Goal: Task Accomplishment & Management: Manage account settings

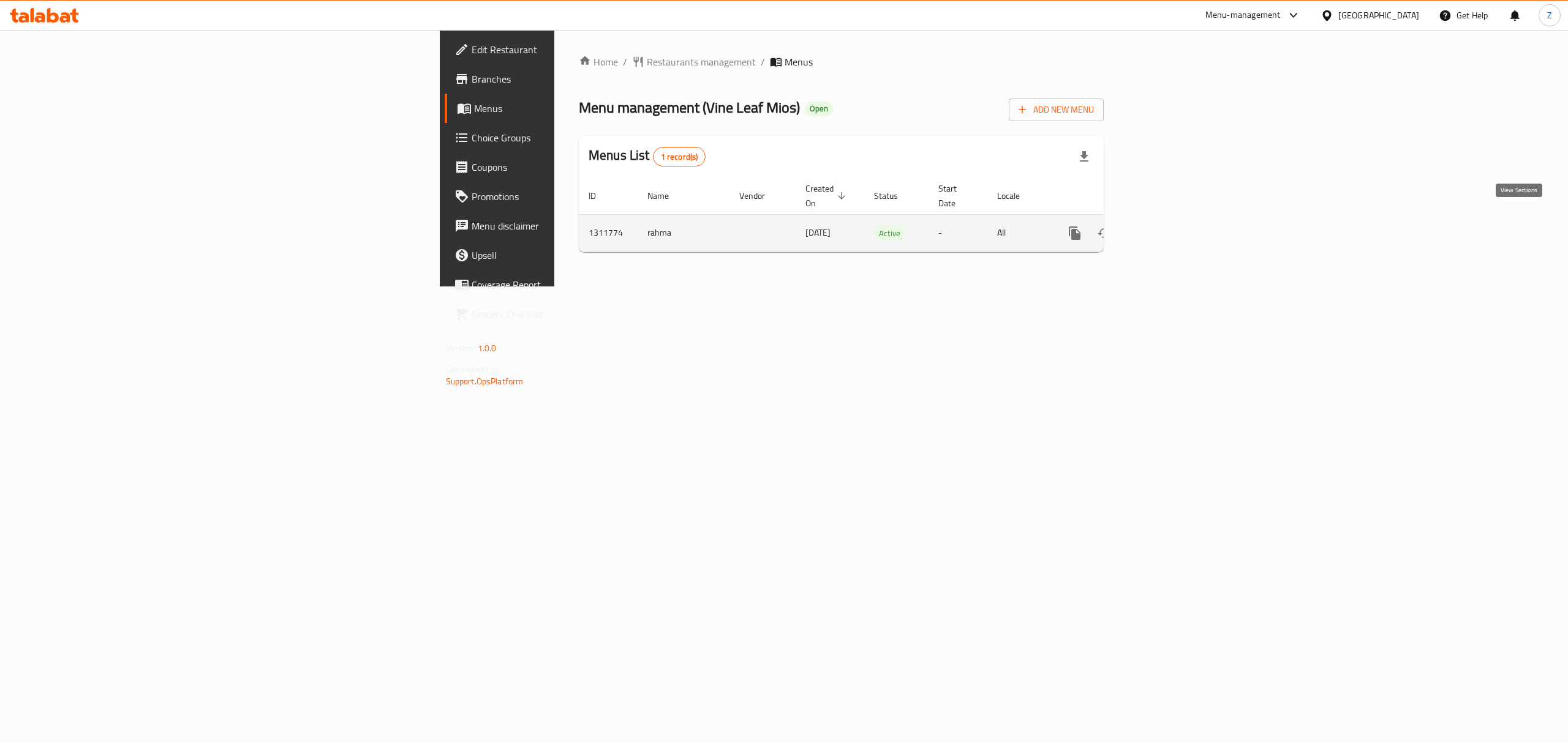
click at [1177, 223] on link "enhanced table" at bounding box center [1163, 233] width 30 height 30
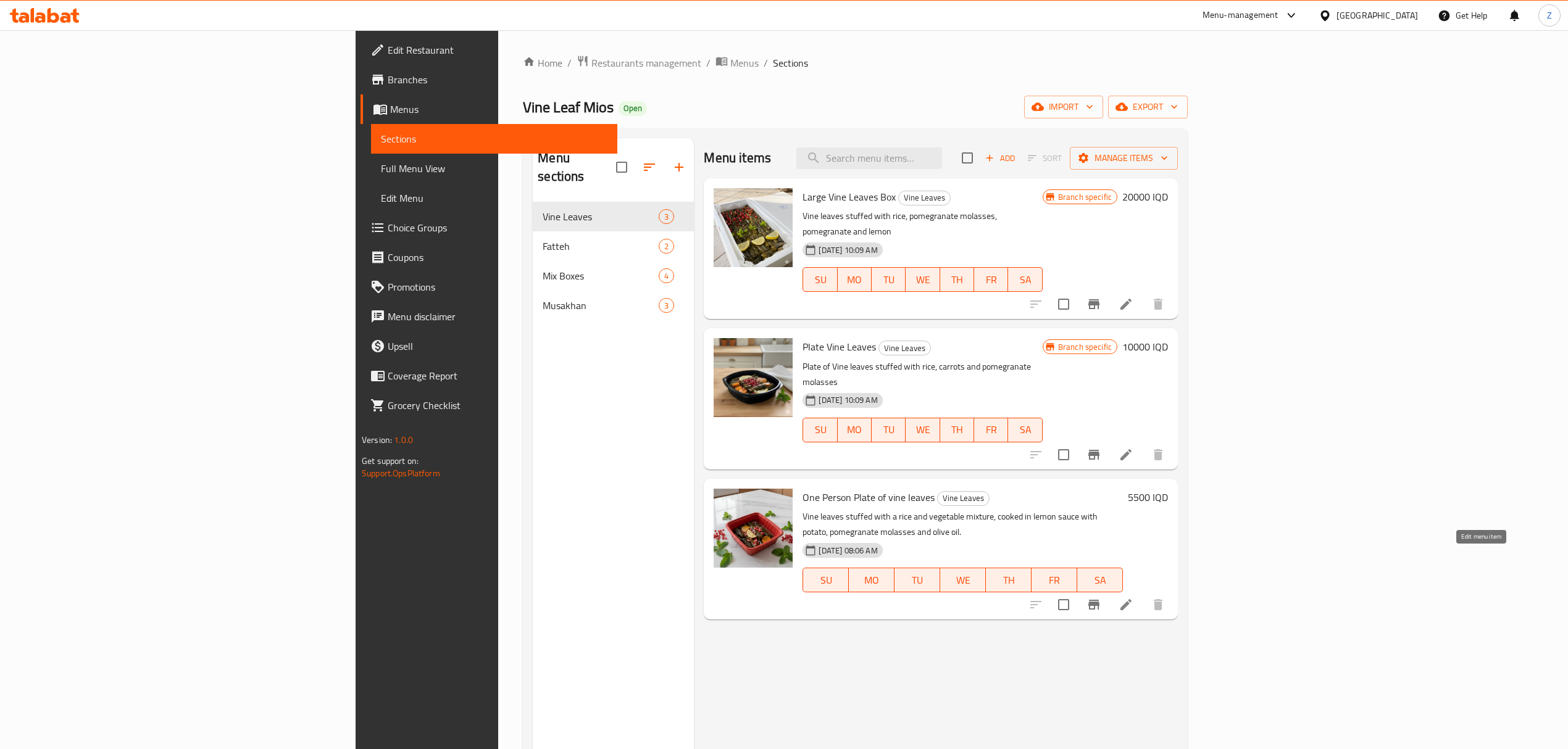
click at [1133, 597] on icon at bounding box center [1126, 605] width 15 height 15
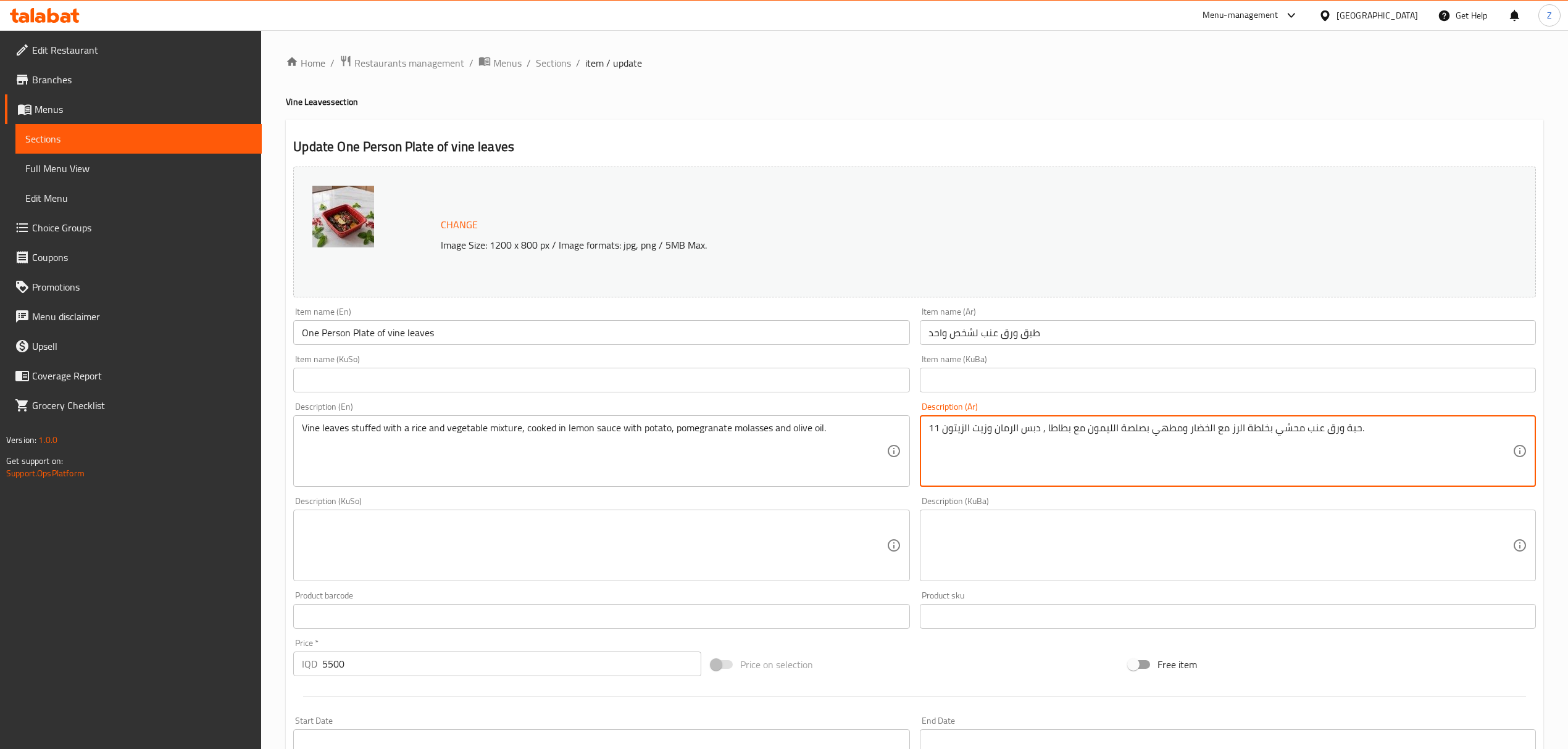
click at [1062, 433] on textarea "11 حبة ورق عنب محشي بخلطة الرز مع الخضار ومطهي بصلصة الليمون مع بطاطا , دبس الر…" at bounding box center [1219, 451] width 584 height 59
type textarea "11 حبة ورق عنب محشي بخلطة الرز مع الخضار ومطهي بصلصة الليمون مع جزر , دبس الرما…"
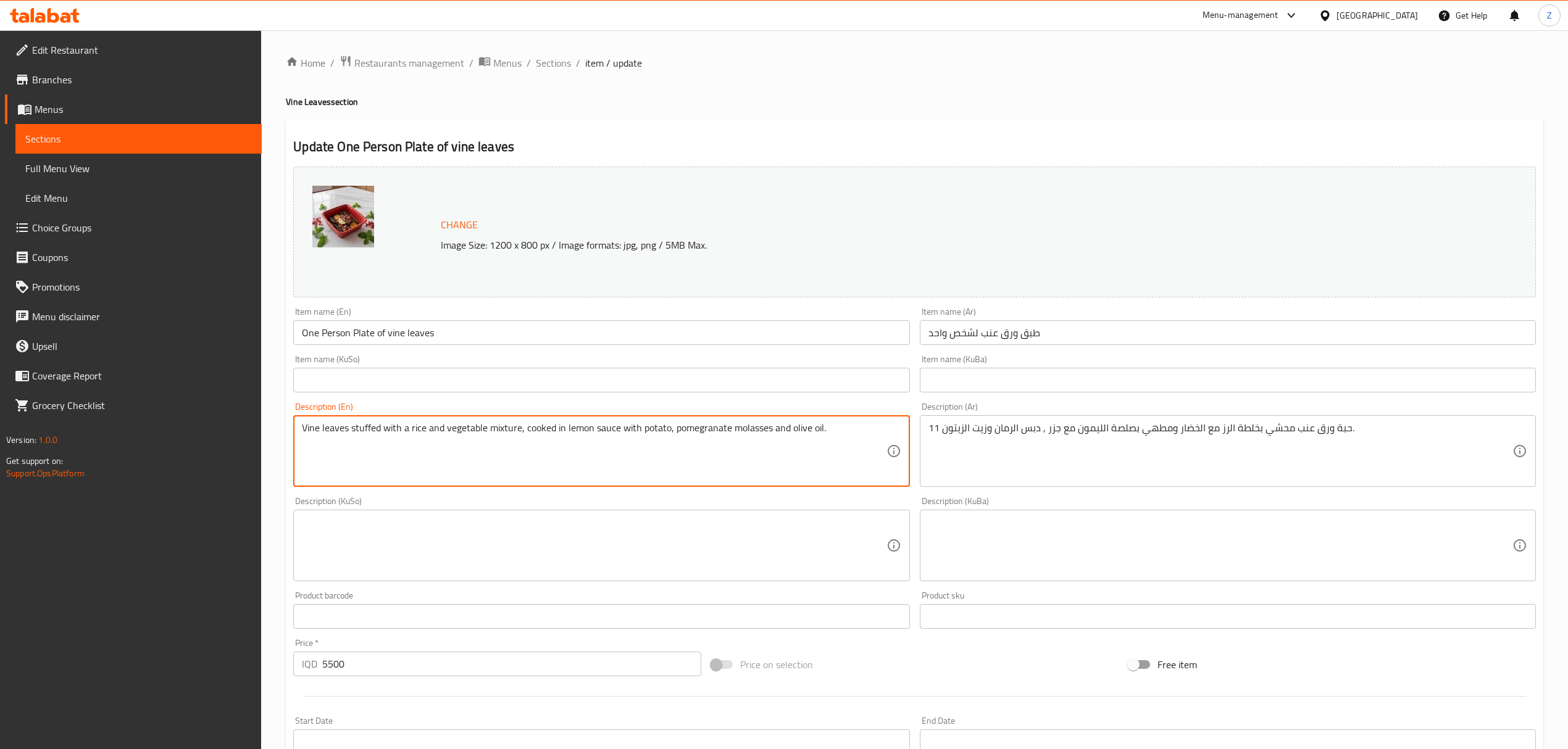
click at [654, 426] on textarea "Vine leaves stuffed with a rice and vegetable mixture, cooked in lemon sauce wi…" at bounding box center [593, 451] width 584 height 59
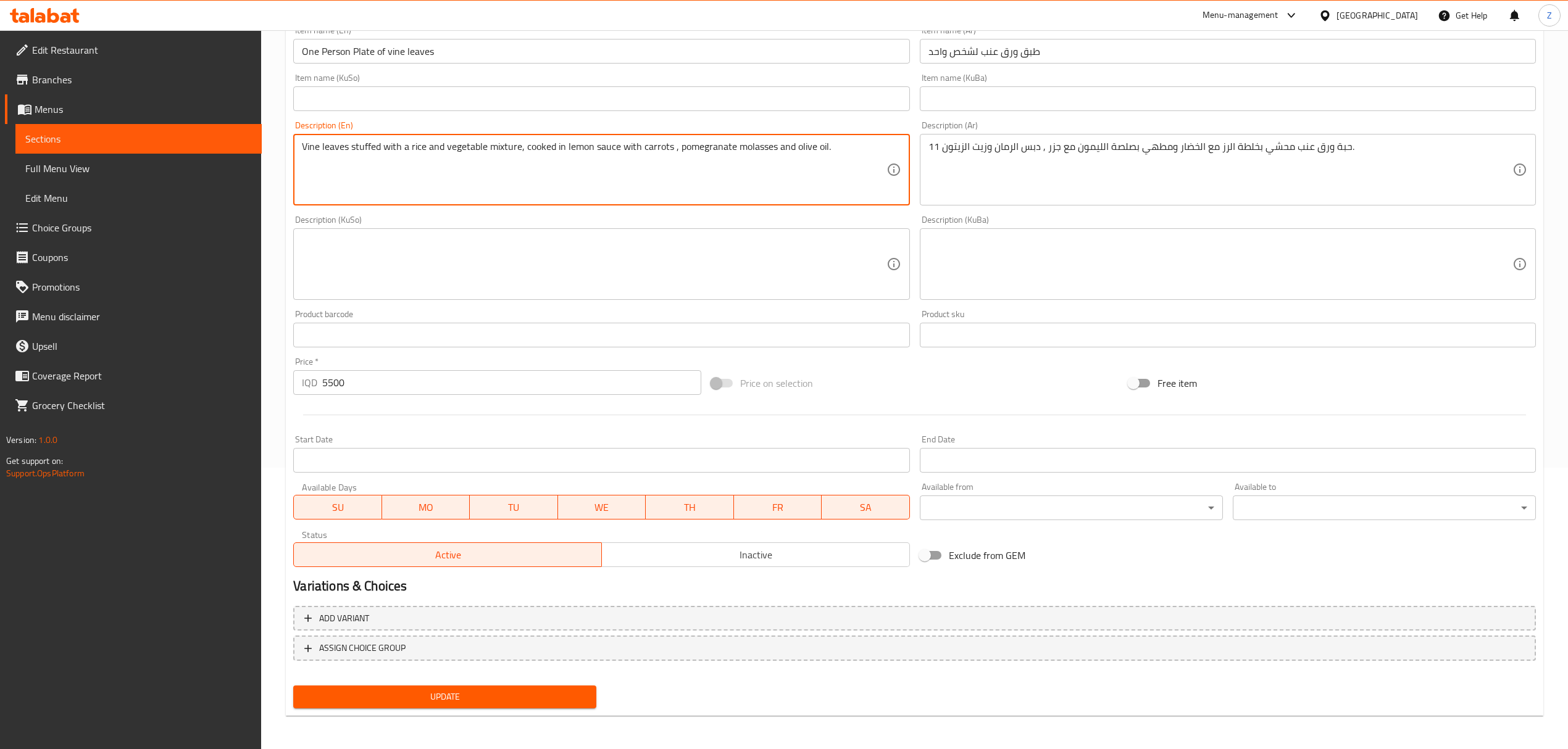
type textarea "Vine leaves stuffed with a rice and vegetable mixture, cooked in lemon sauce wi…"
click at [480, 692] on span "Update" at bounding box center [444, 697] width 283 height 15
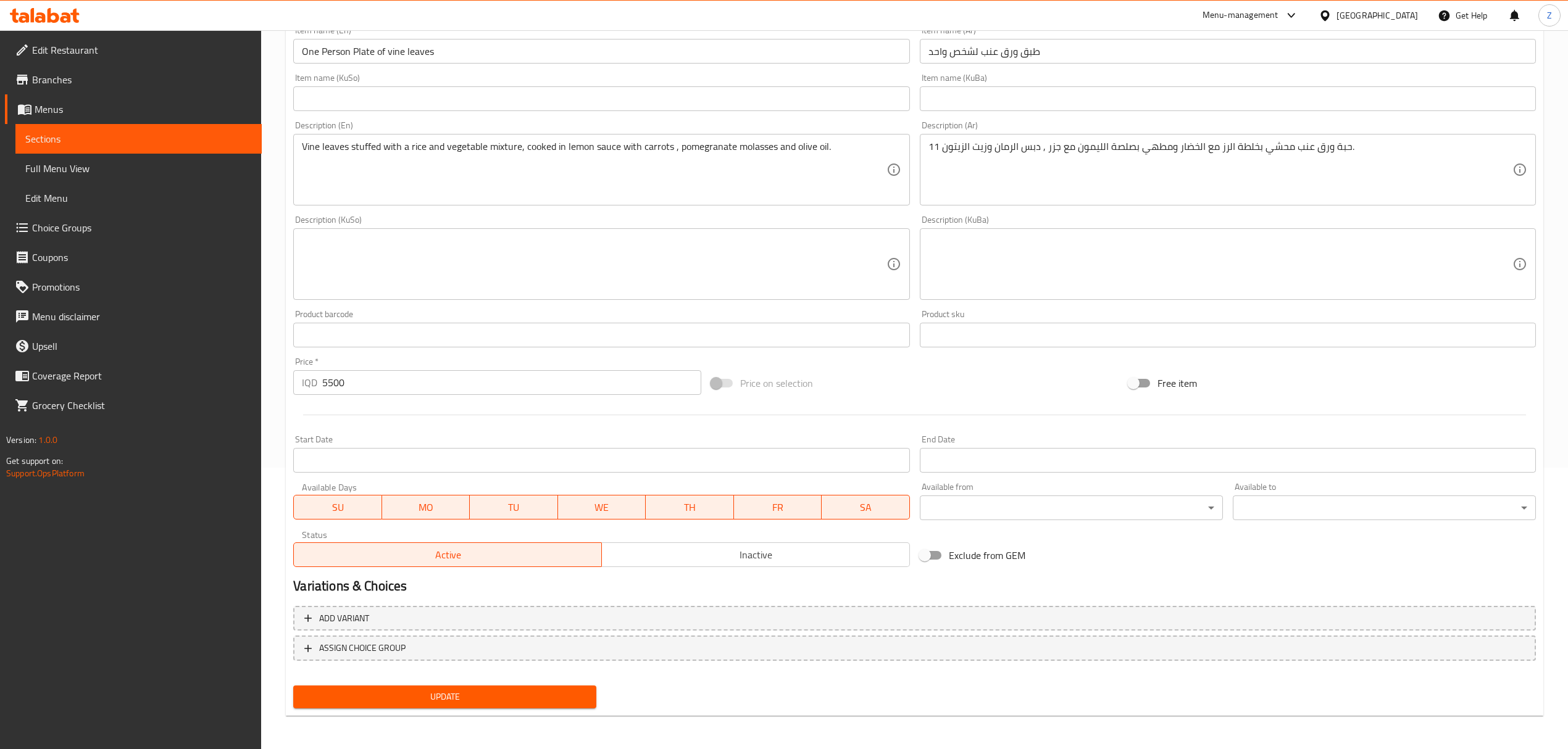
click at [449, 706] on button "Update" at bounding box center [444, 697] width 303 height 22
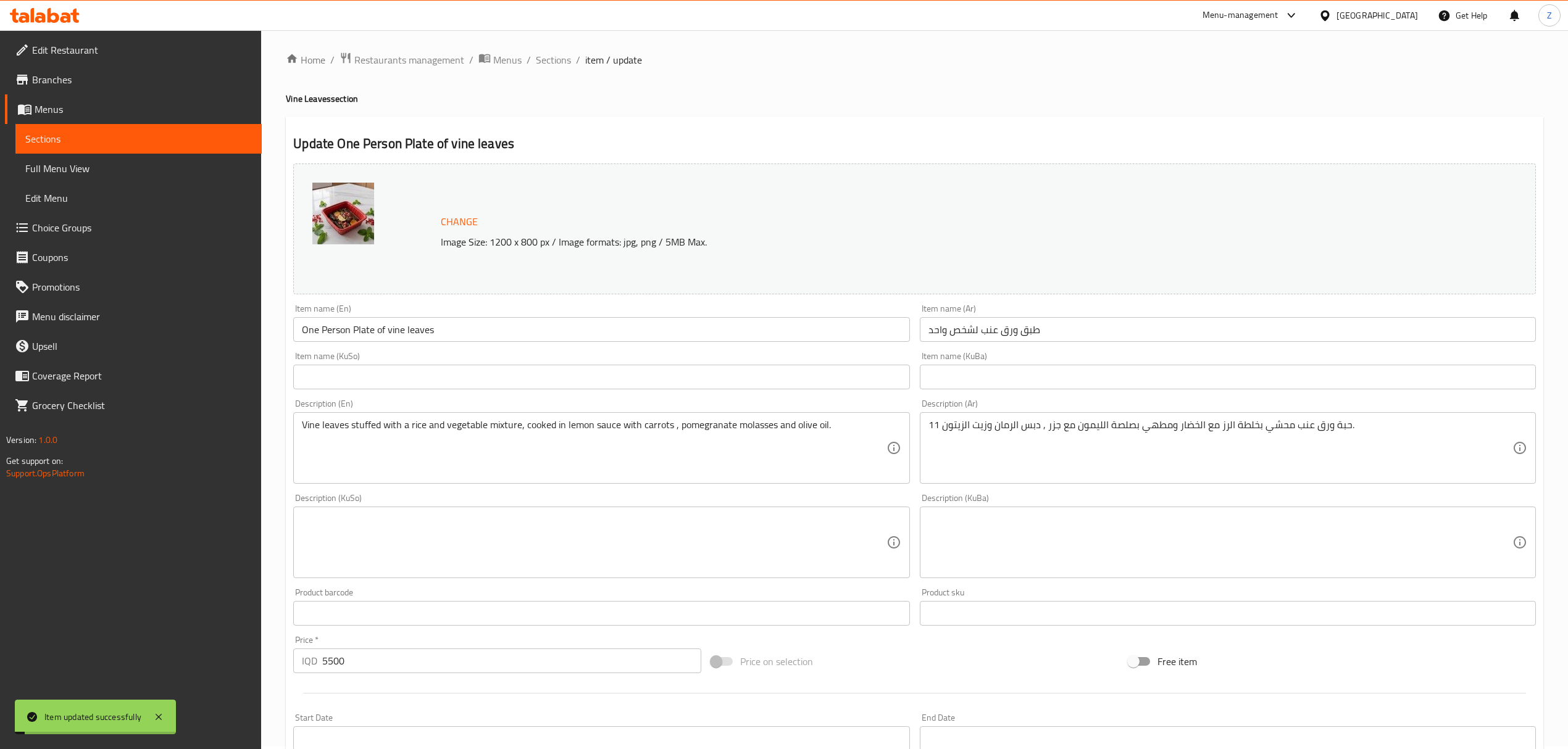
scroll to position [0, 0]
click at [1278, 20] on div "Menu-management" at bounding box center [1240, 16] width 76 height 15
click at [1245, 82] on div "Agent Campaigns Center" at bounding box center [1237, 83] width 93 height 13
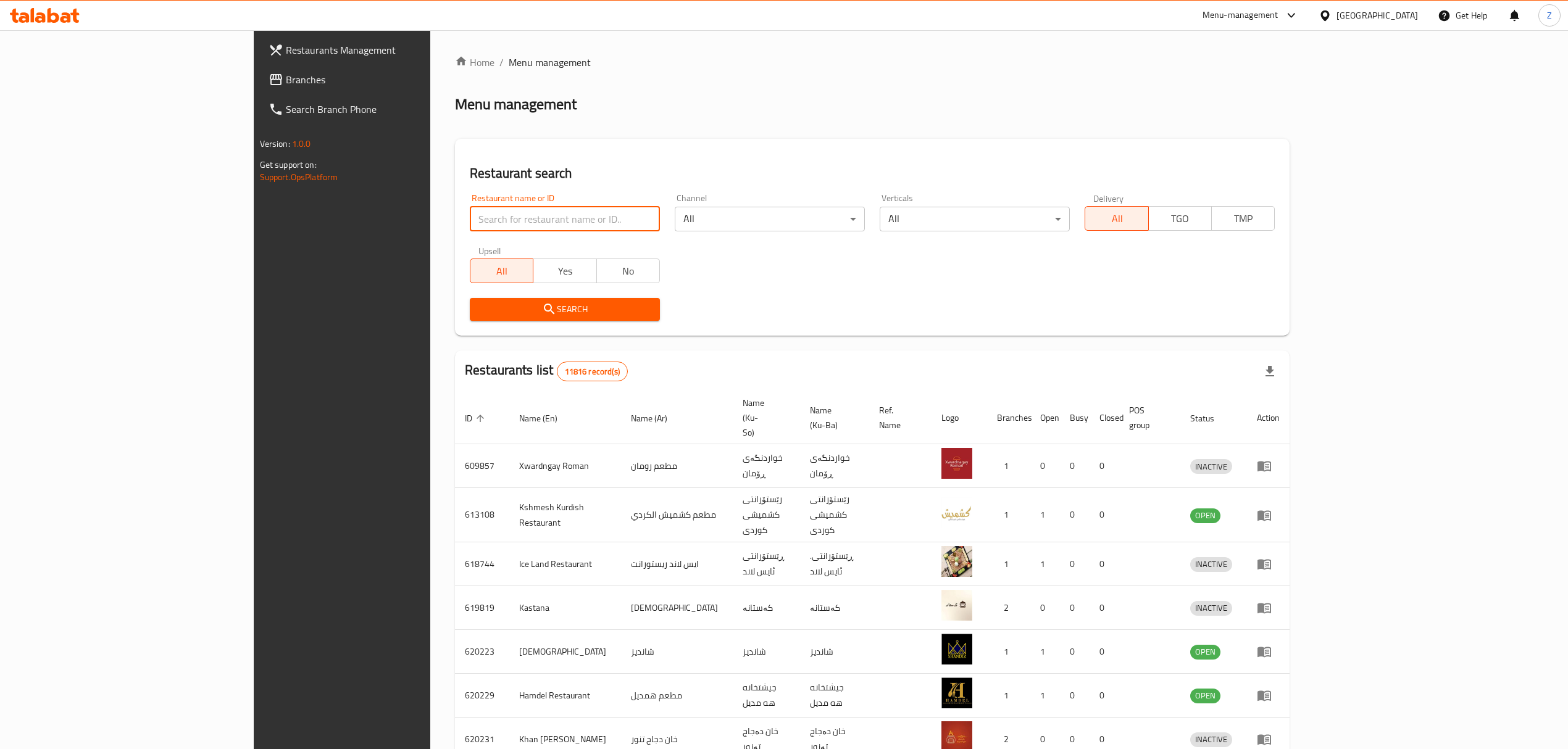
click at [480, 213] on input "search" at bounding box center [564, 219] width 190 height 24
type input "bbq"
click button "Search" at bounding box center [564, 309] width 190 height 22
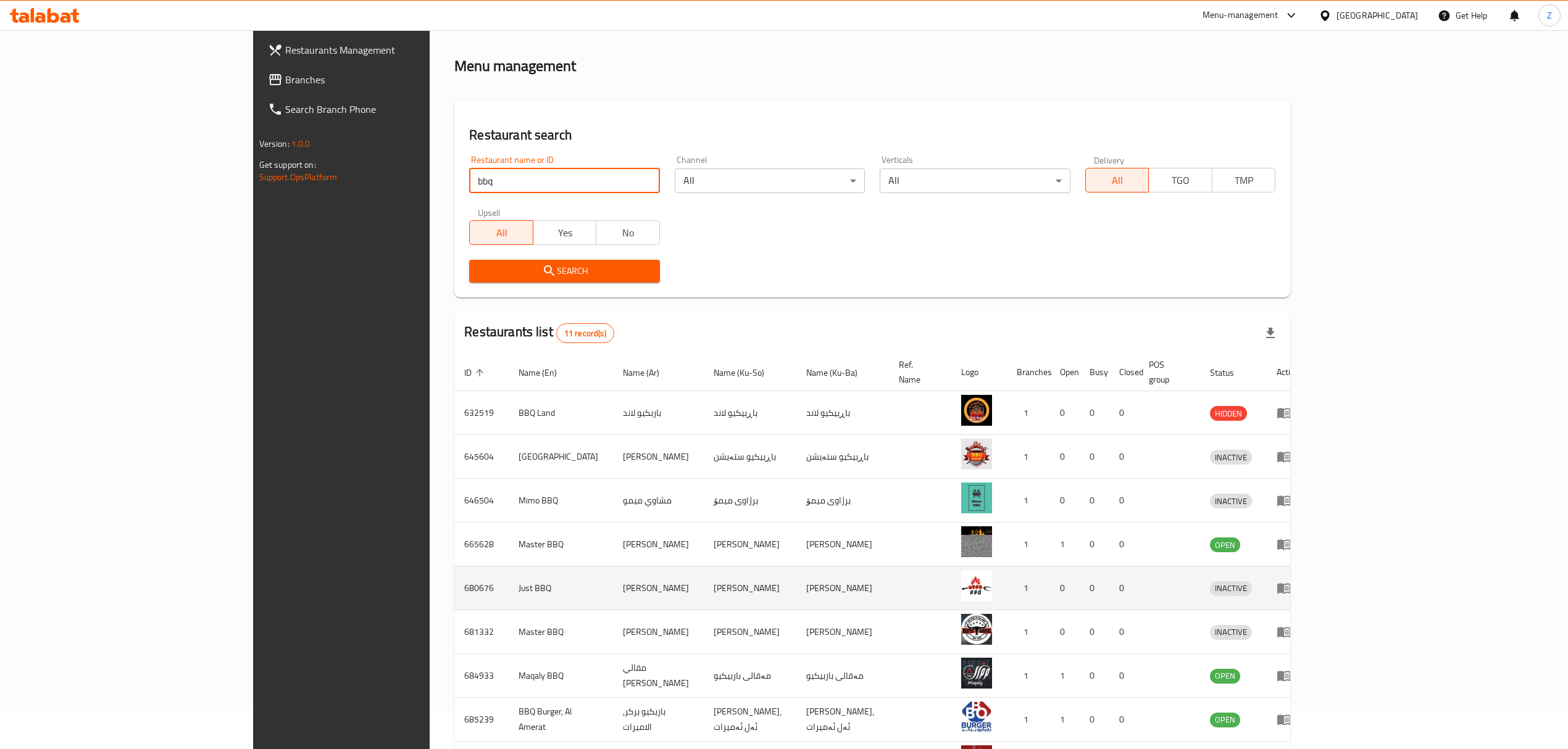
scroll to position [172, 0]
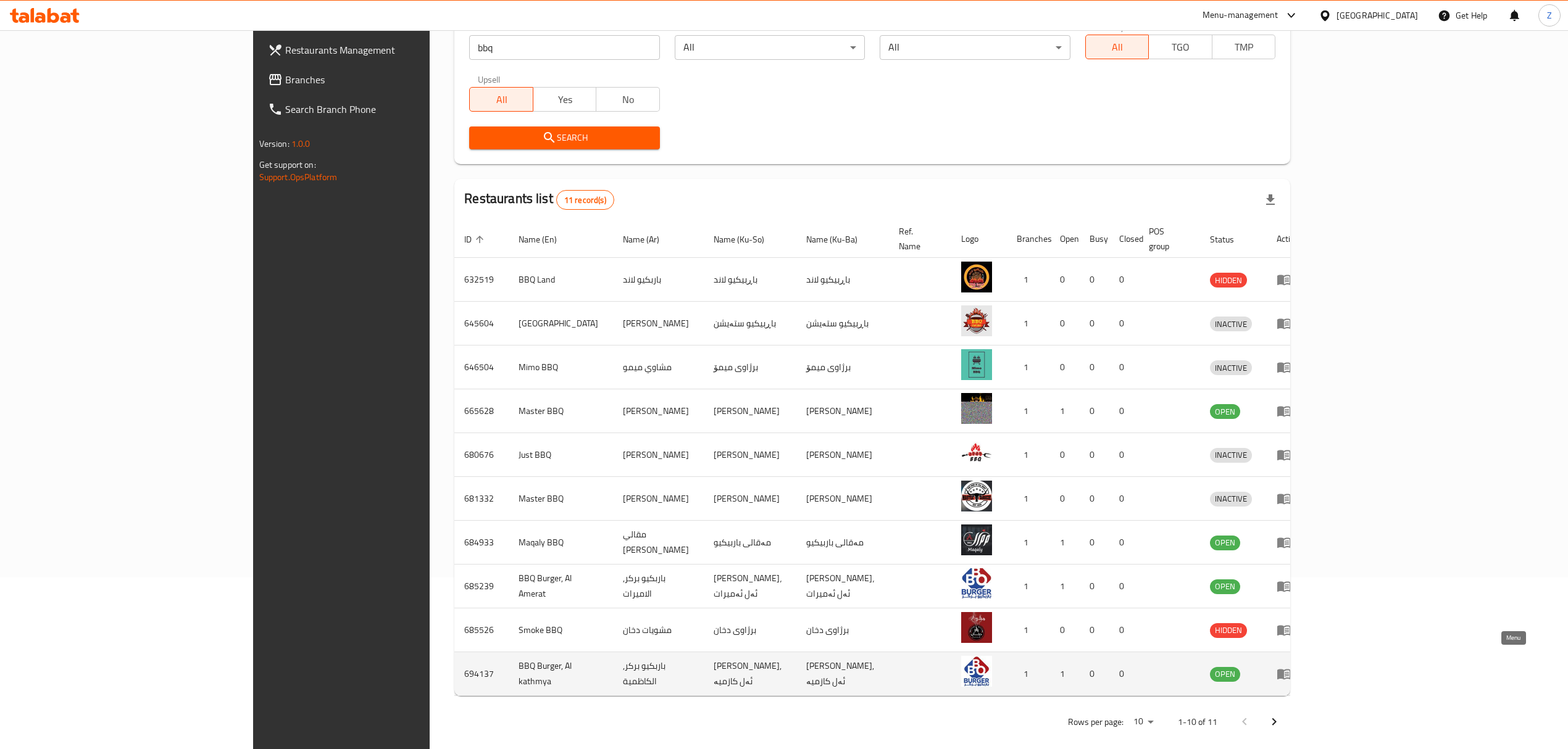
click at [1292, 667] on icon "enhanced table" at bounding box center [1284, 674] width 15 height 15
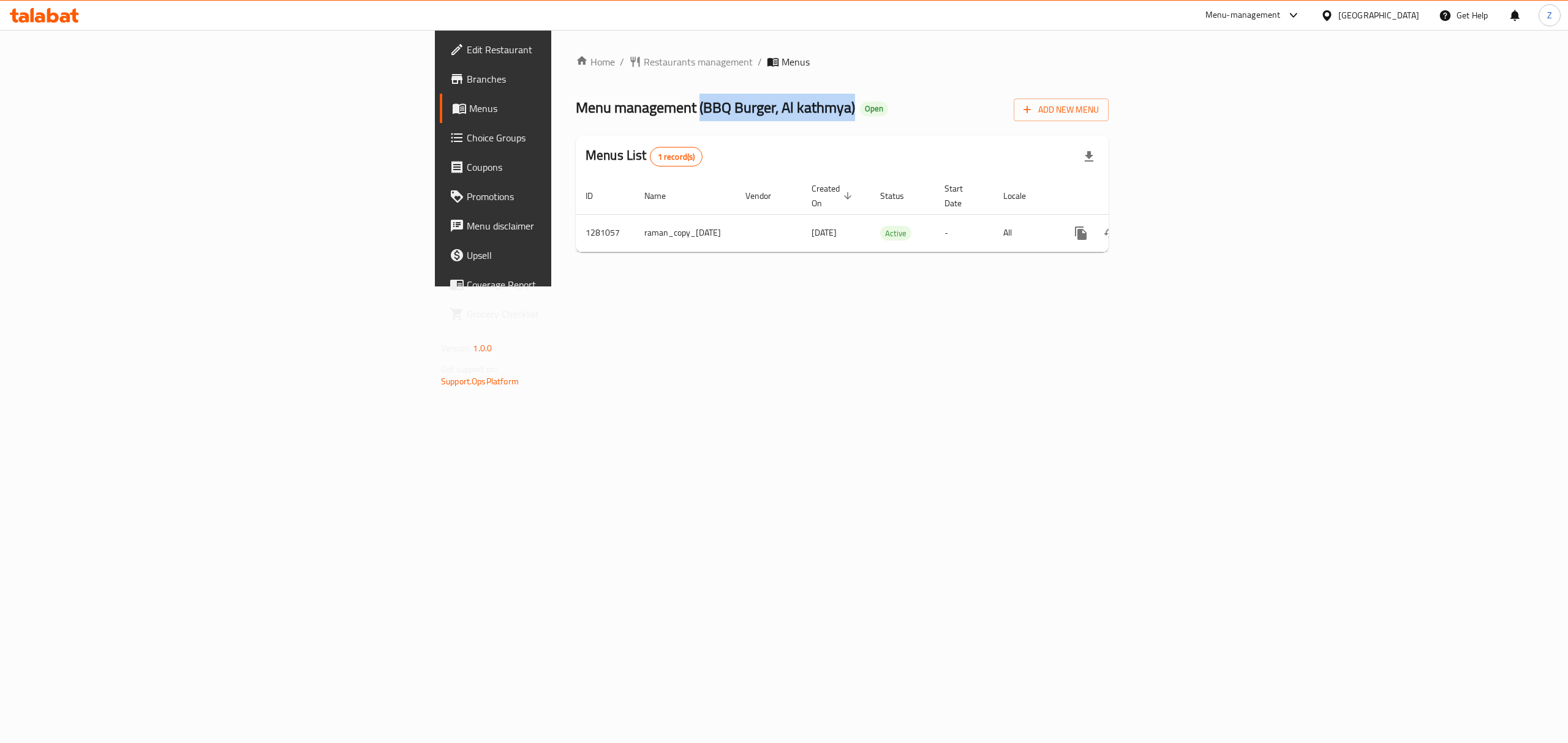
drag, startPoint x: 412, startPoint y: 107, endPoint x: 566, endPoint y: 111, distance: 154.1
click at [576, 111] on span "Menu management ( BBQ Burger, Al kathmya )" at bounding box center [715, 108] width 279 height 28
copy span "( BBQ Burger, Al kathmya )"
click at [1175, 228] on icon "enhanced table" at bounding box center [1169, 233] width 11 height 11
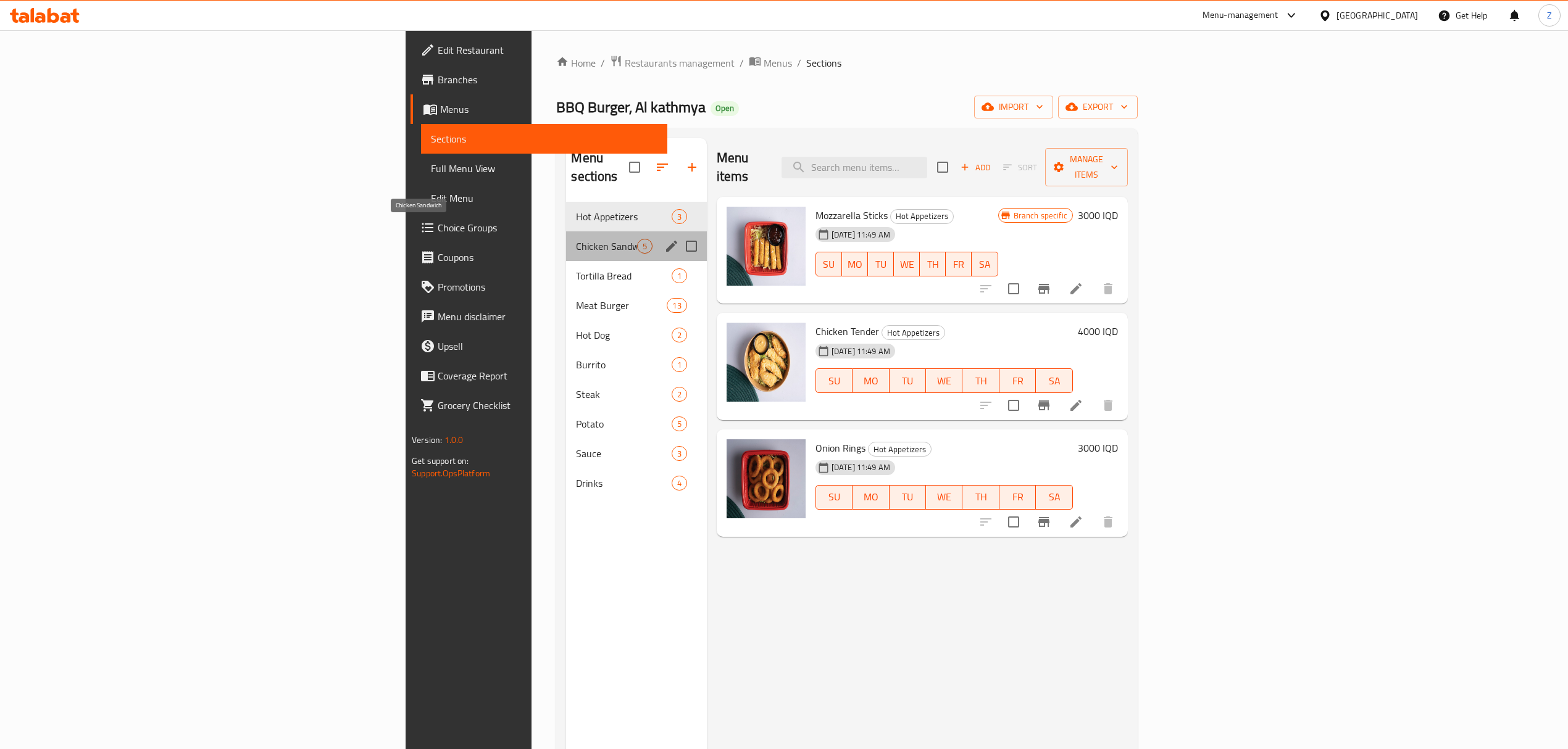
click at [575, 239] on span "Chicken Sandwich" at bounding box center [605, 247] width 61 height 15
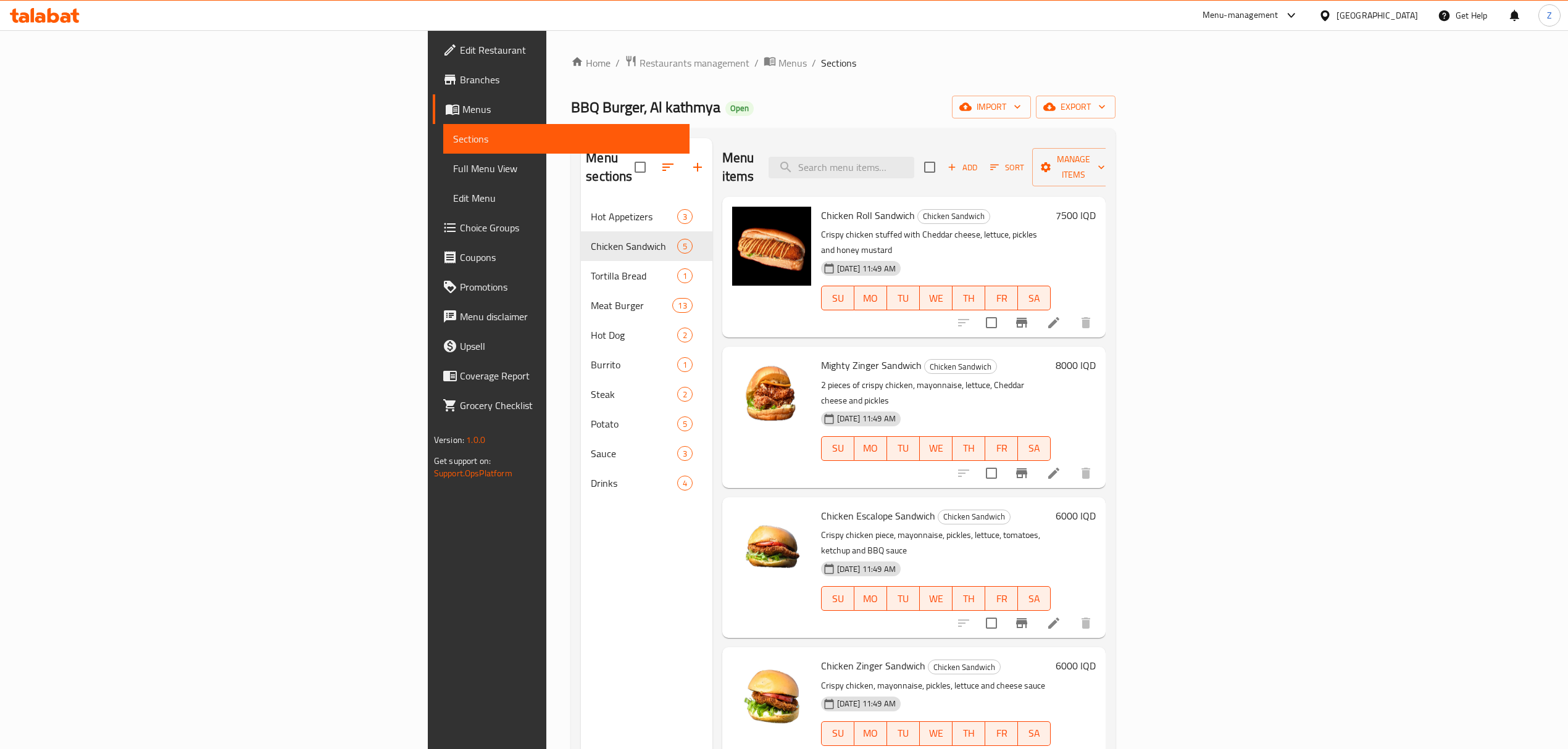
scroll to position [173, 0]
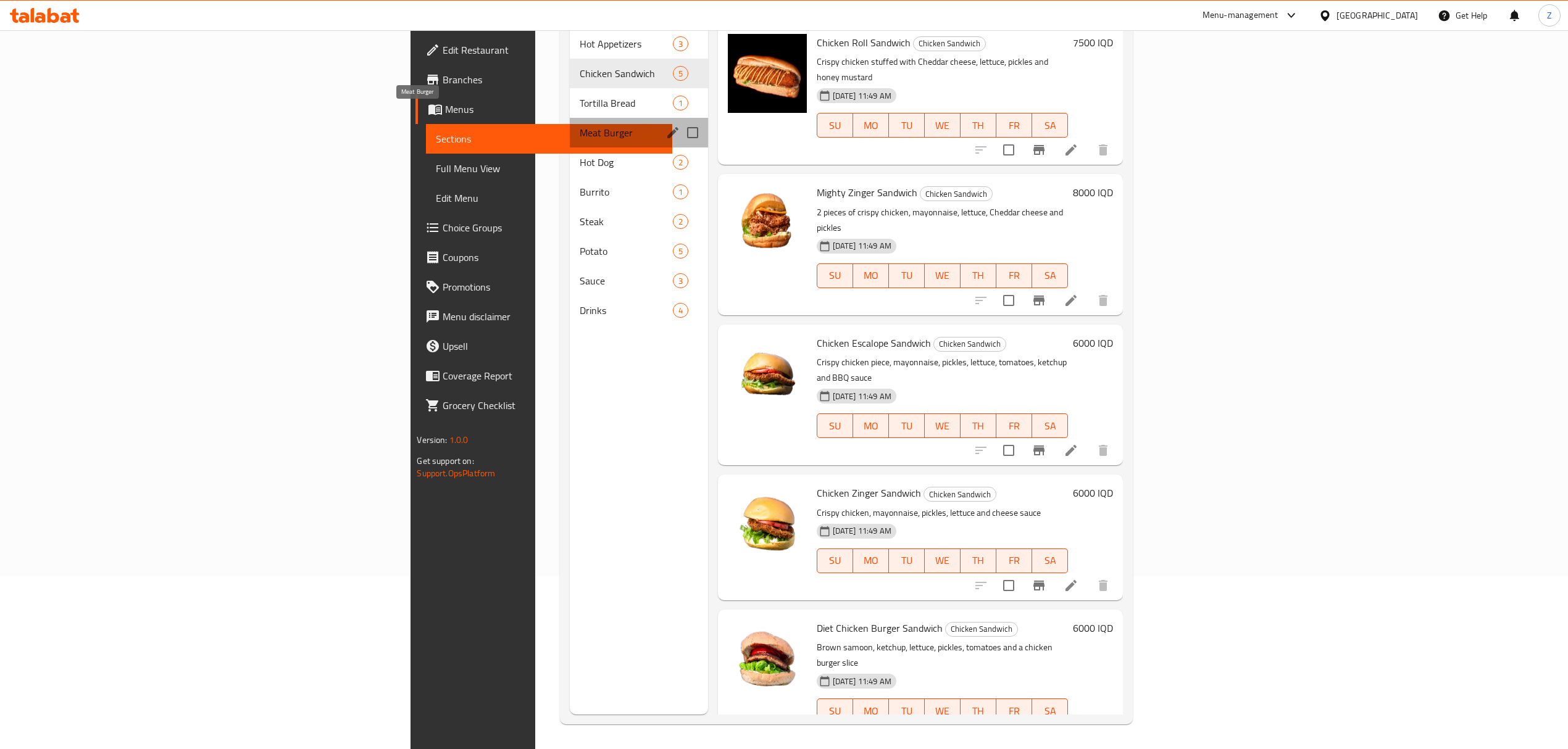
click at [579, 126] on span "Meat Burger" at bounding box center [606, 133] width 54 height 15
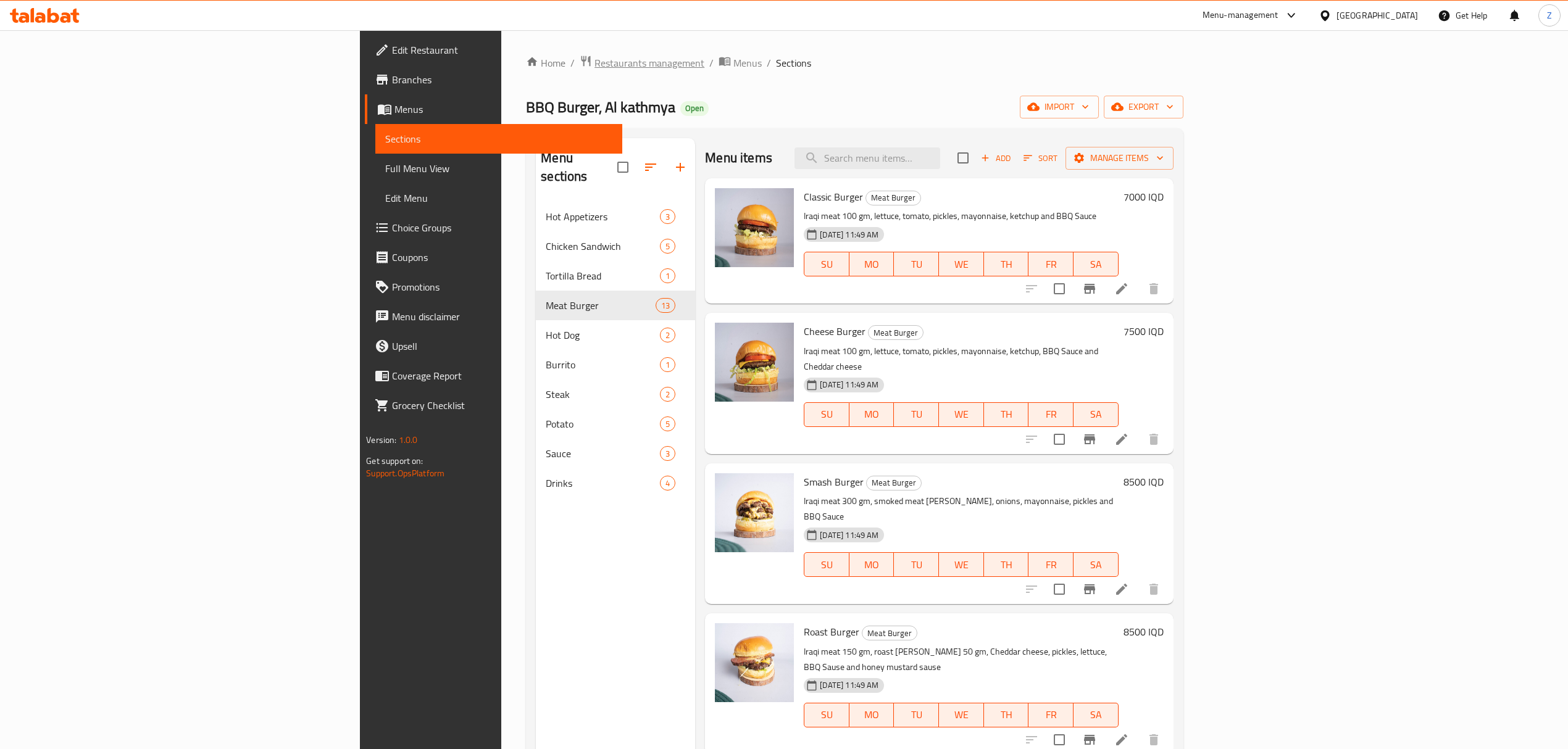
click at [594, 69] on span "Restaurants management" at bounding box center [649, 63] width 110 height 15
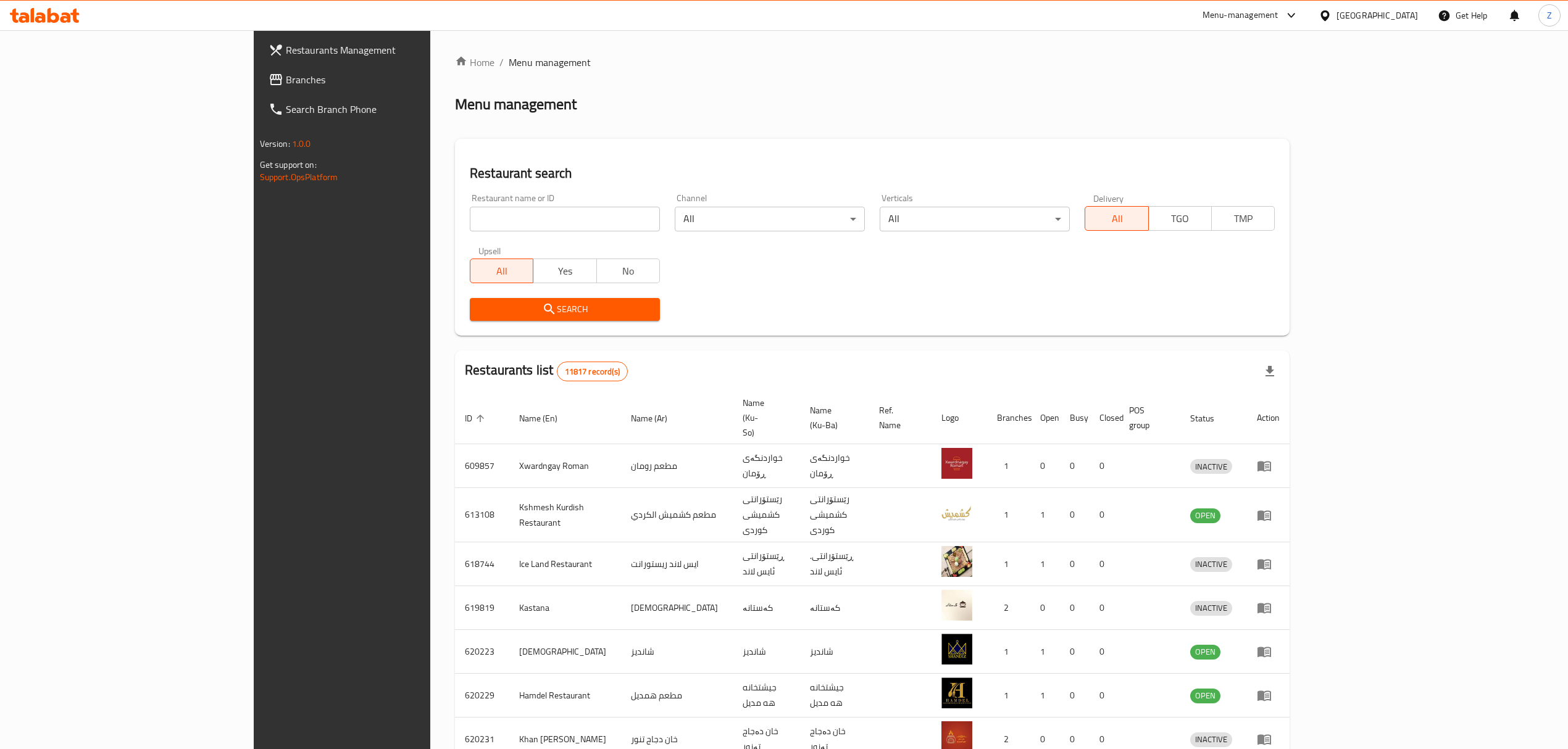
click at [470, 213] on input "search" at bounding box center [564, 219] width 190 height 24
paste input "Kumpirchy, Al jadreya"
click at [571, 226] on input "Kumpirchy, Al jadreya" at bounding box center [564, 219] width 190 height 24
type input "Kumpirchy"
click button "Search" at bounding box center [564, 309] width 190 height 22
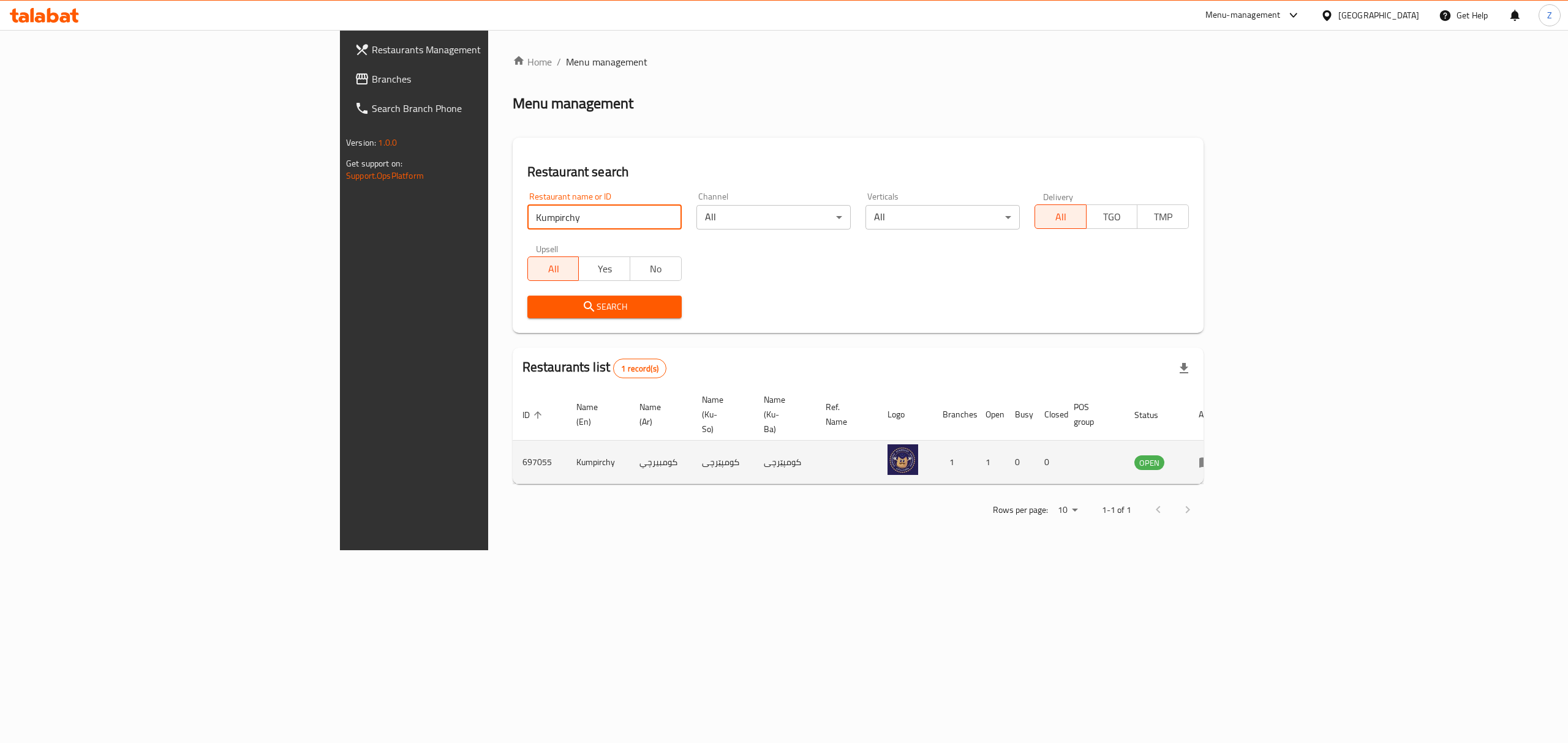
click at [1213, 458] on icon "enhanced table" at bounding box center [1205, 463] width 13 height 10
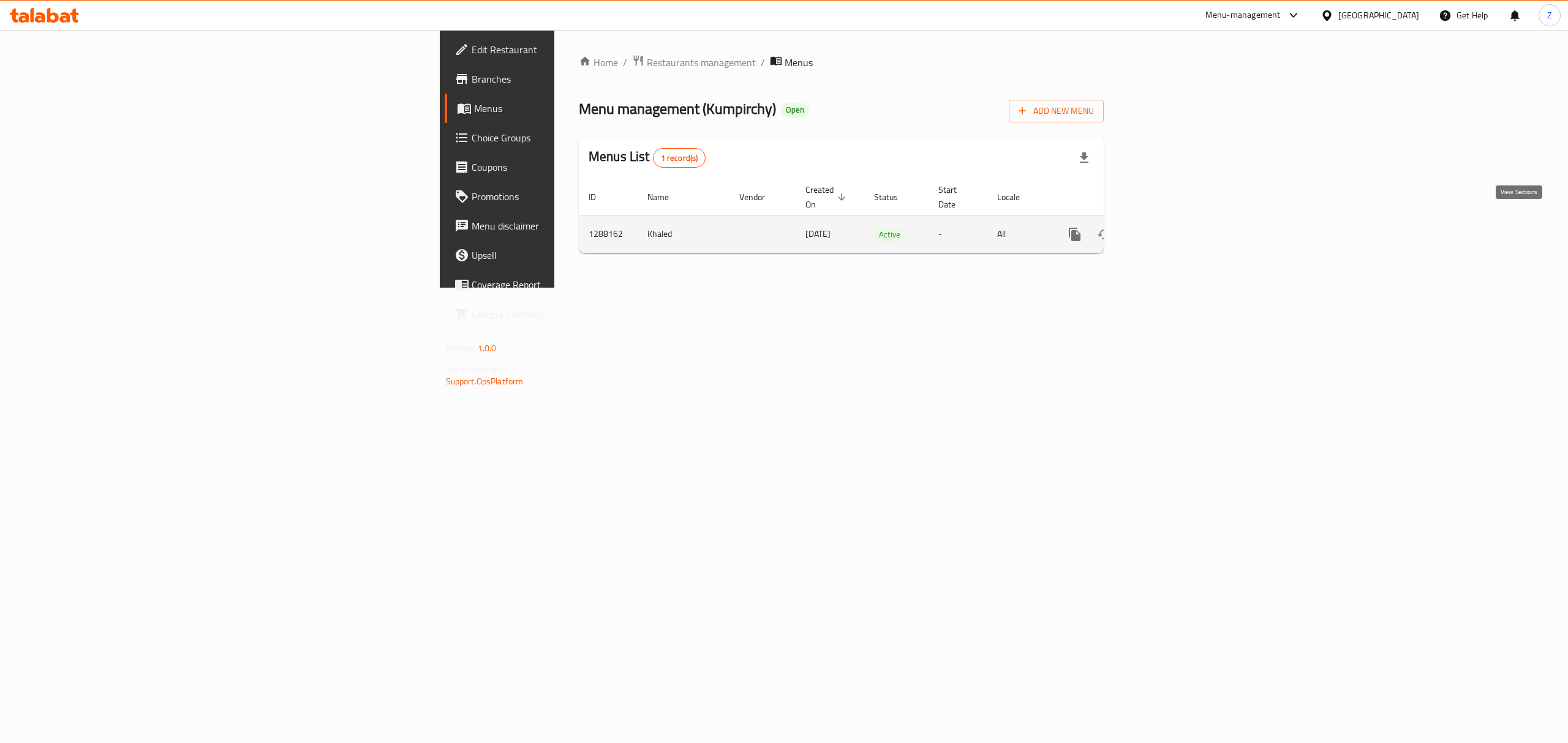
click at [1170, 227] on icon "enhanced table" at bounding box center [1163, 234] width 15 height 15
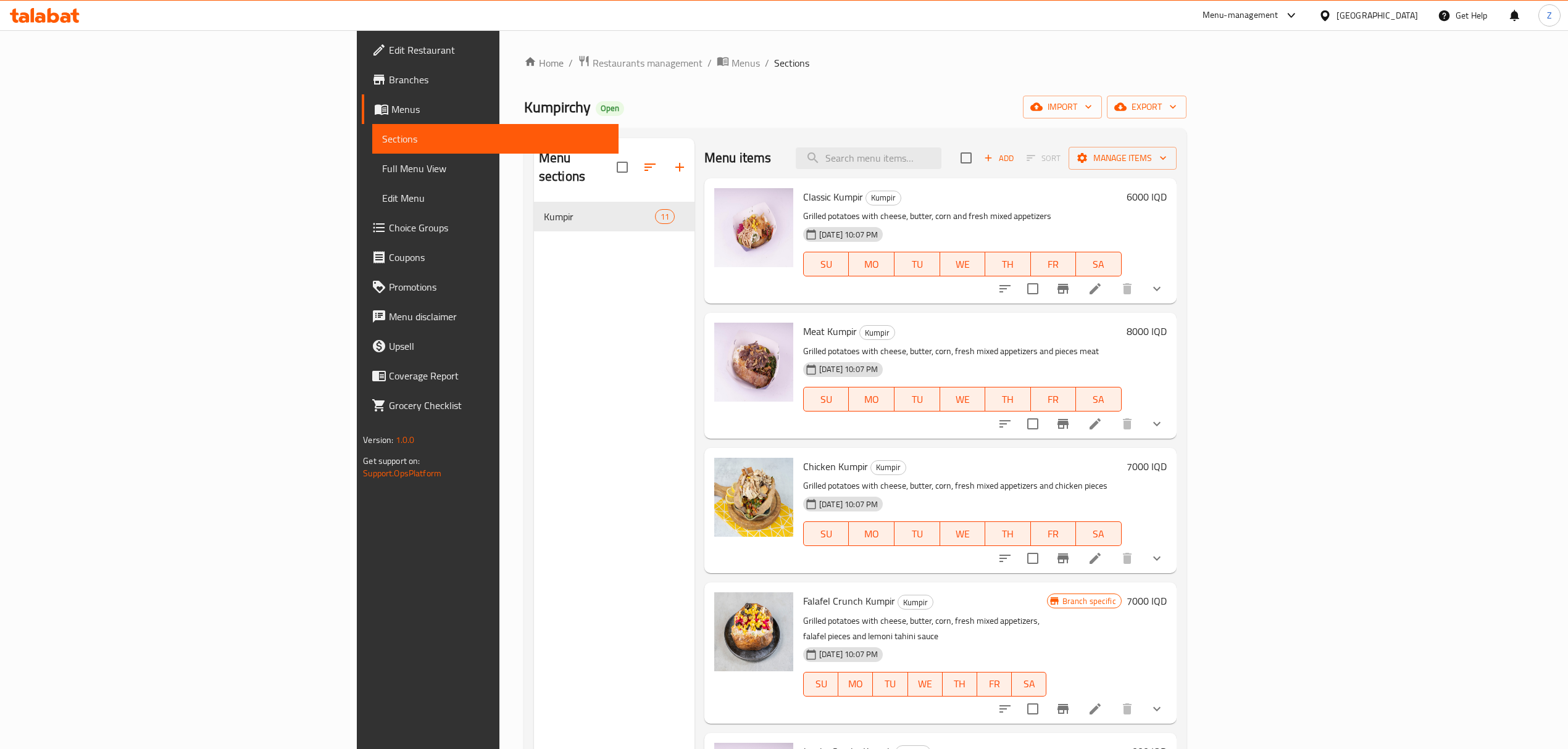
click at [389, 81] on span "Branches" at bounding box center [499, 80] width 219 height 15
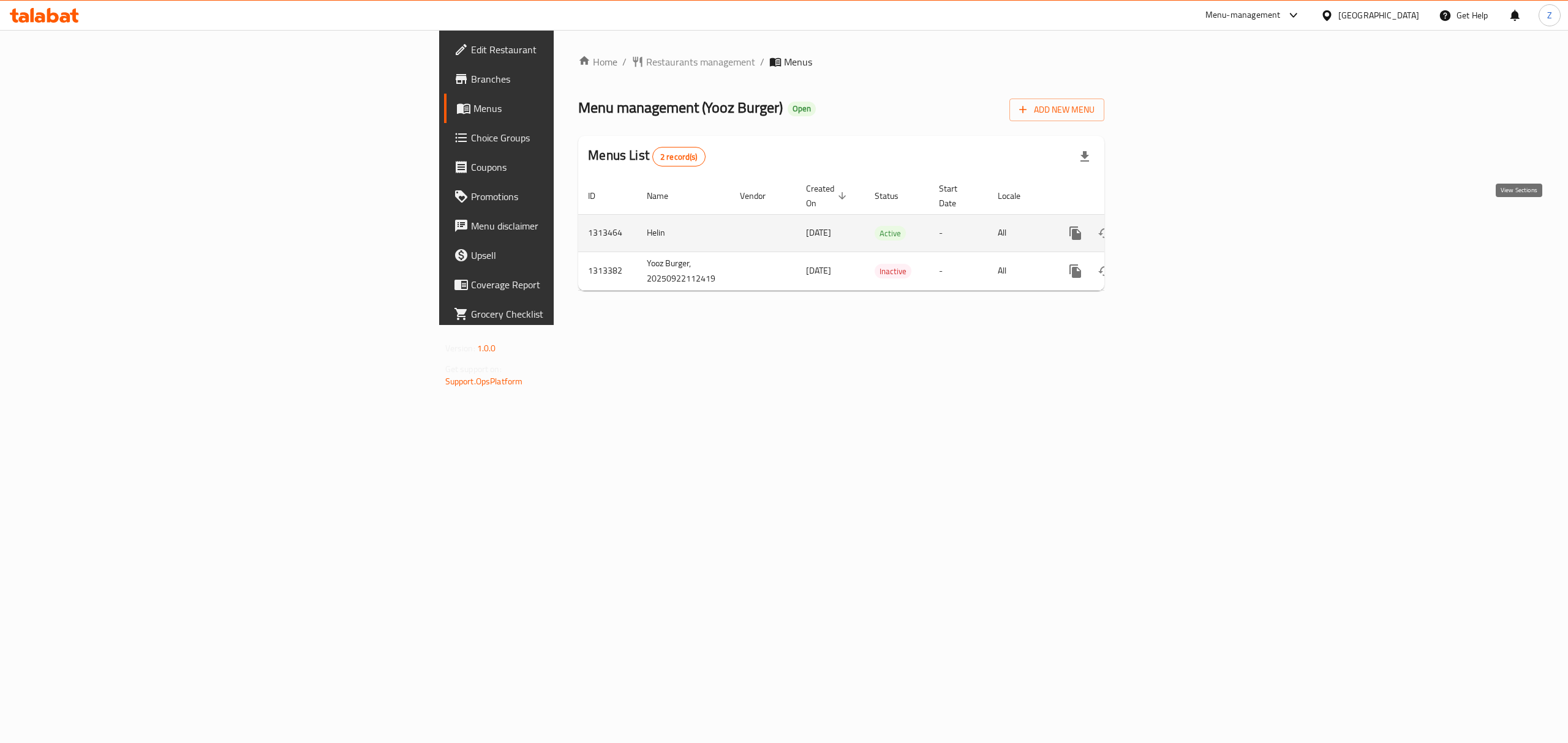
click at [1171, 226] on icon "enhanced table" at bounding box center [1163, 233] width 15 height 15
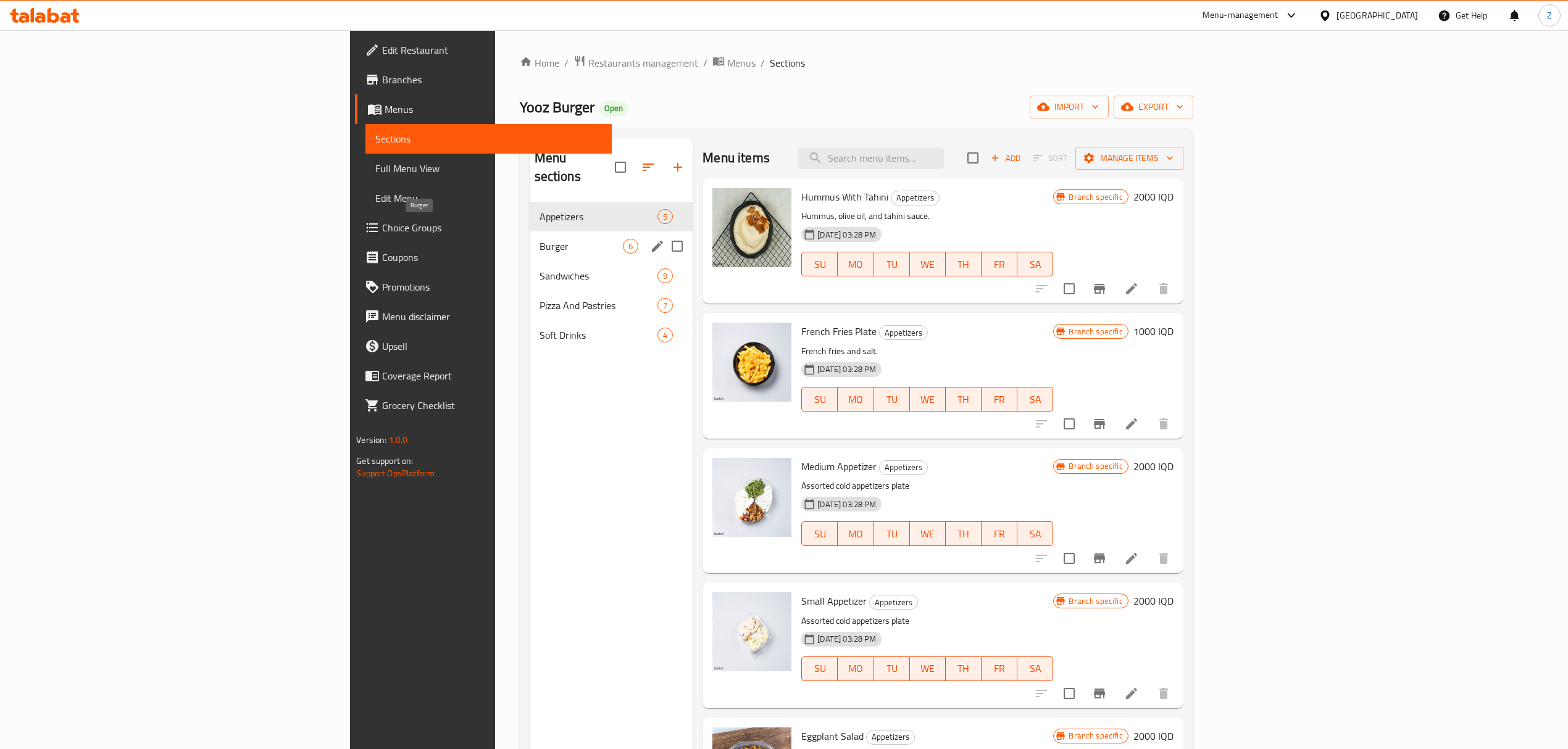
click at [540, 239] on span "Burger" at bounding box center [582, 247] width 84 height 15
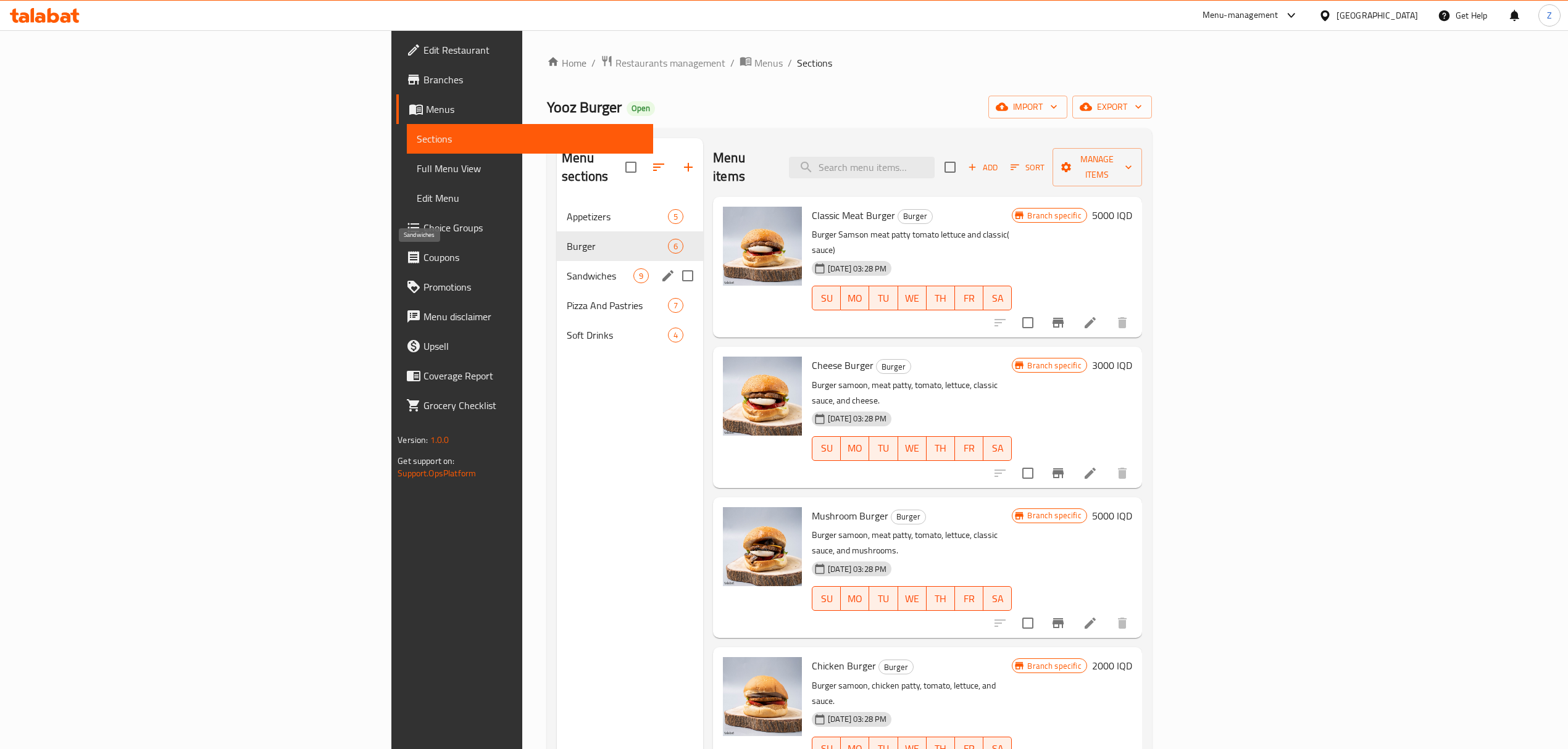
click at [567, 268] on span "Sandwiches" at bounding box center [600, 276] width 67 height 15
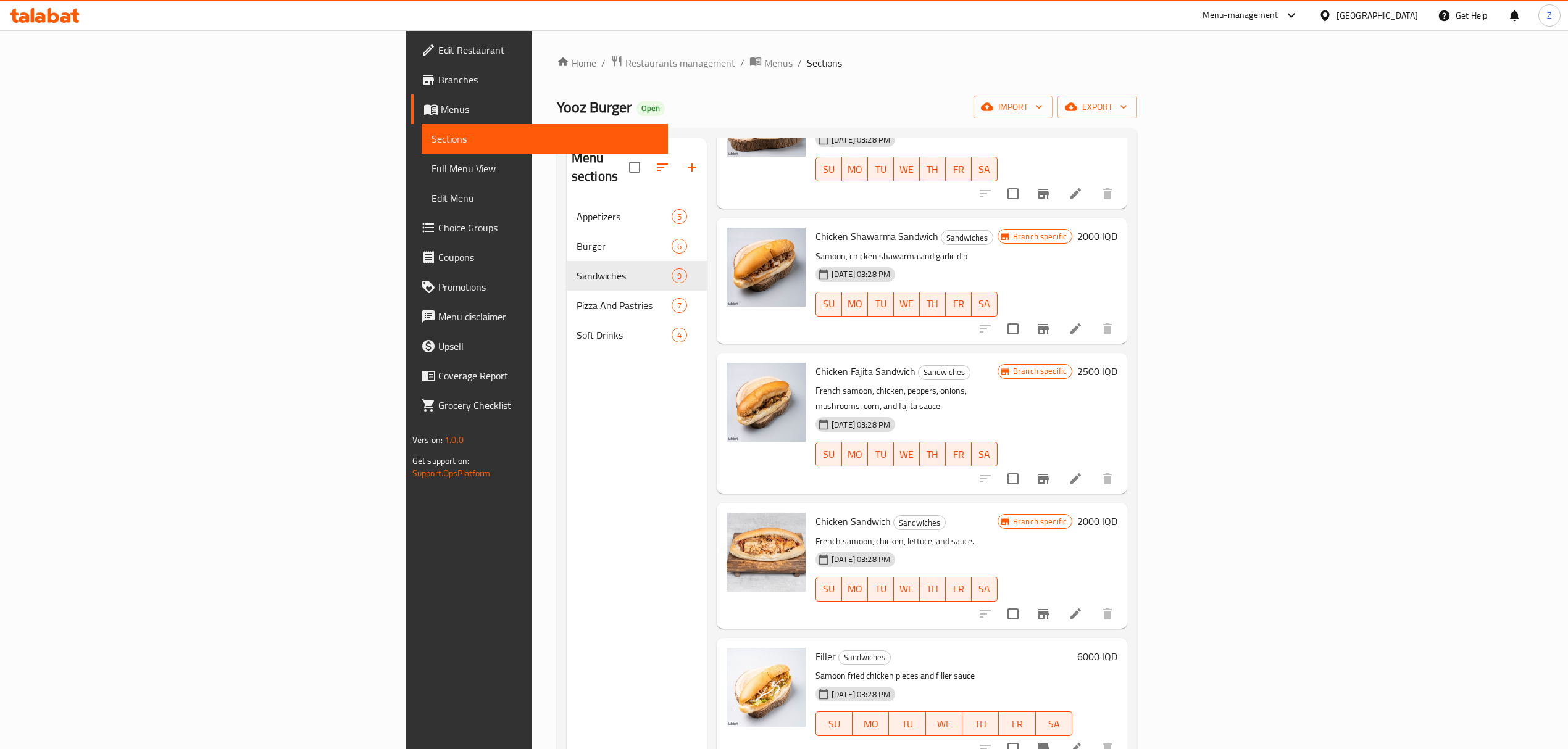
scroll to position [401, 0]
click at [1051, 469] on icon "Branch-specific-item" at bounding box center [1043, 476] width 15 height 15
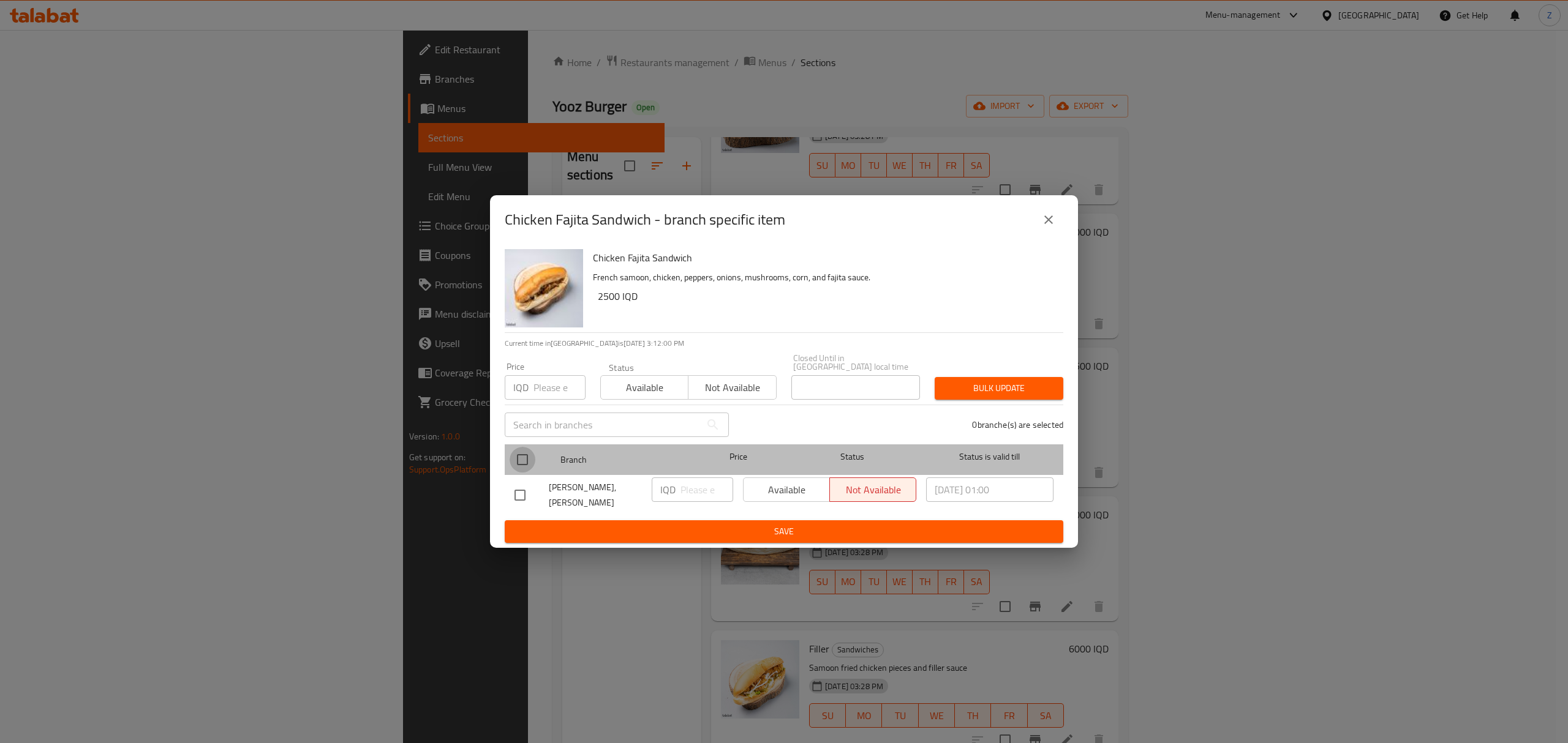
click at [514, 452] on input "checkbox" at bounding box center [523, 460] width 26 height 26
checkbox input "true"
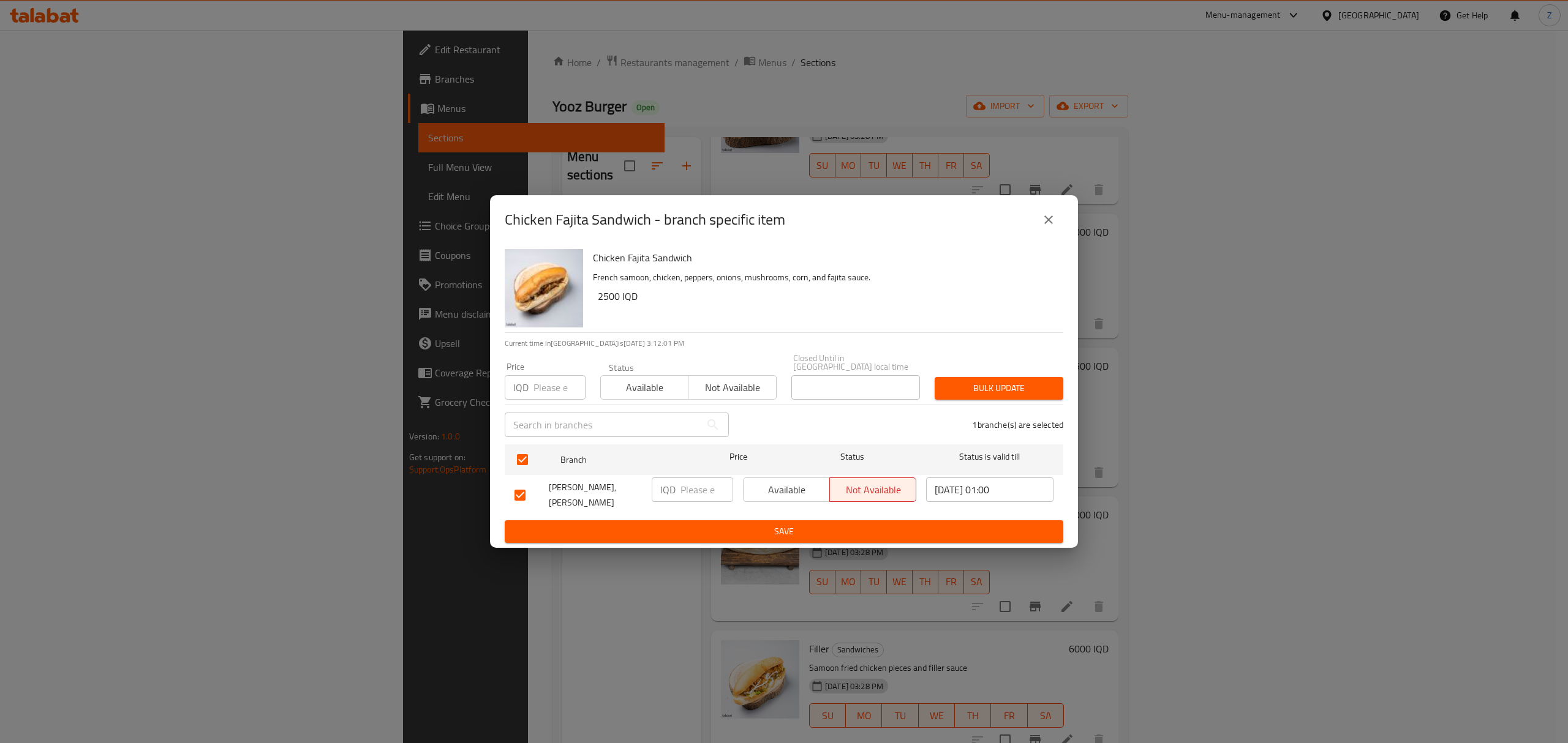
click at [684, 483] on input "number" at bounding box center [707, 490] width 53 height 24
type input "5000"
click at [735, 529] on span "Save" at bounding box center [783, 532] width 538 height 15
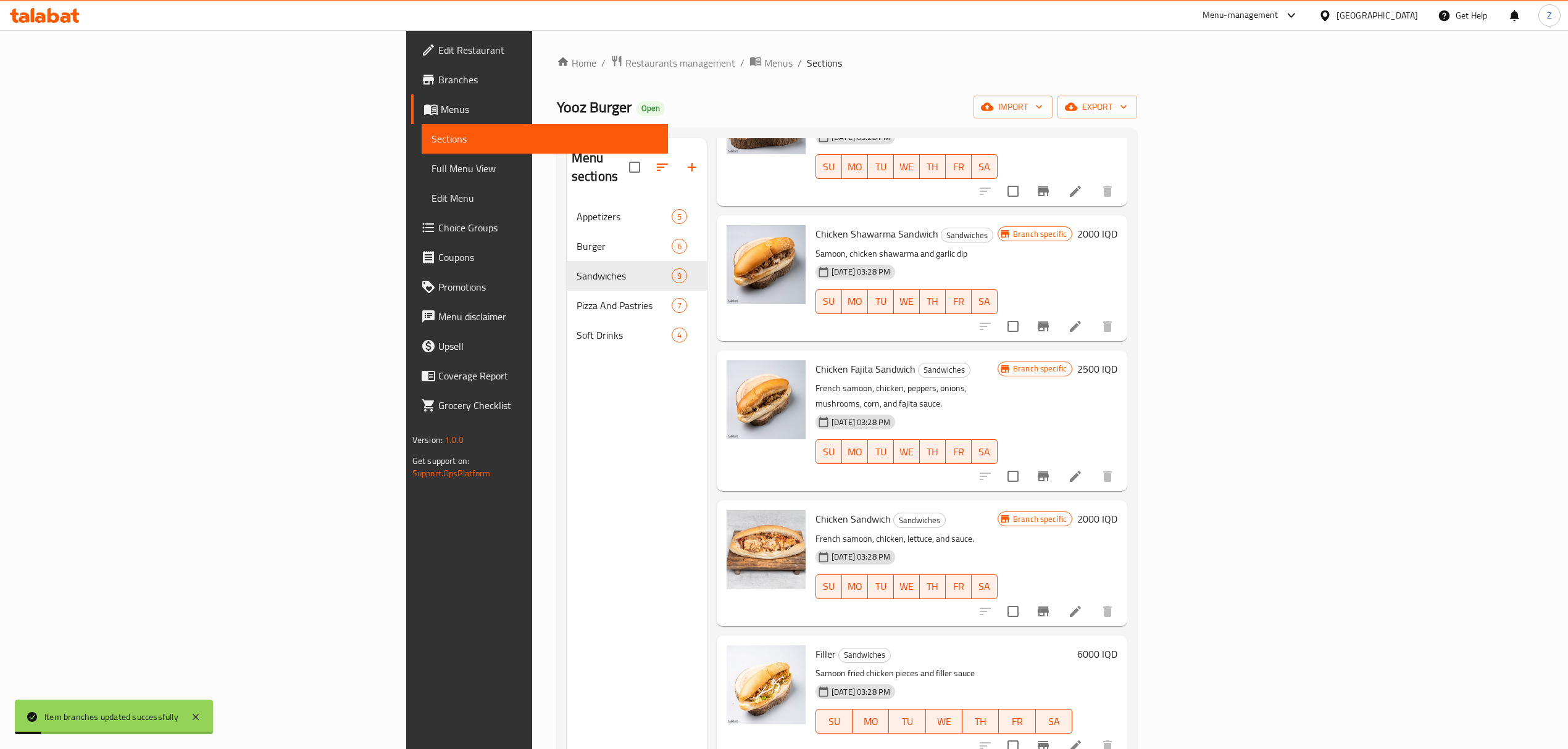
click at [1117, 361] on h6 "2500 IQD" at bounding box center [1097, 369] width 40 height 17
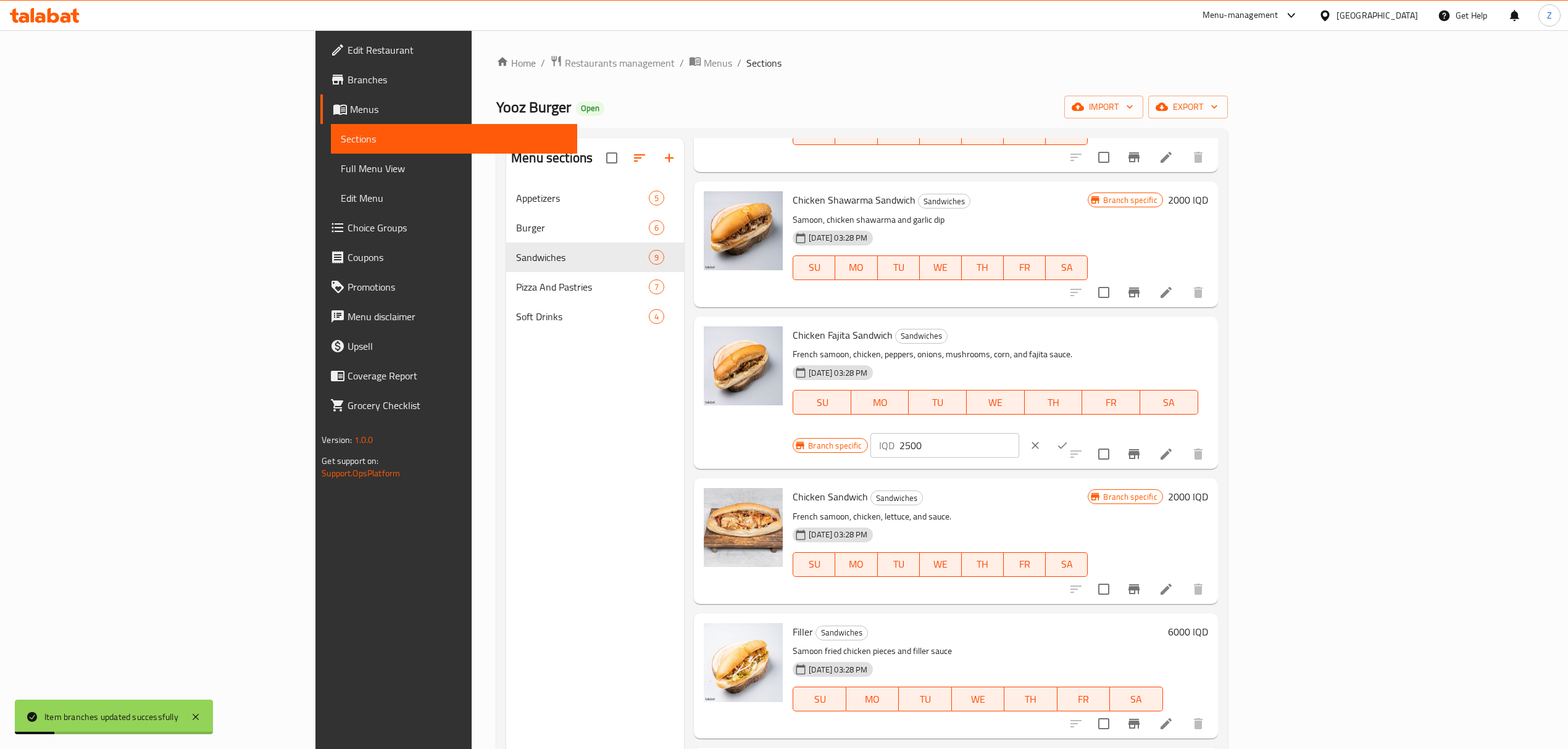
click at [1019, 433] on input "2500" at bounding box center [959, 445] width 120 height 24
type input "5000"
click at [1068, 440] on icon "ok" at bounding box center [1062, 445] width 12 height 12
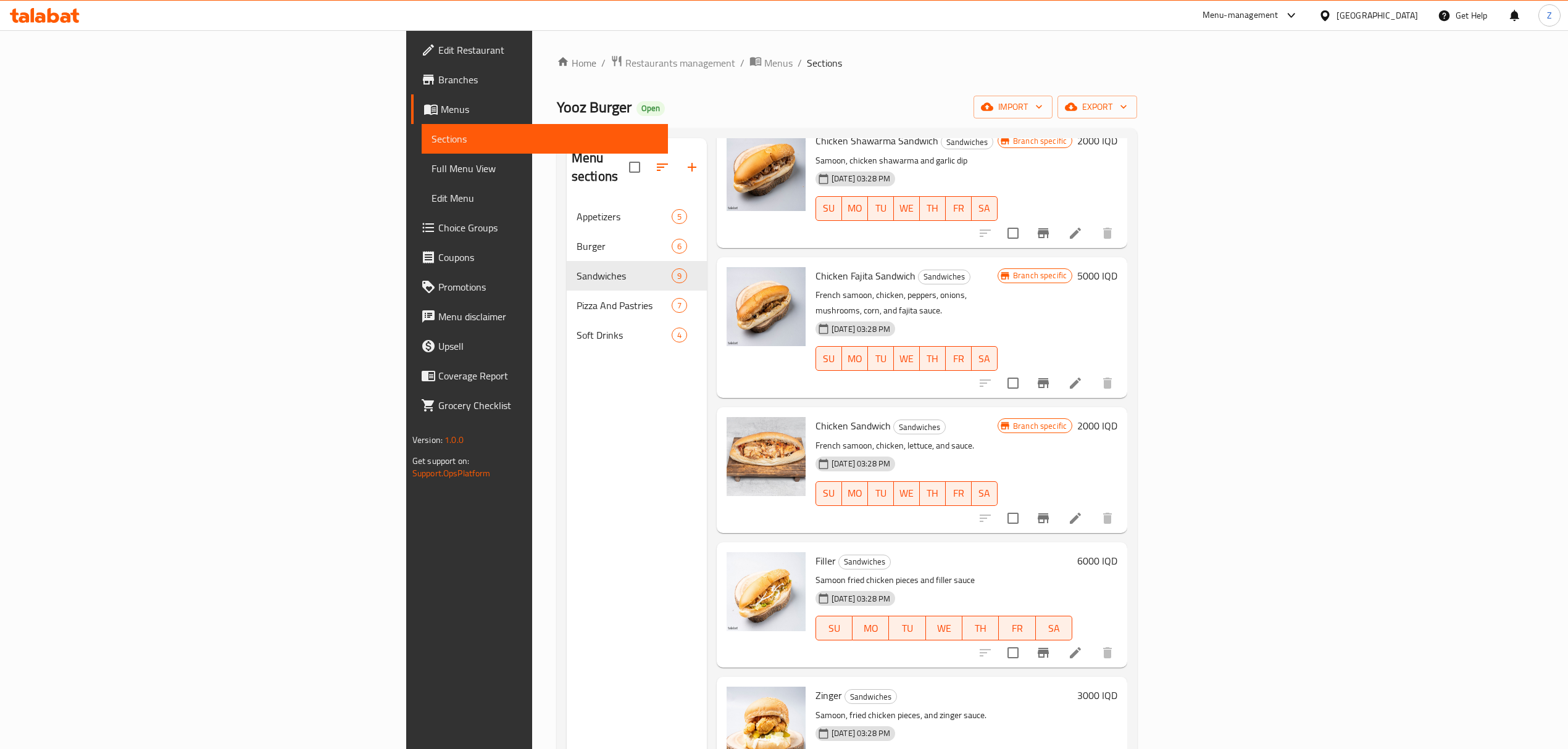
scroll to position [173, 0]
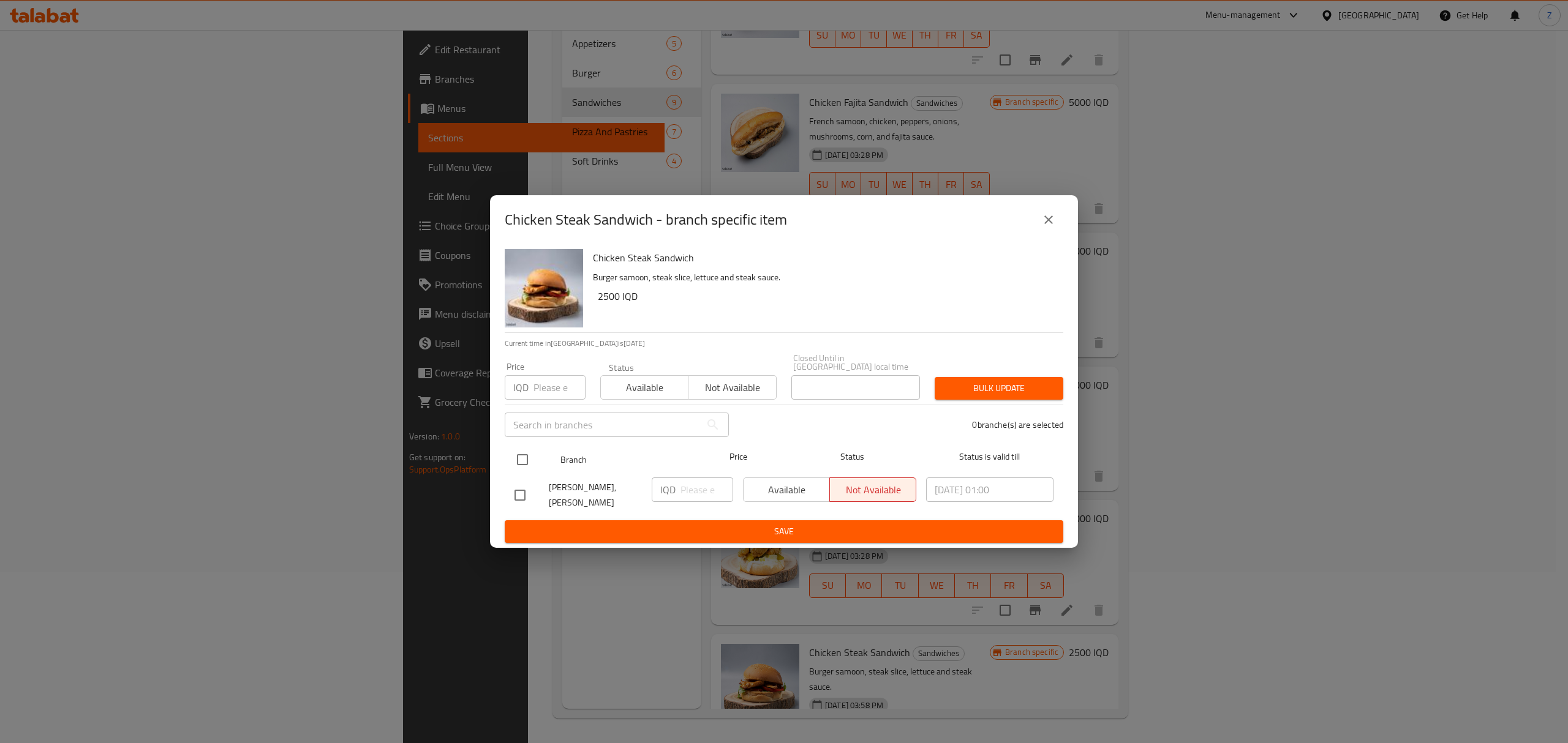
click at [521, 453] on input "checkbox" at bounding box center [523, 460] width 26 height 26
checkbox input "true"
click at [698, 484] on input "number" at bounding box center [707, 490] width 53 height 24
type input "5000"
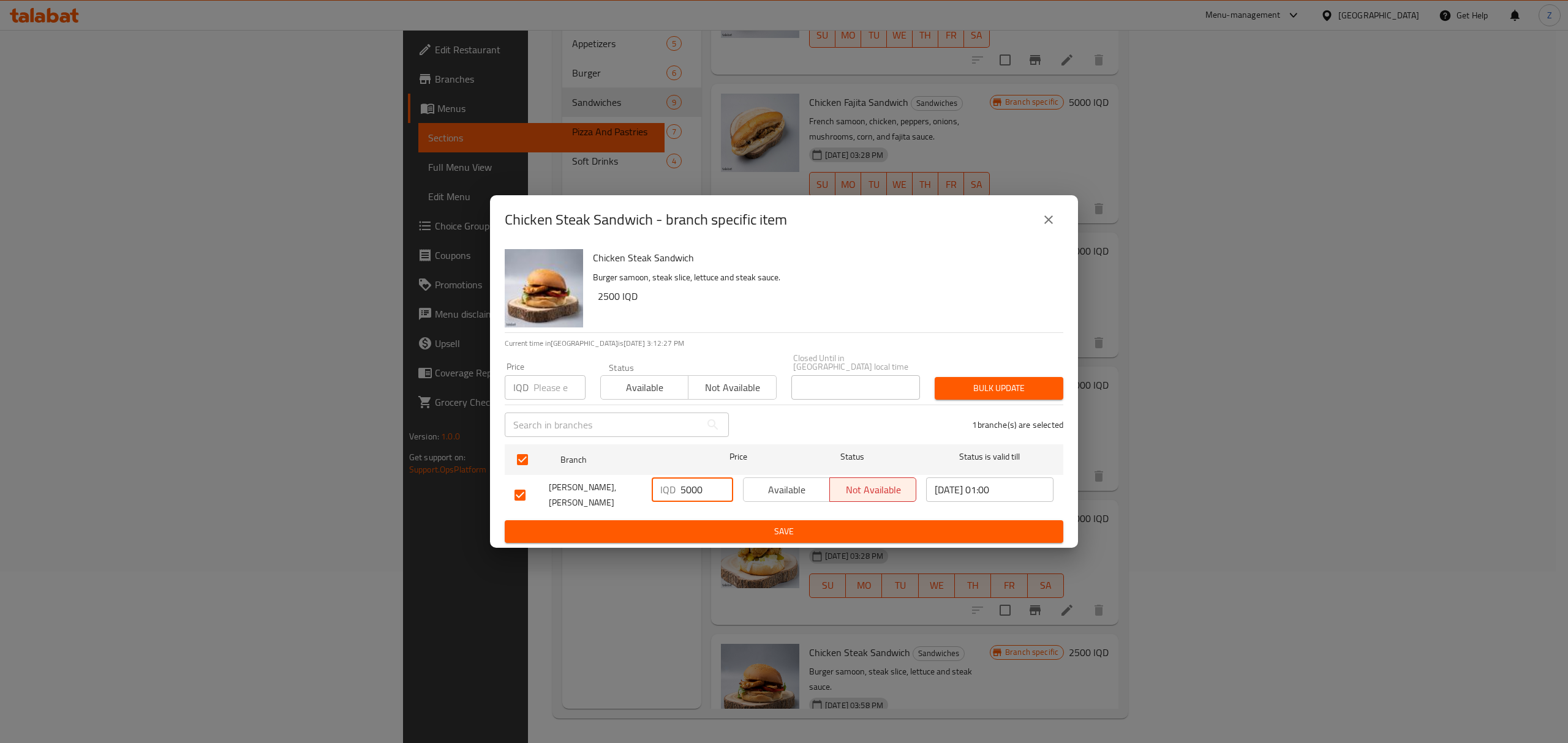
click at [696, 521] on button "Save" at bounding box center [784, 532] width 559 height 22
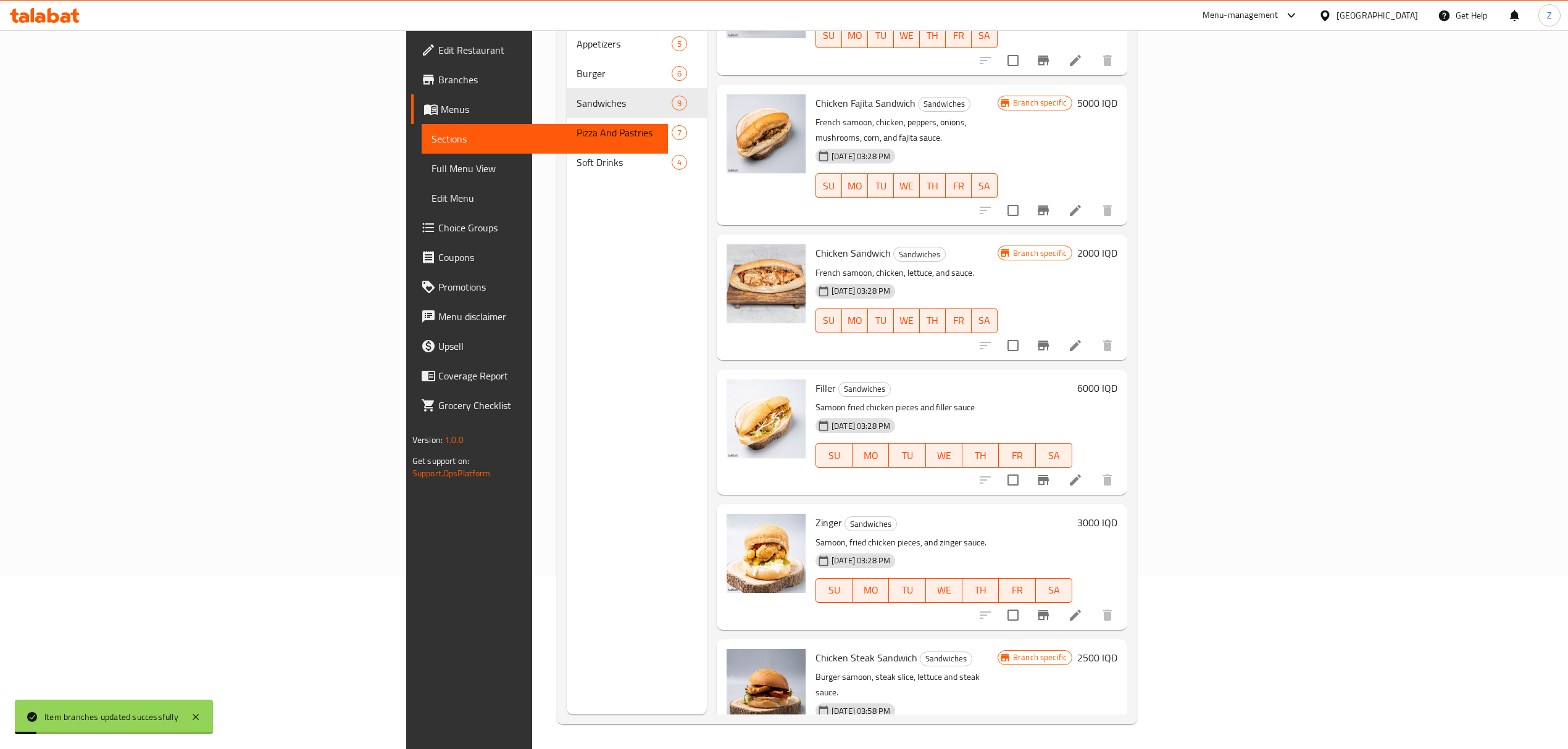
click at [1117, 650] on h6 "2500 IQD" at bounding box center [1097, 658] width 40 height 17
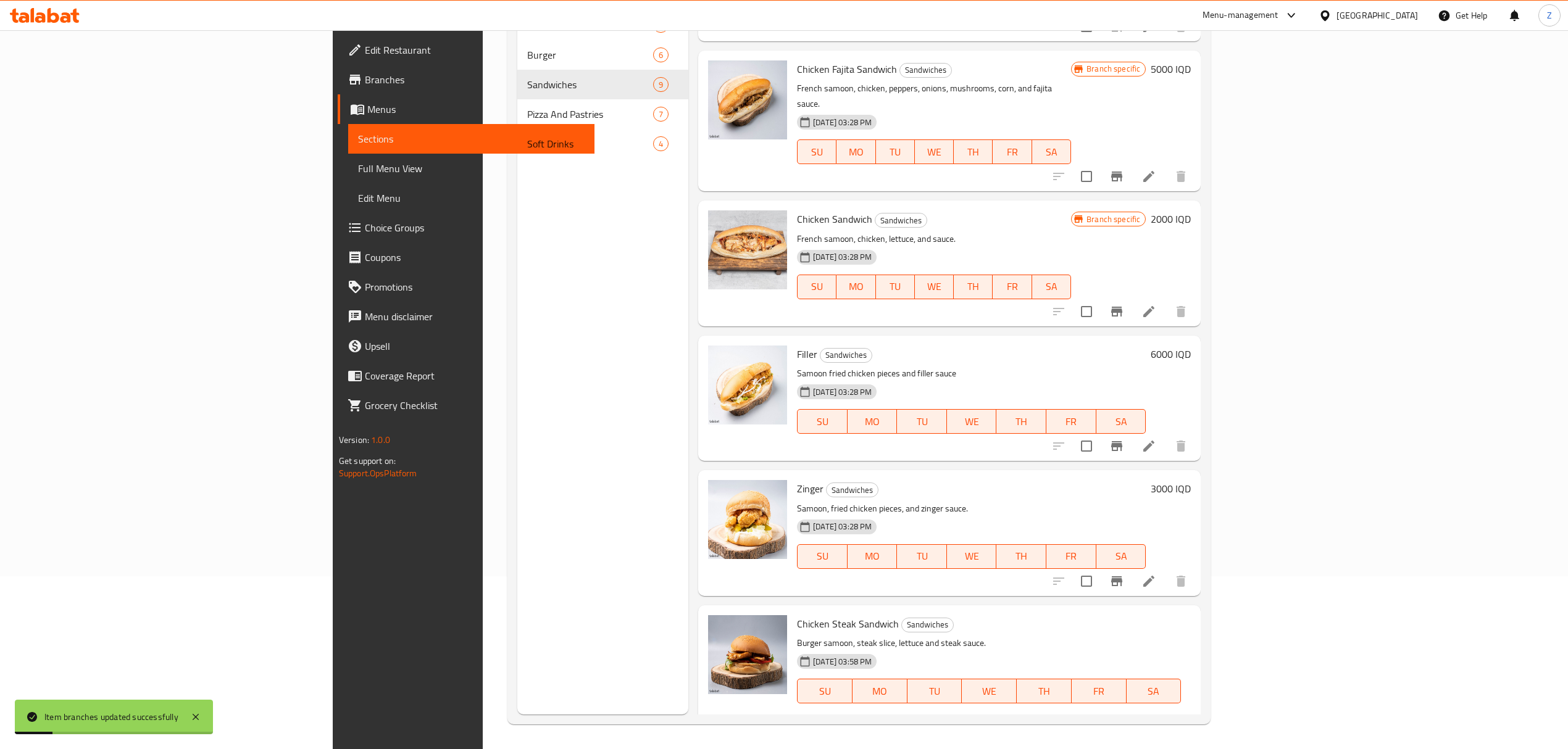
click at [1023, 722] on input "2500" at bounding box center [963, 734] width 120 height 24
type input "5000"
click at [1080, 721] on button "ok" at bounding box center [1066, 734] width 27 height 27
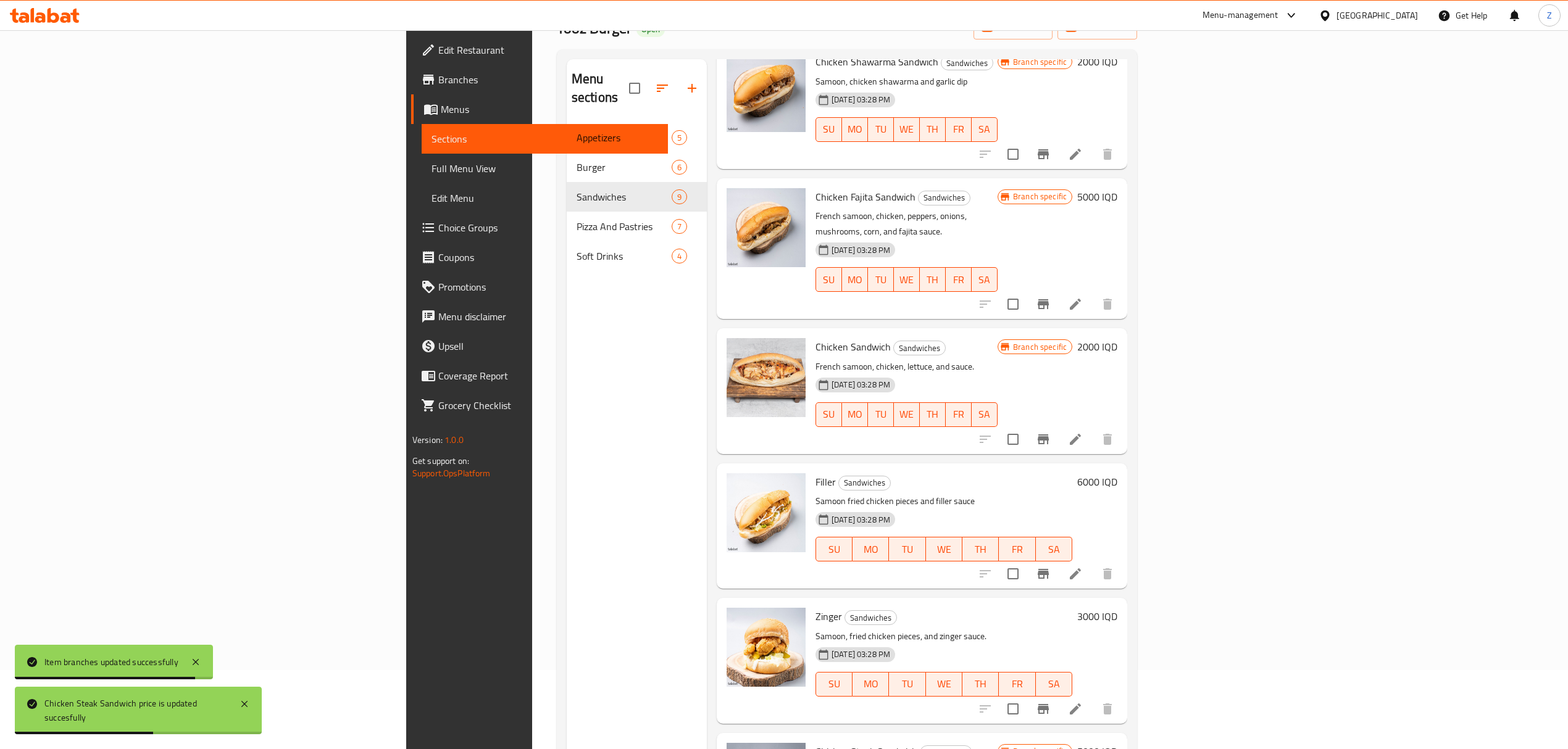
scroll to position [80, 0]
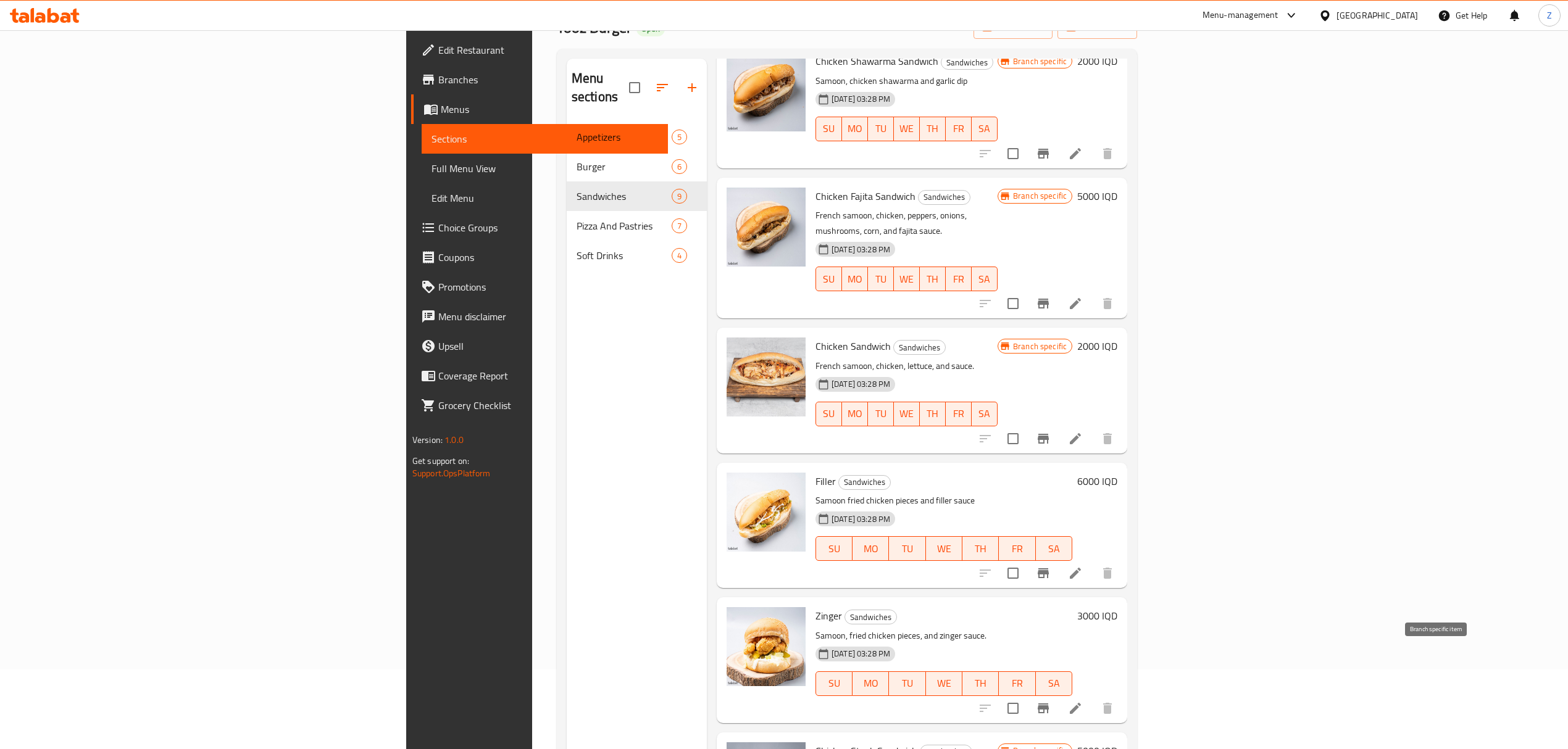
click at [1058, 694] on button "Branch-specific-item" at bounding box center [1043, 709] width 30 height 30
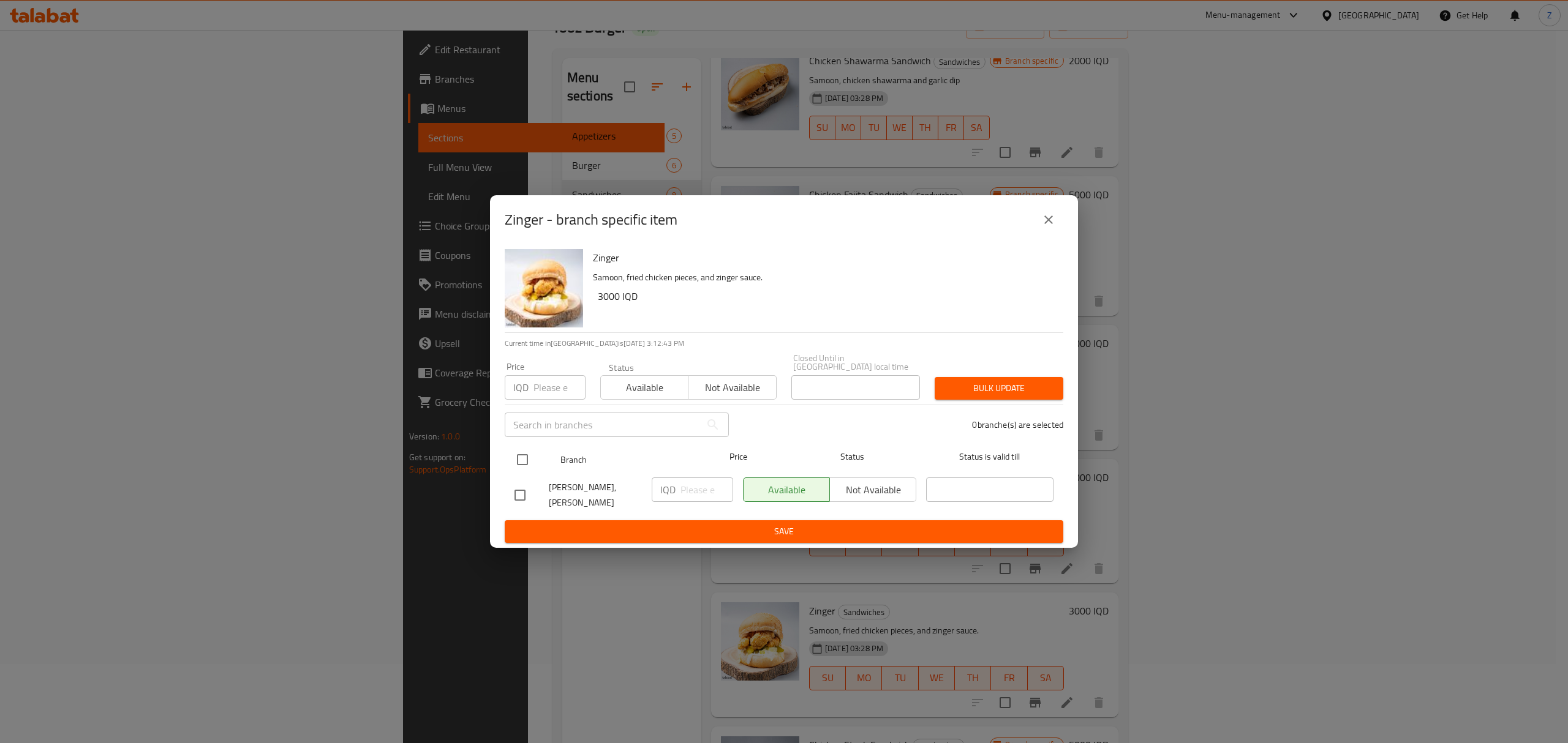
click at [511, 457] on input "checkbox" at bounding box center [523, 460] width 26 height 26
checkbox input "true"
click at [703, 490] on input "number" at bounding box center [707, 490] width 53 height 24
type input "6000"
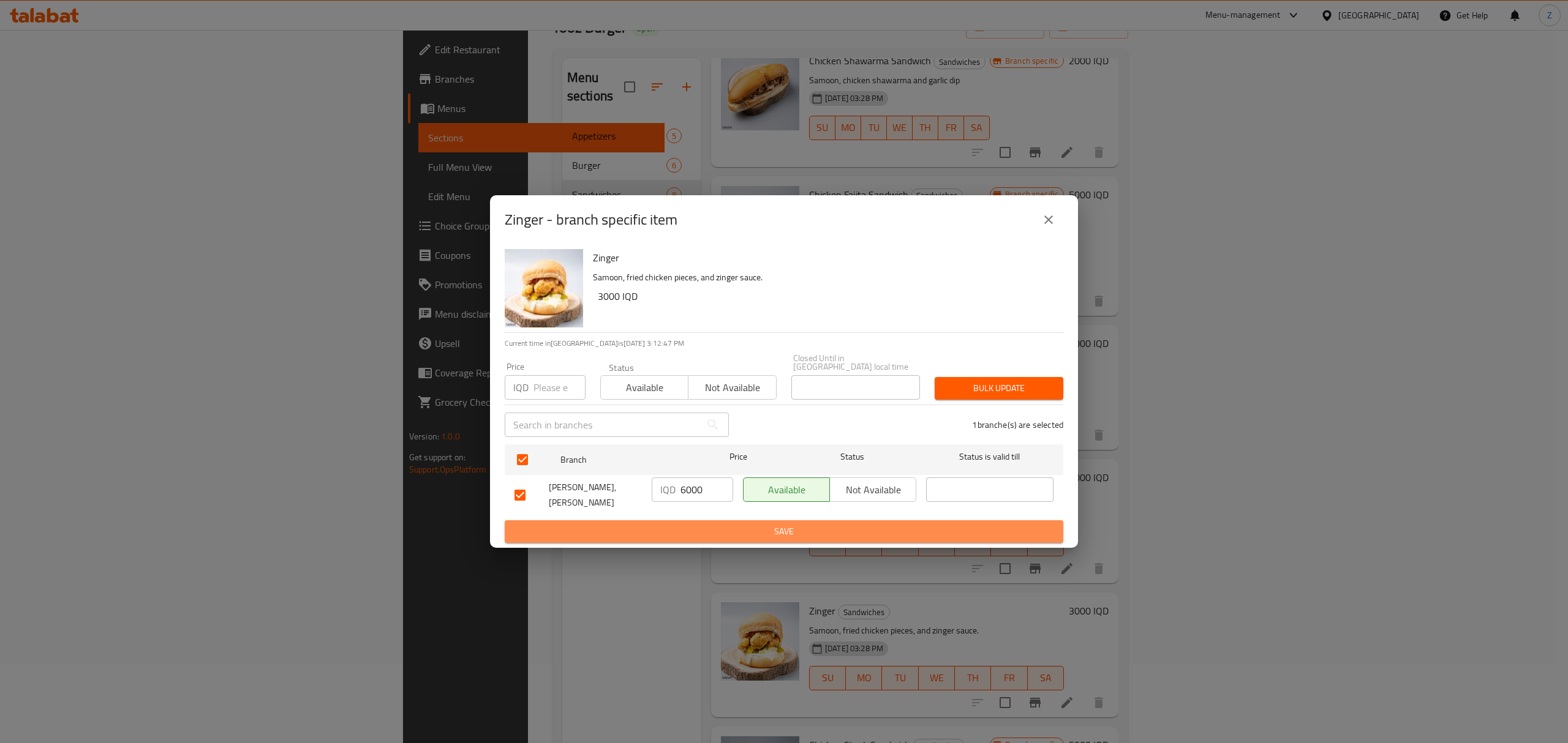
click at [716, 525] on span "Save" at bounding box center [783, 532] width 538 height 15
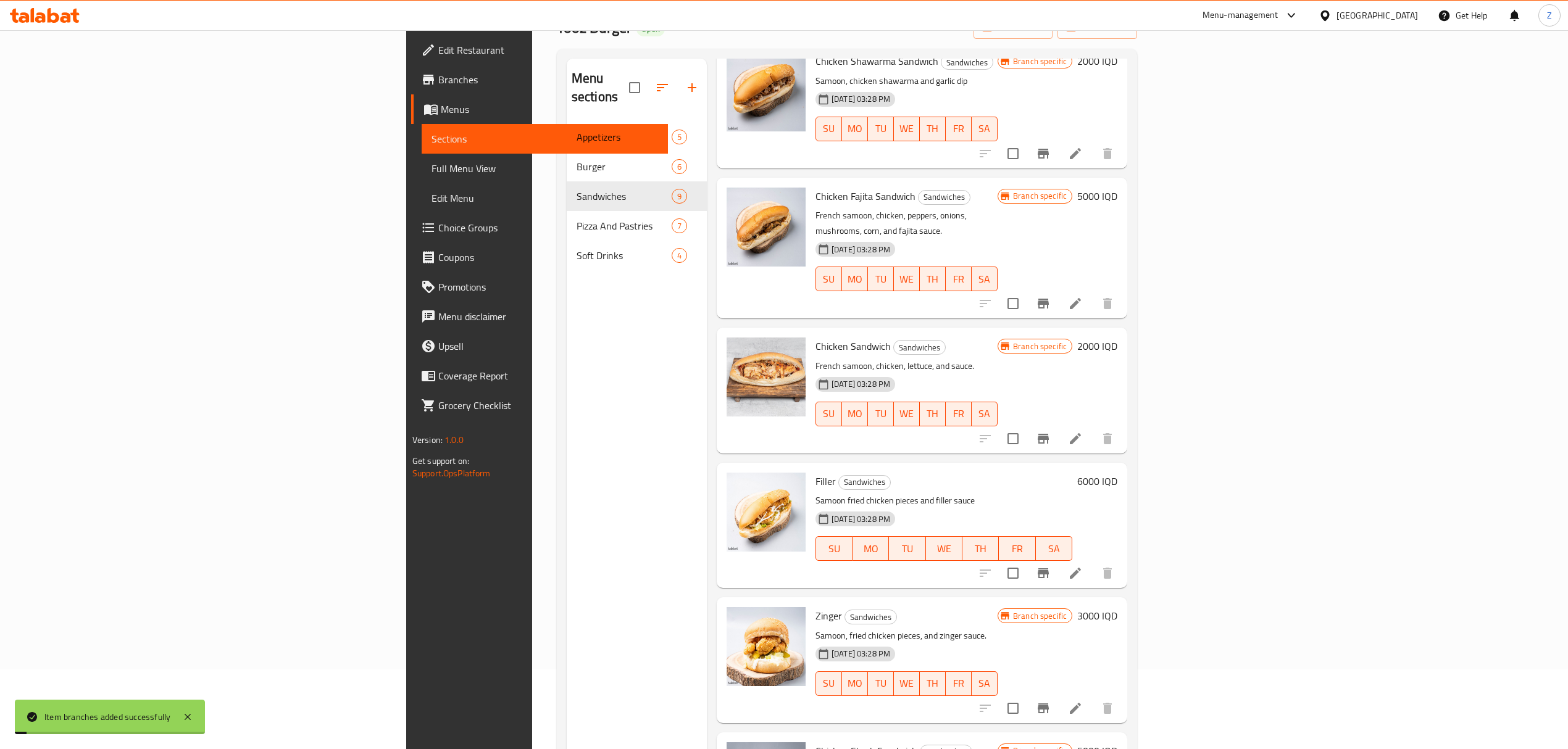
click at [1117, 607] on h6 "3000 IQD" at bounding box center [1097, 616] width 40 height 17
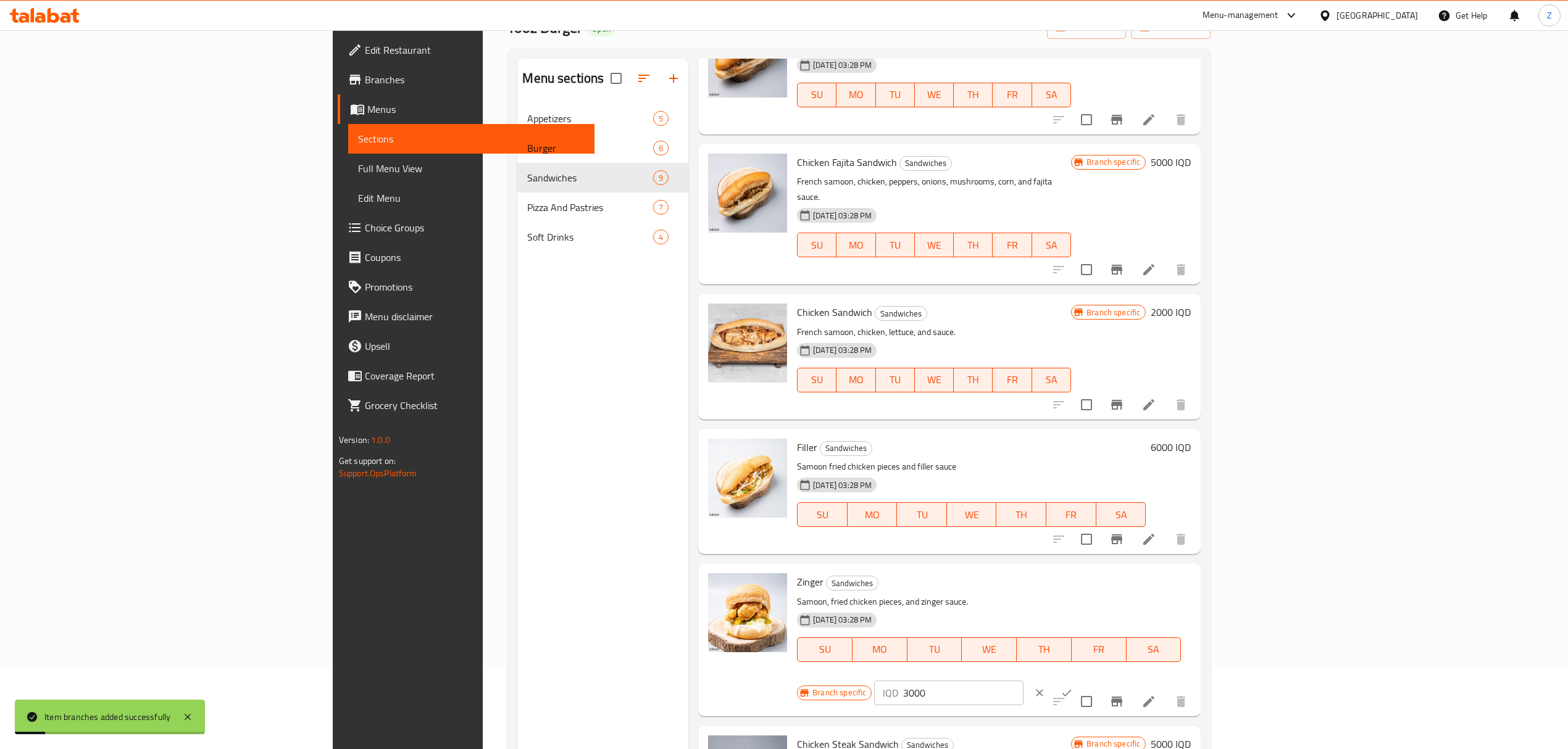
click at [1023, 681] on input "3000" at bounding box center [963, 693] width 120 height 24
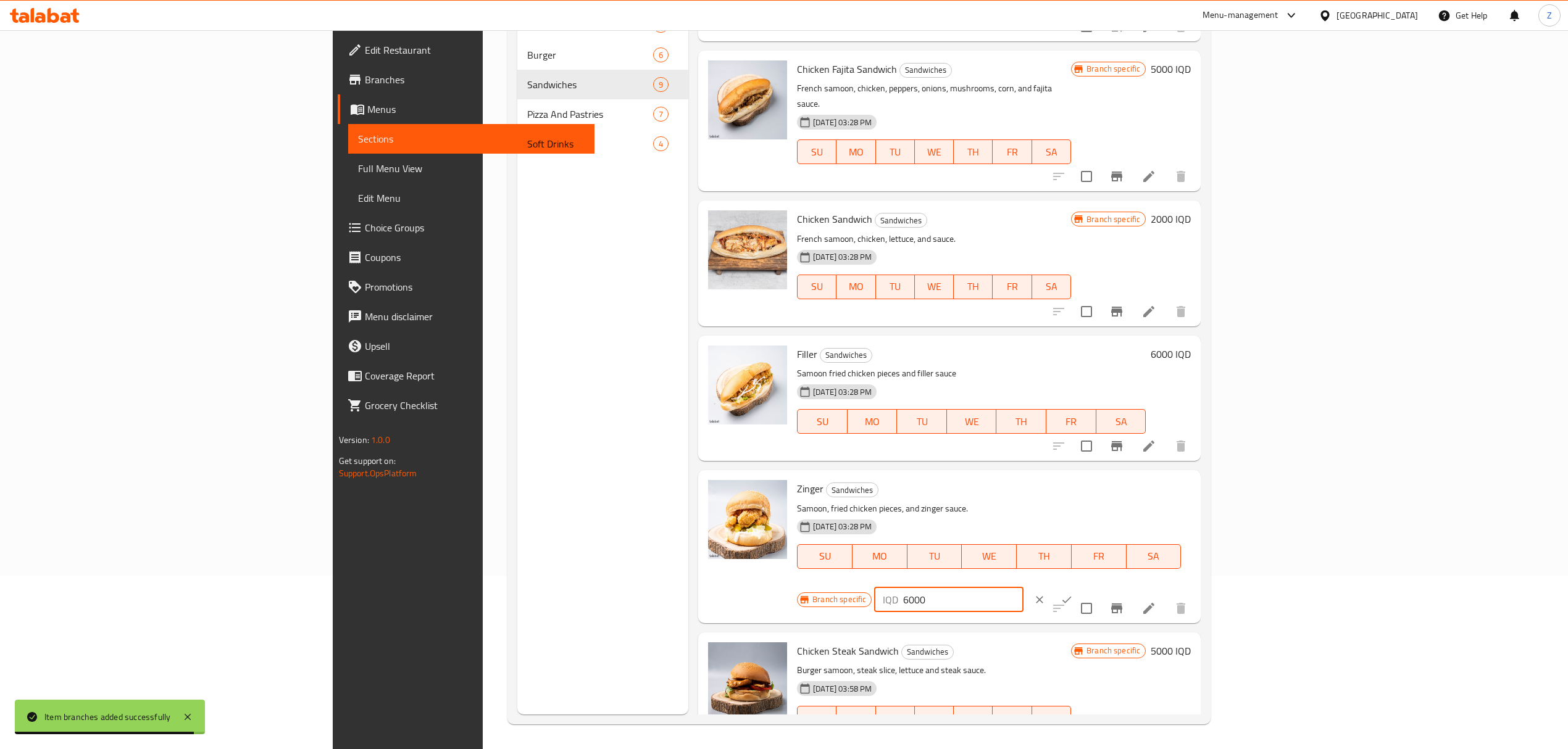
type input "6000"
click at [1072, 593] on icon "ok" at bounding box center [1066, 599] width 12 height 12
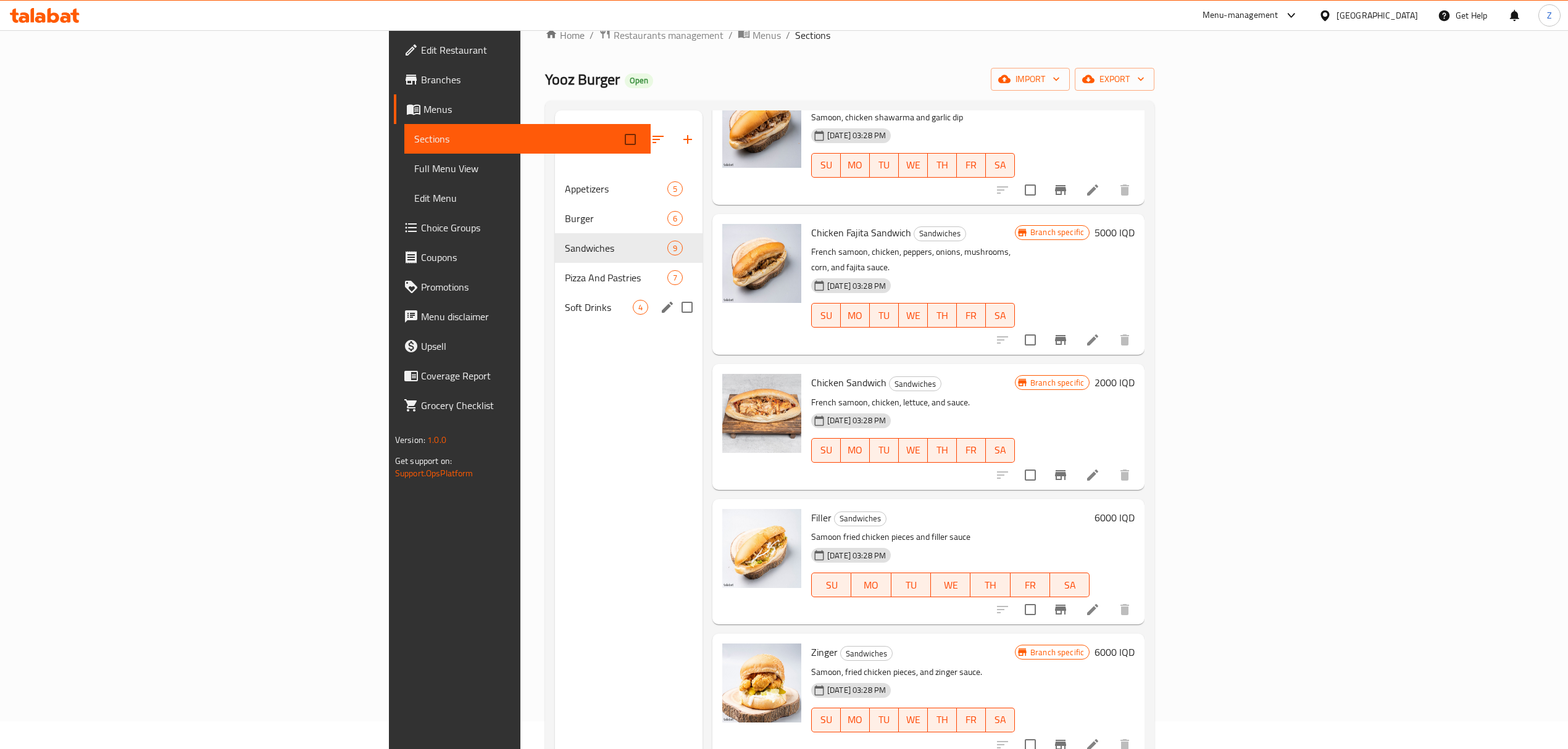
scroll to position [0, 0]
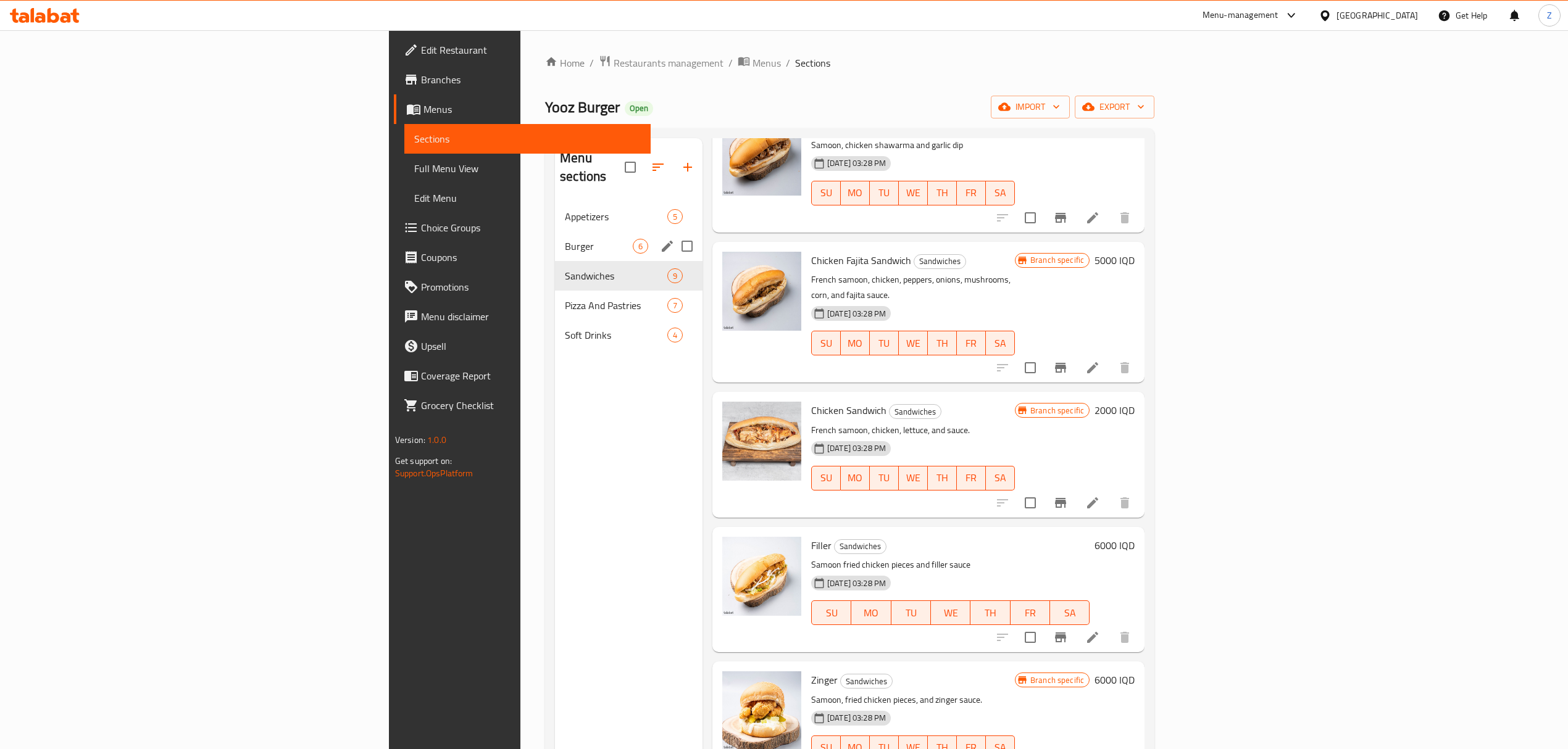
click at [555, 238] on div "Burger 6" at bounding box center [628, 247] width 147 height 30
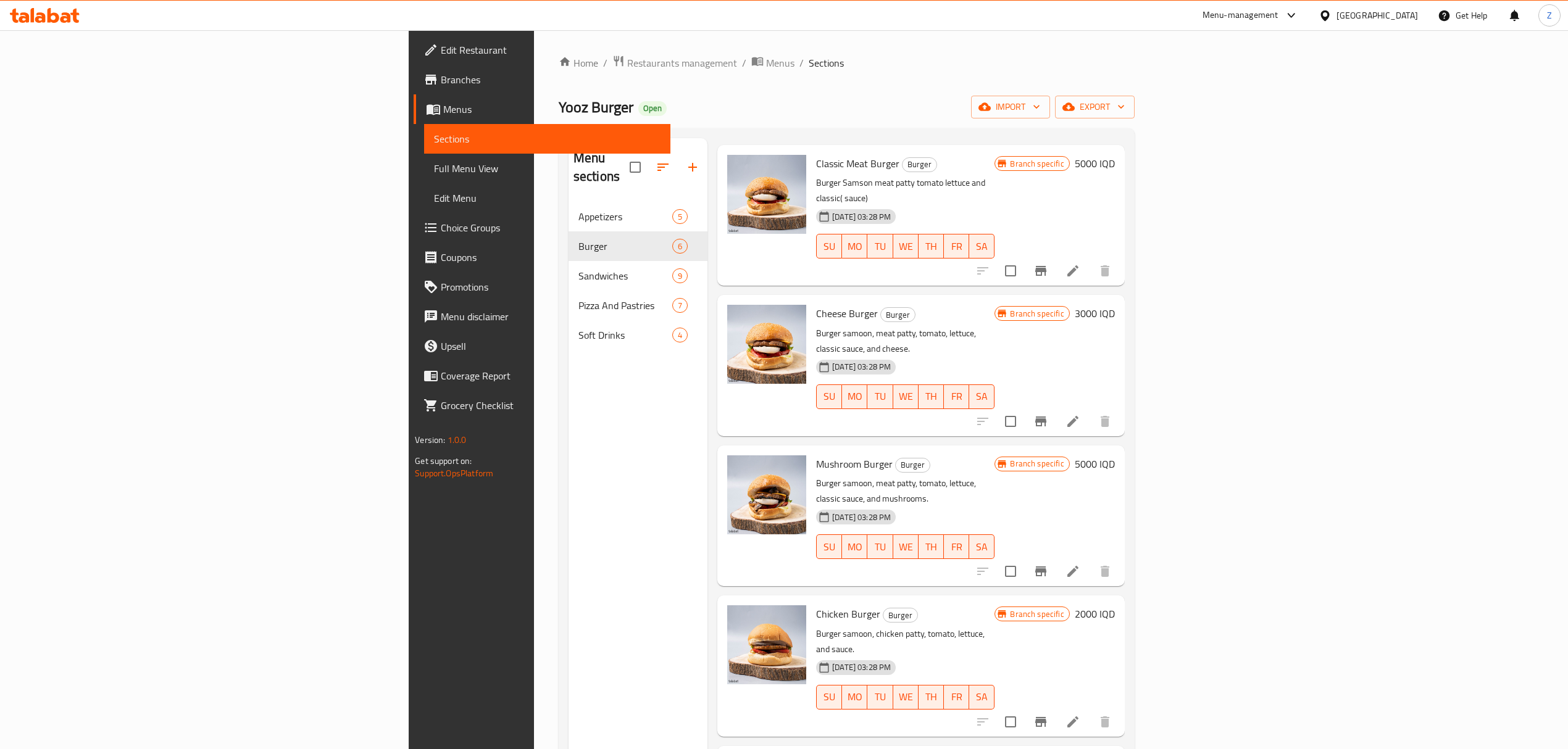
scroll to position [52, 0]
click at [1048, 714] on icon "Branch-specific-item" at bounding box center [1040, 722] width 15 height 15
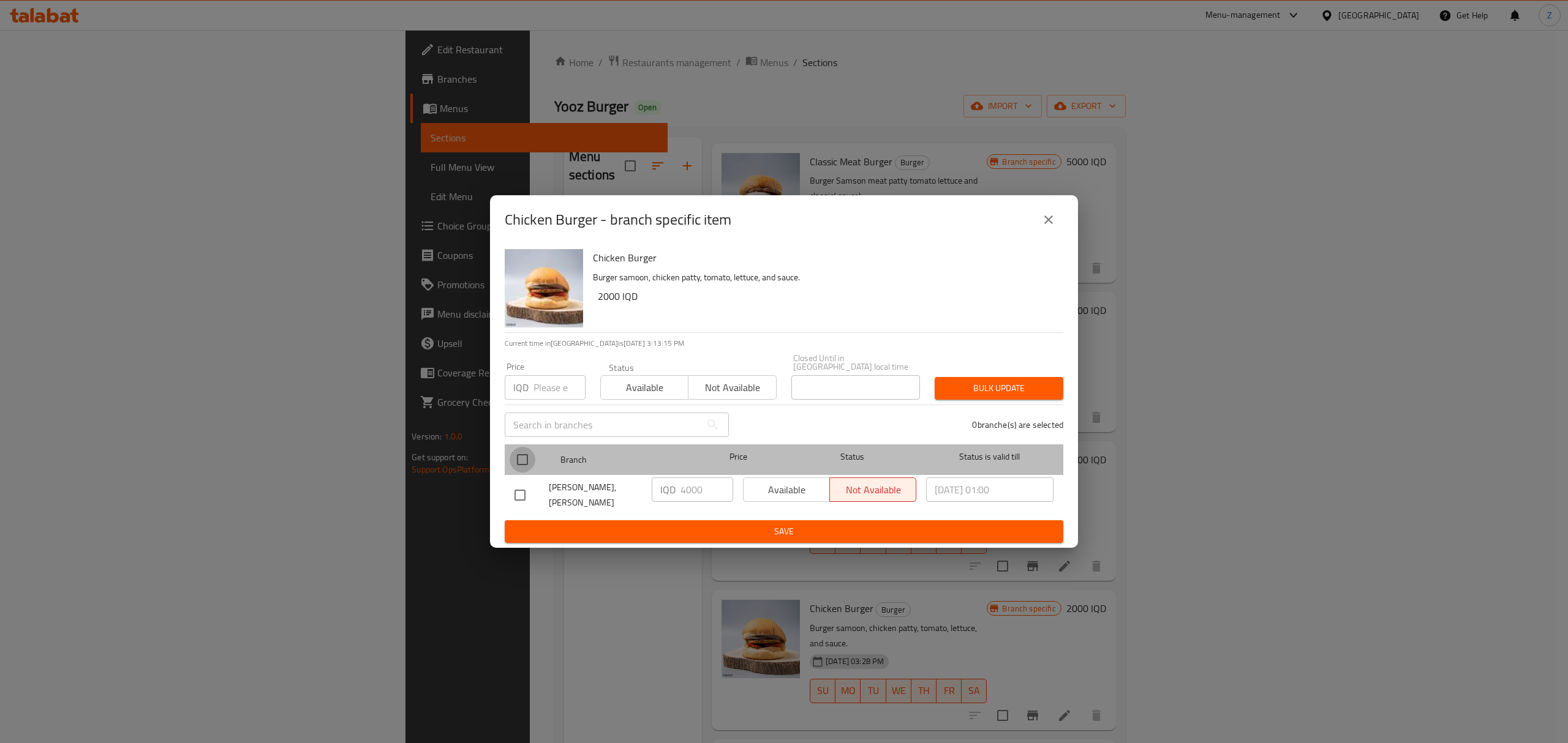
click at [523, 454] on input "checkbox" at bounding box center [523, 460] width 26 height 26
checkbox input "true"
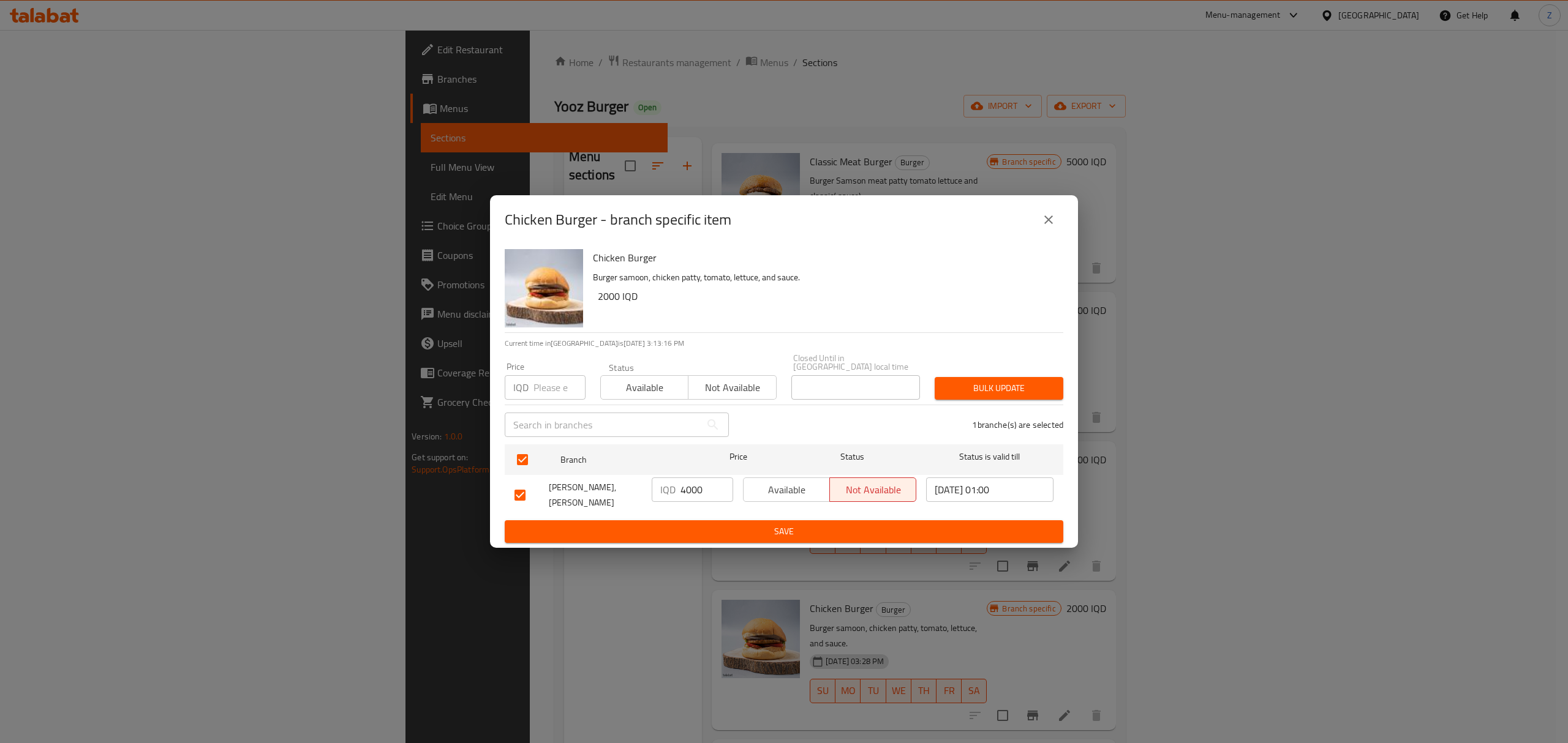
click at [698, 490] on input "4000" at bounding box center [707, 490] width 53 height 24
type input "5000"
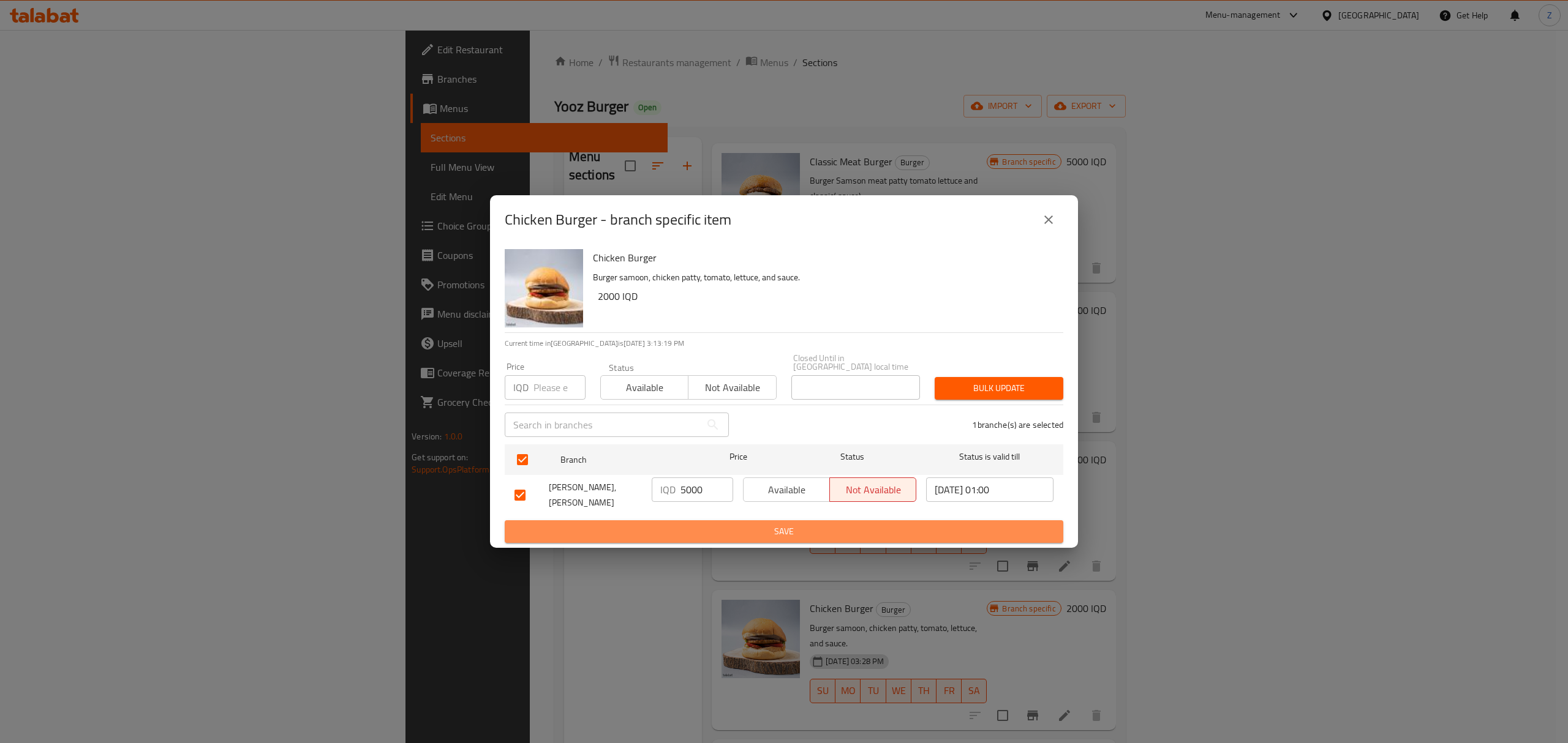
click at [751, 524] on span "Save" at bounding box center [783, 532] width 538 height 15
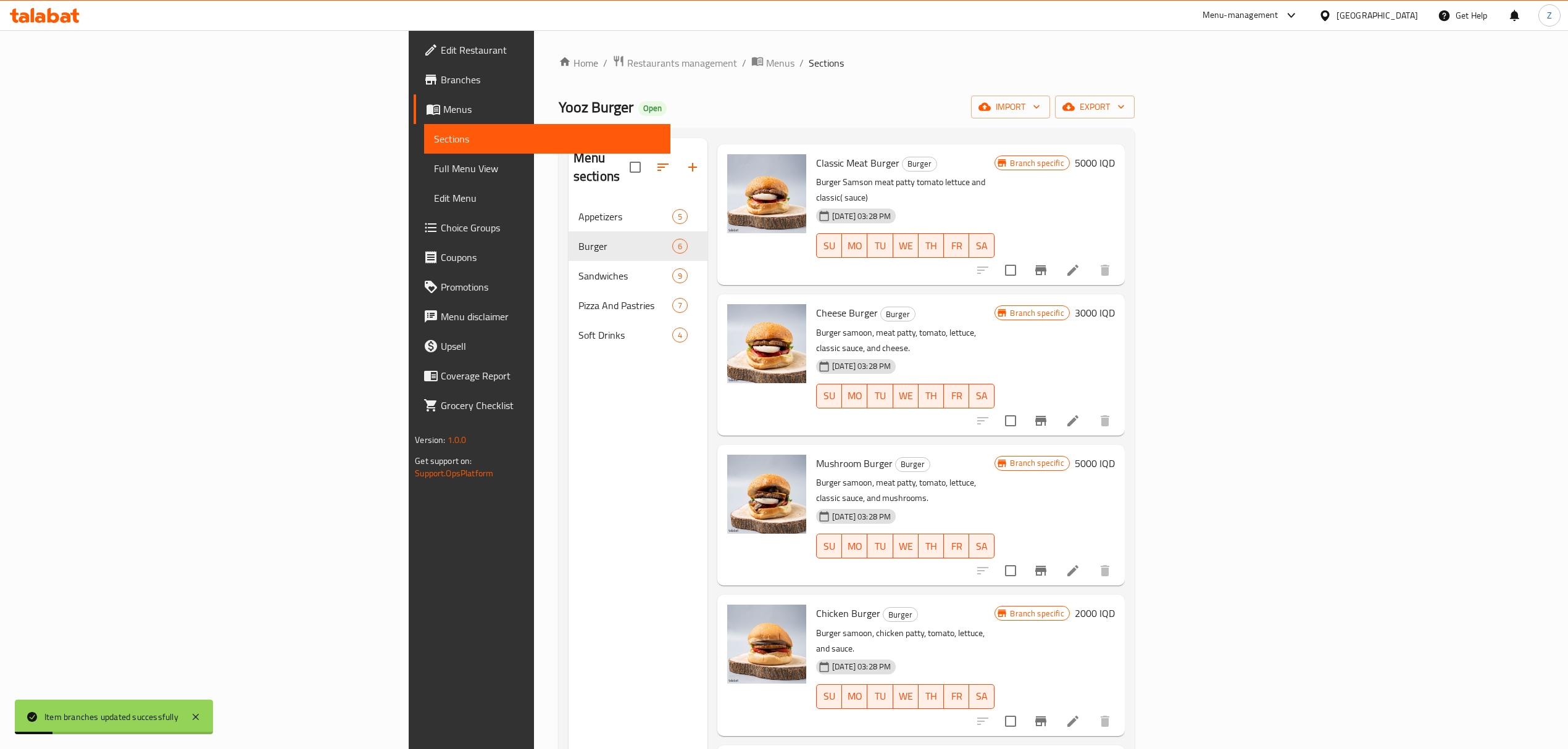
click at [1114, 605] on h6 "2000 IQD" at bounding box center [1094, 613] width 40 height 17
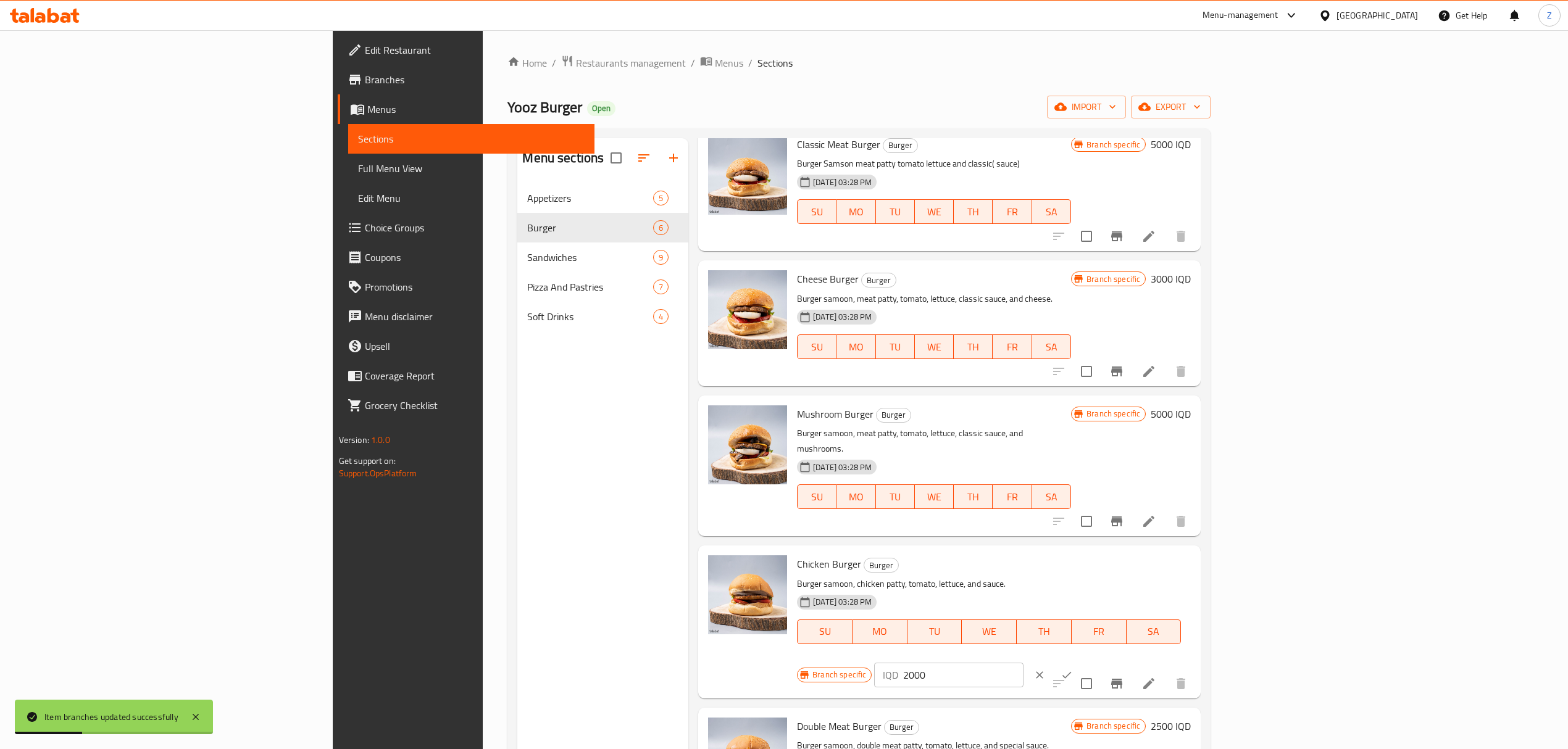
click at [1023, 663] on input "2000" at bounding box center [963, 675] width 120 height 24
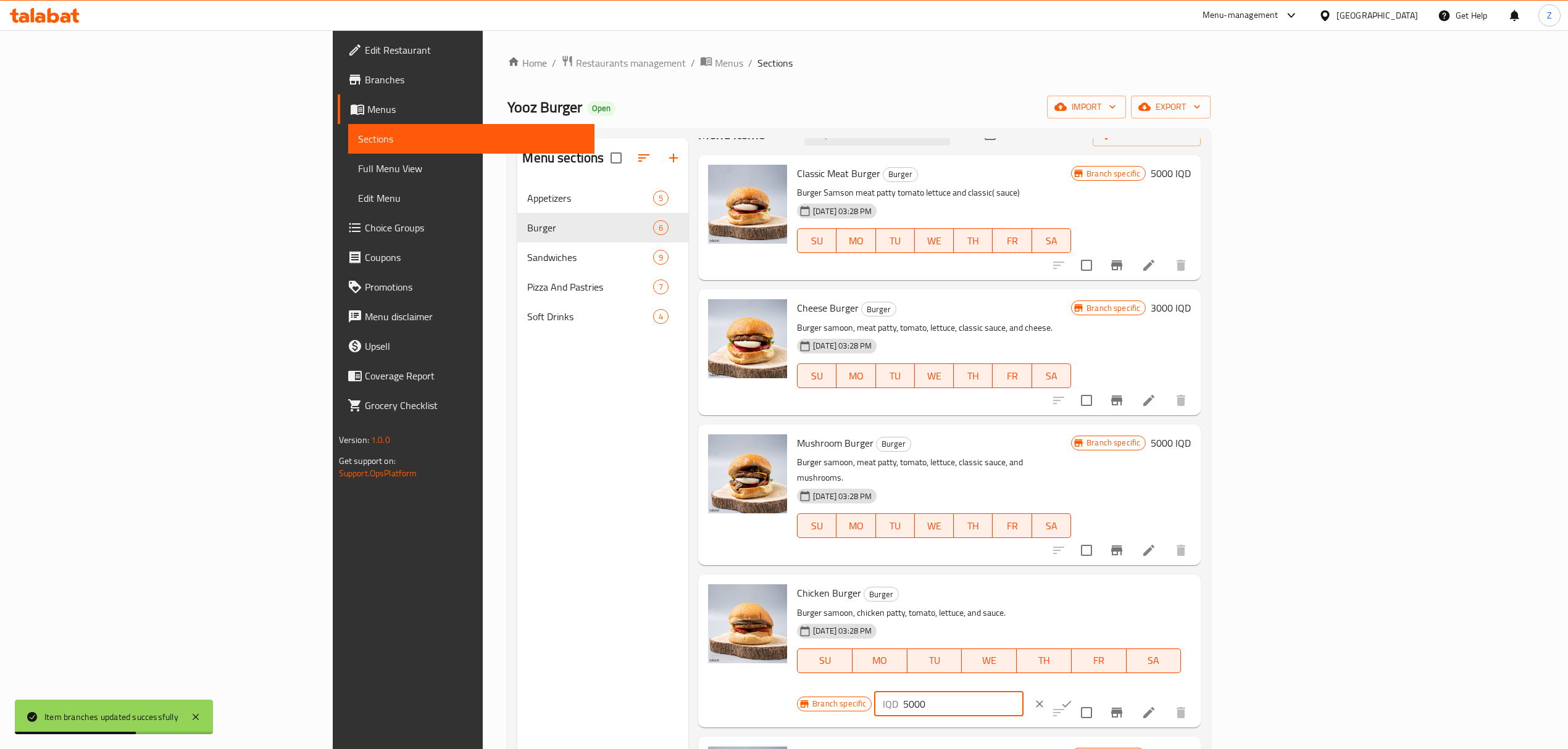
scroll to position [0, 0]
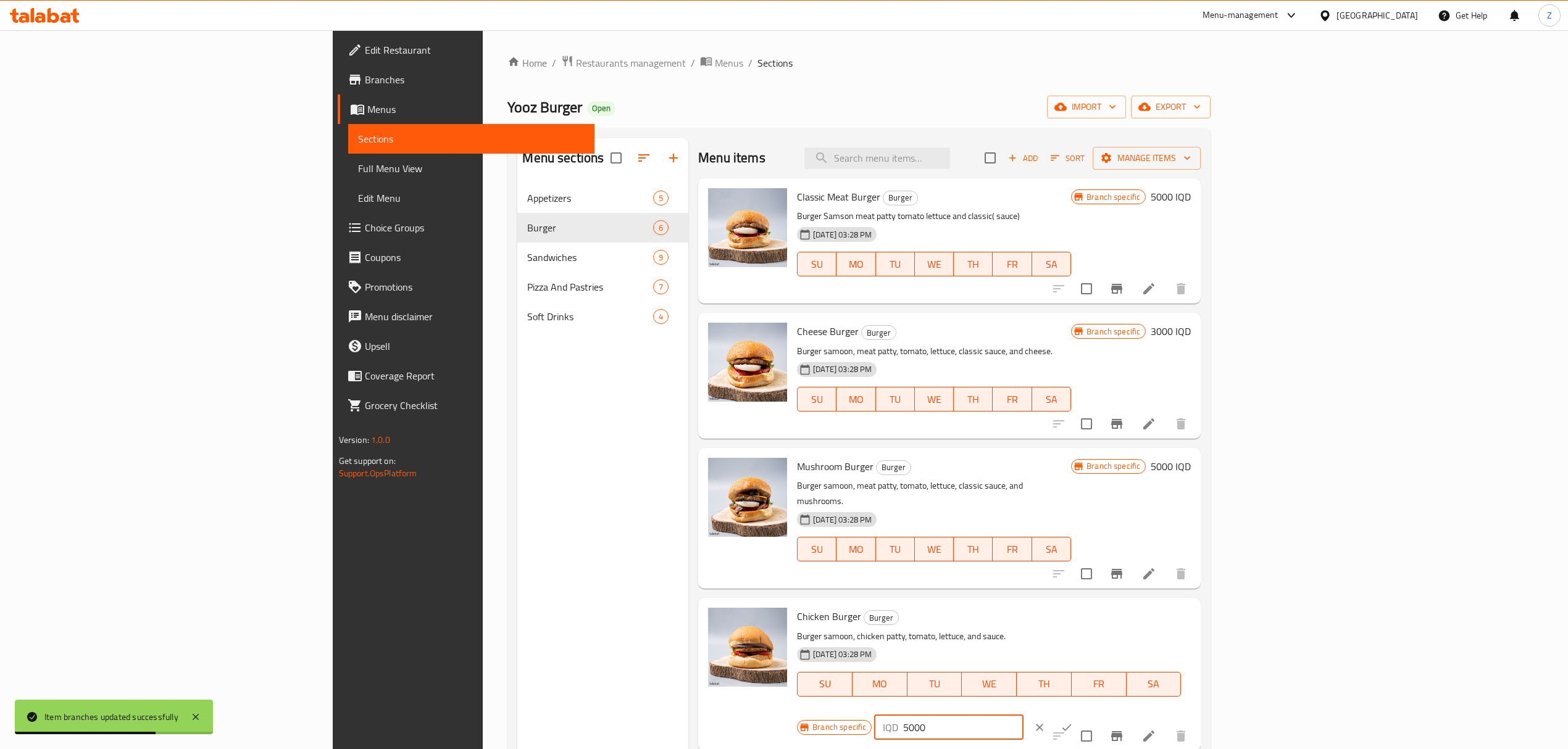
type input "5000"
click at [1080, 714] on button "ok" at bounding box center [1066, 727] width 27 height 27
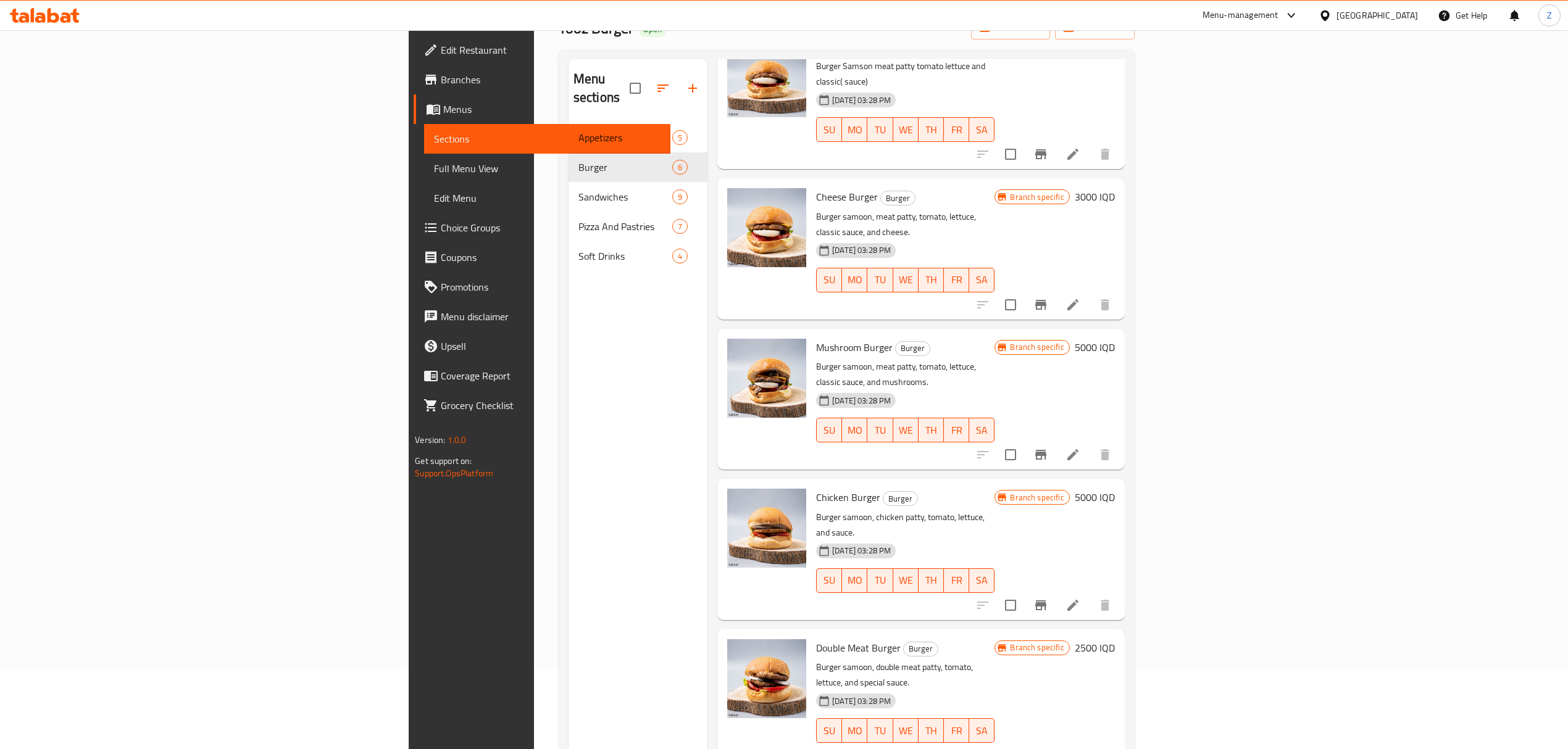
scroll to position [80, 0]
click at [1048, 747] on icon "Branch-specific-item" at bounding box center [1040, 755] width 15 height 15
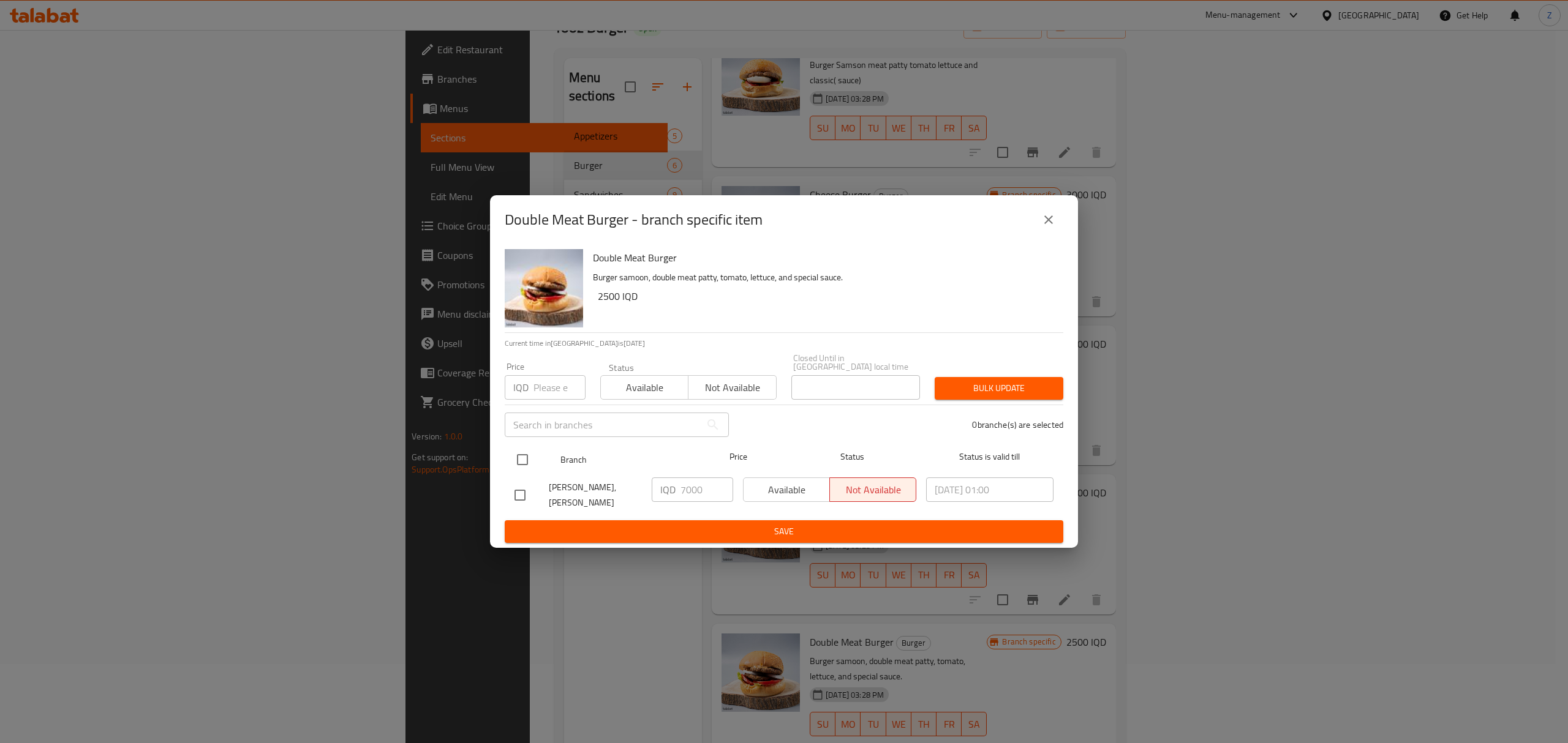
click at [522, 454] on input "checkbox" at bounding box center [523, 460] width 26 height 26
checkbox input "true"
click at [693, 490] on input "7000" at bounding box center [707, 490] width 53 height 24
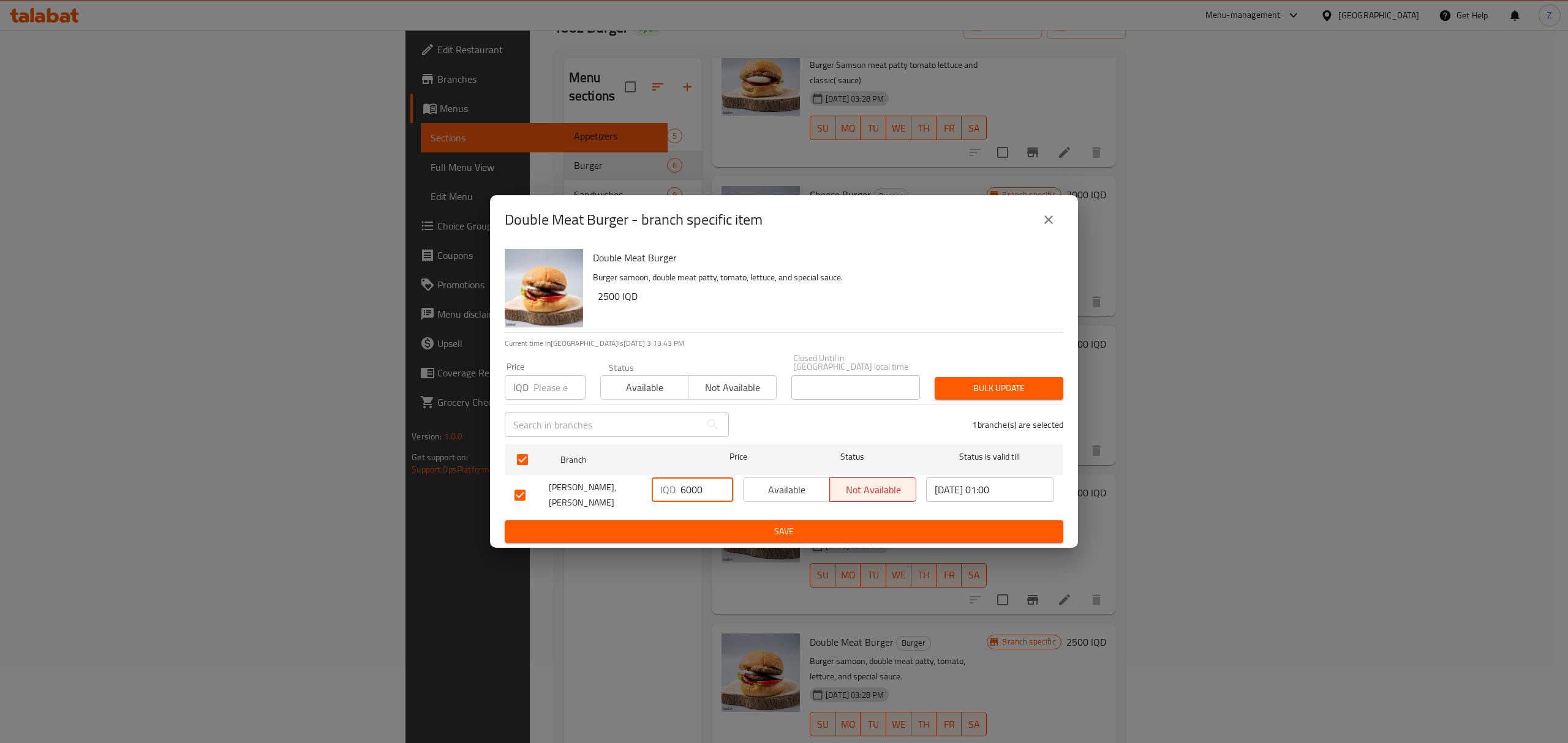
type input "6000"
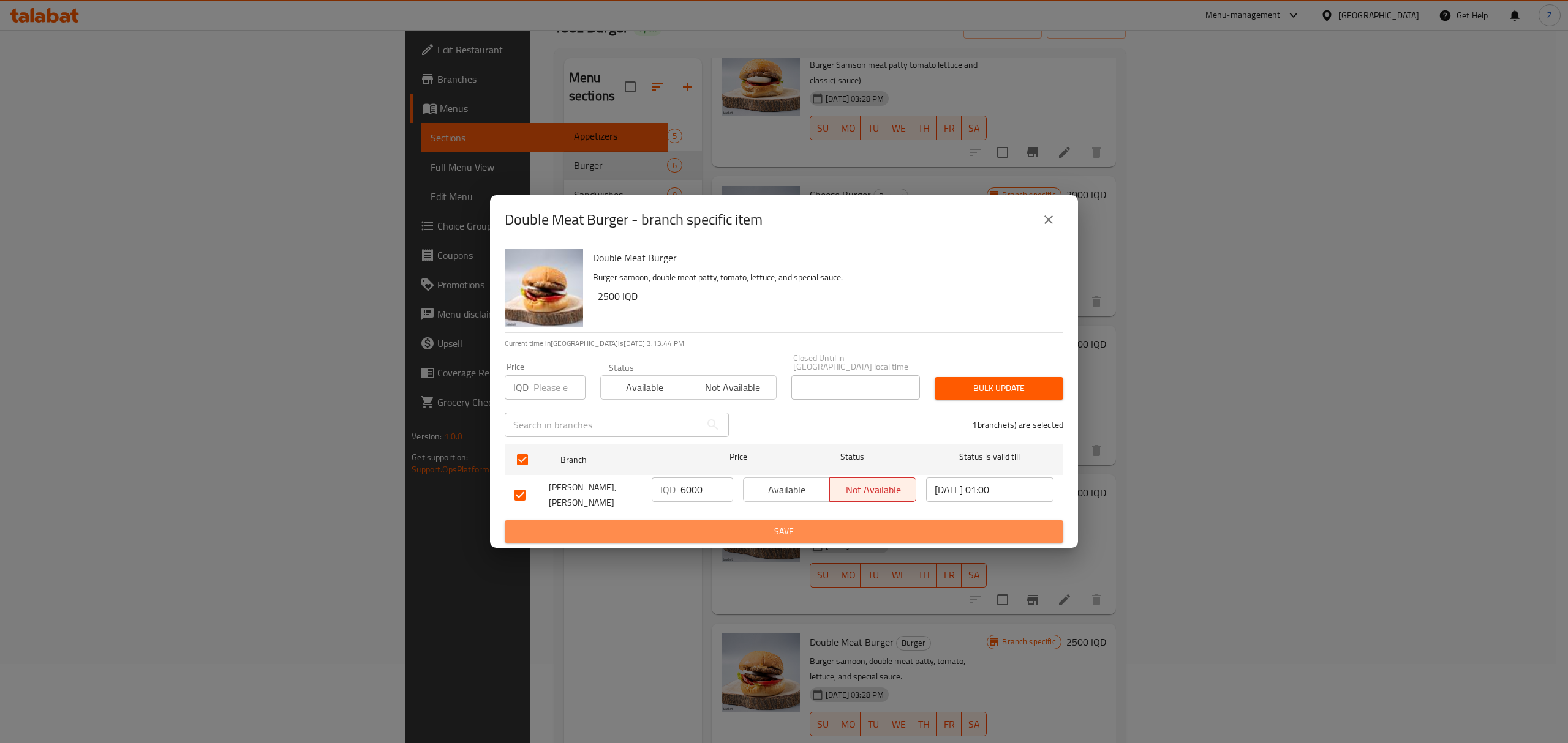
drag, startPoint x: 704, startPoint y: 529, endPoint x: 1034, endPoint y: 537, distance: 330.1
click at [1034, 537] on button "Save" at bounding box center [784, 532] width 559 height 22
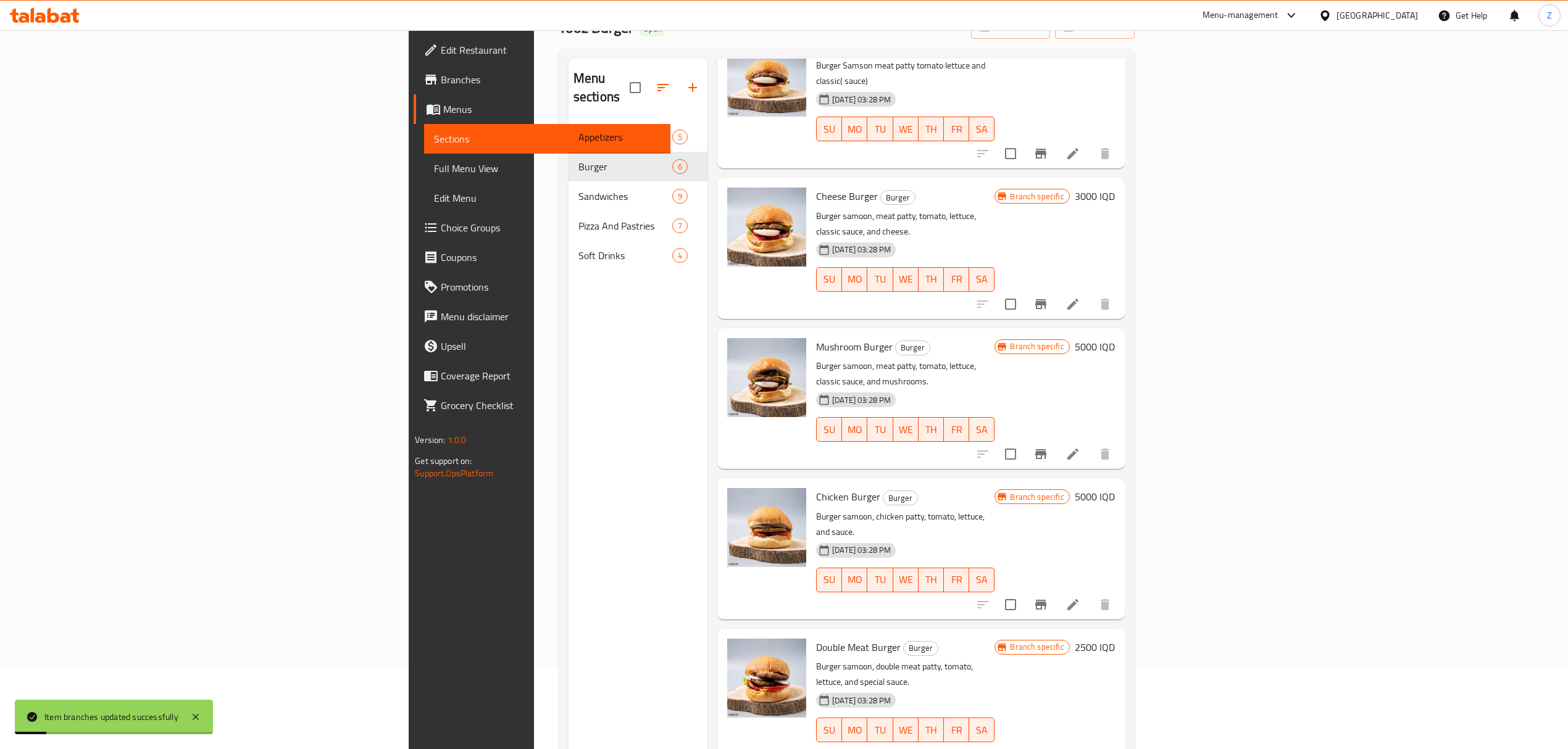
click at [1114, 639] on h6 "2500 IQD" at bounding box center [1094, 648] width 40 height 17
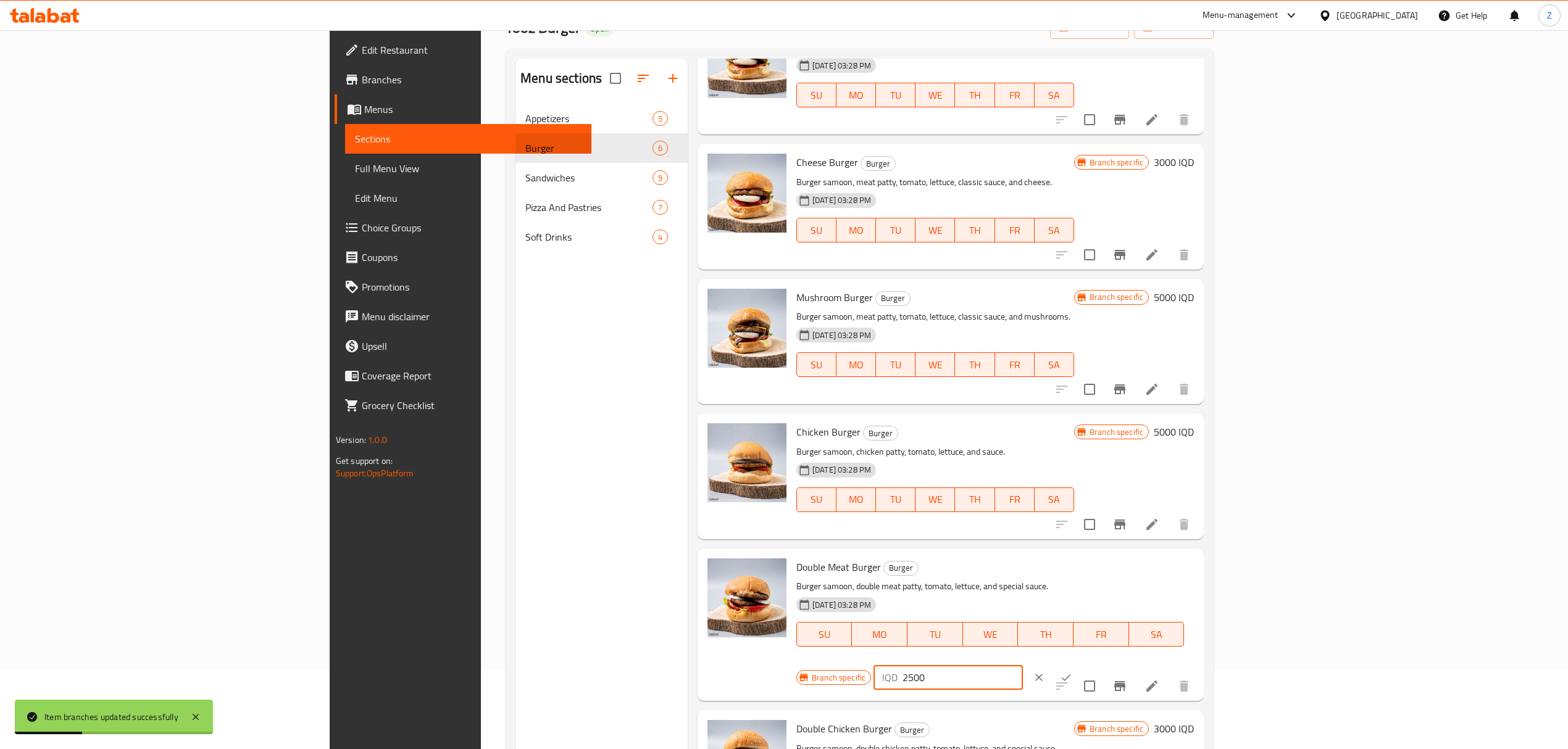
click at [1022, 666] on input "2500" at bounding box center [963, 678] width 120 height 24
type input "6000"
click at [1072, 671] on icon "ok" at bounding box center [1066, 677] width 12 height 12
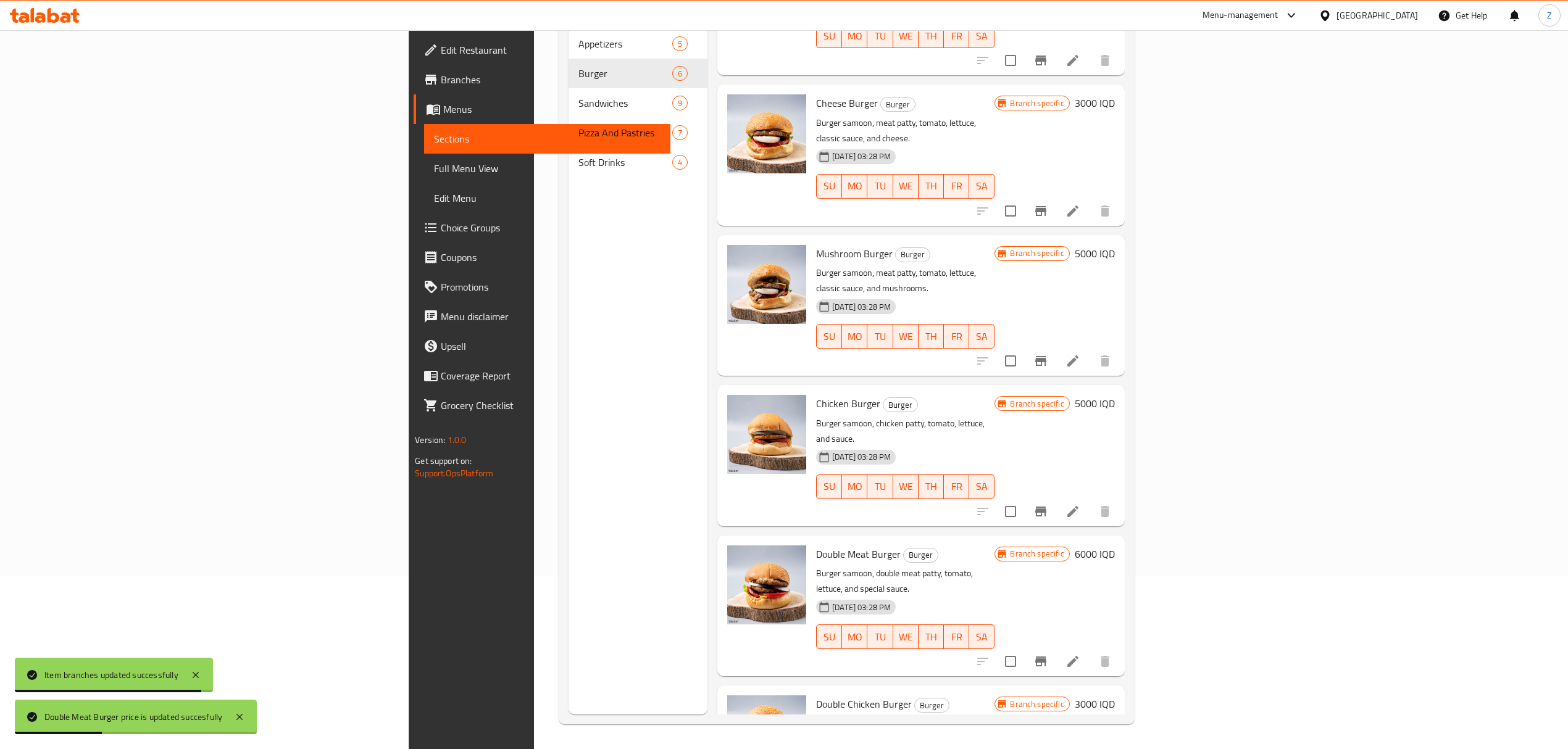
scroll to position [173, 0]
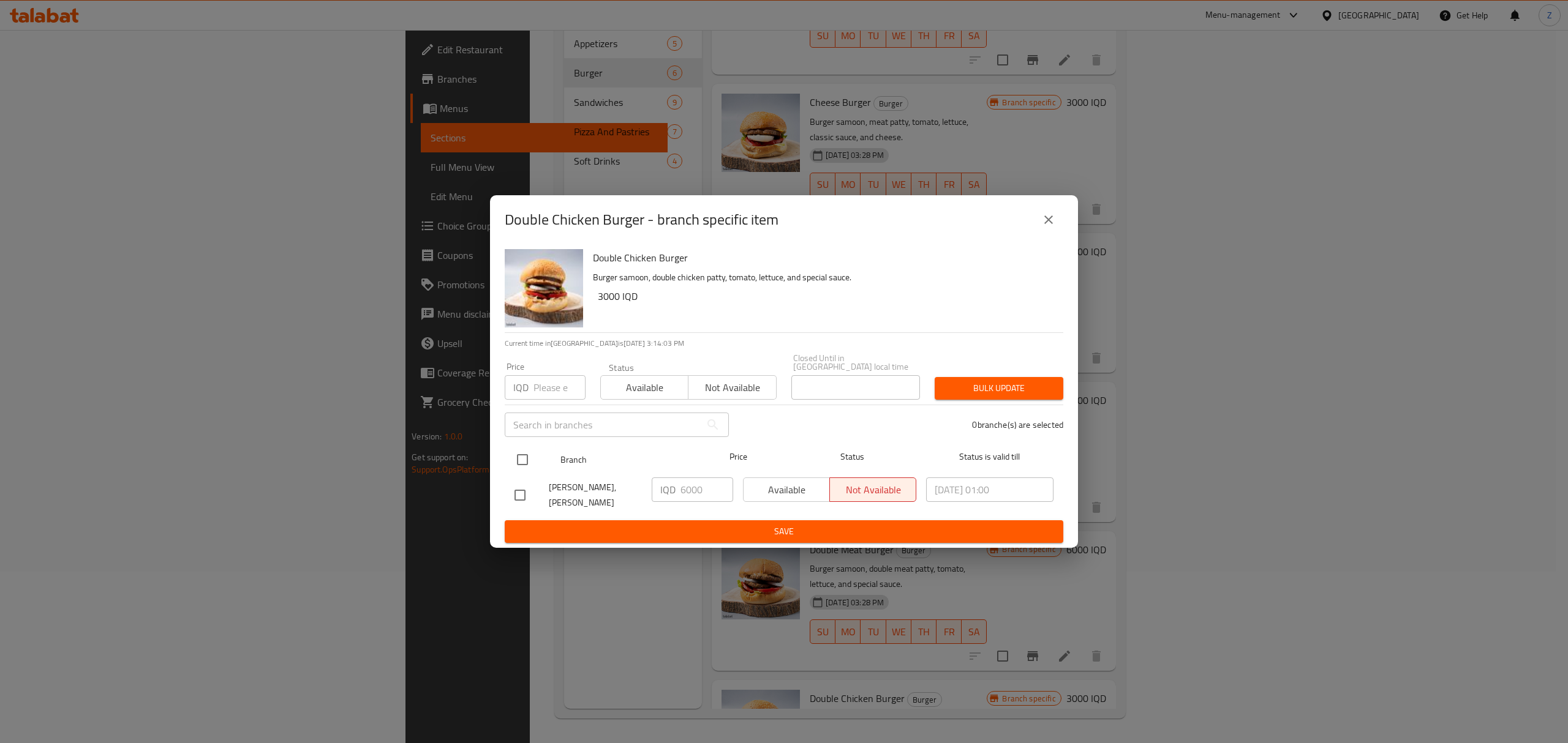
click at [515, 449] on input "checkbox" at bounding box center [523, 460] width 26 height 26
checkbox input "true"
click at [828, 524] on span "Save" at bounding box center [783, 532] width 538 height 15
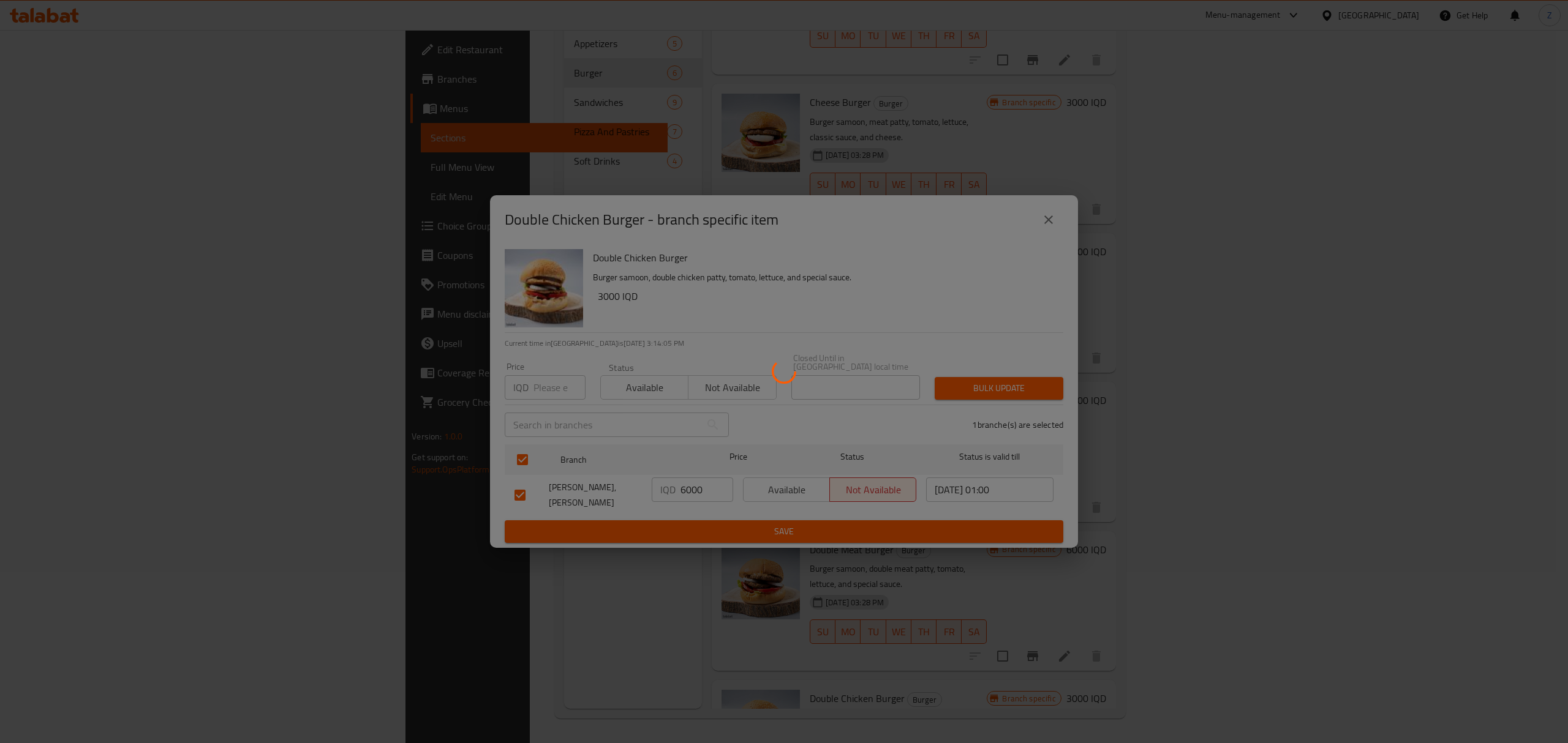
click at [1481, 609] on div at bounding box center [784, 371] width 1568 height 743
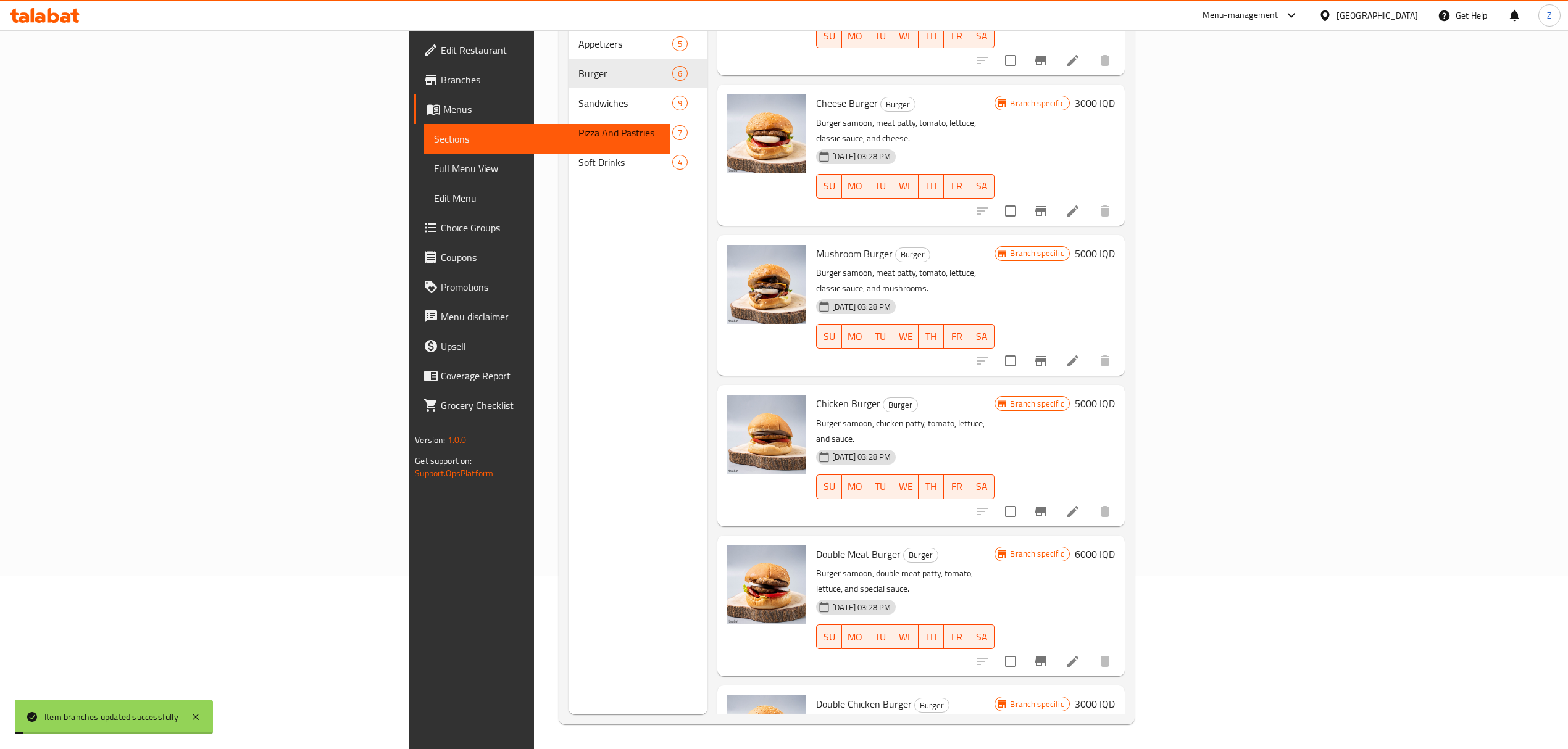
click at [1068, 698] on span "Branch specific" at bounding box center [1037, 704] width 64 height 12
click at [1114, 696] on h6 "3000 IQD" at bounding box center [1094, 704] width 40 height 17
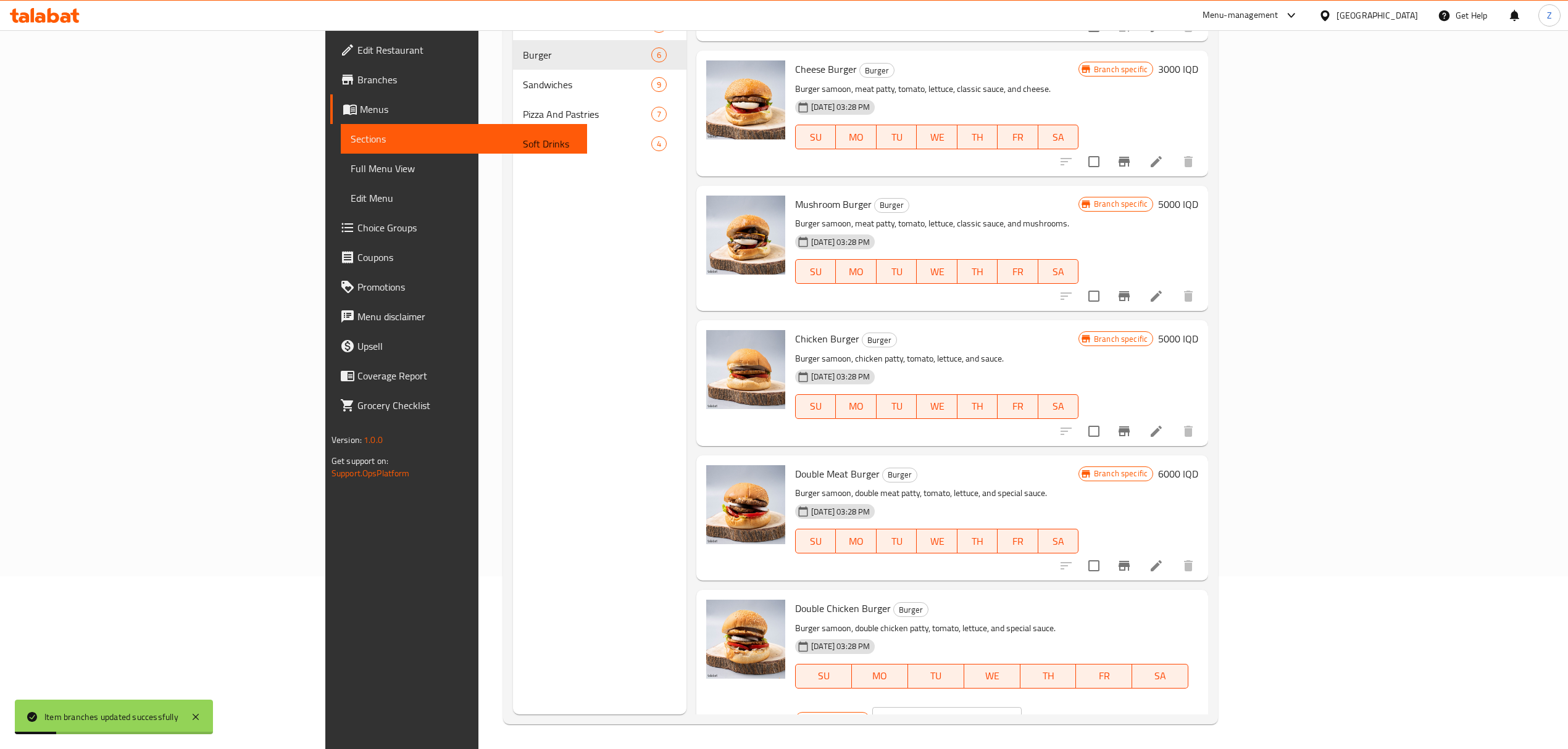
click at [1021, 708] on input "3000" at bounding box center [961, 720] width 120 height 24
type input "6000"
click at [1078, 706] on button "ok" at bounding box center [1064, 719] width 27 height 27
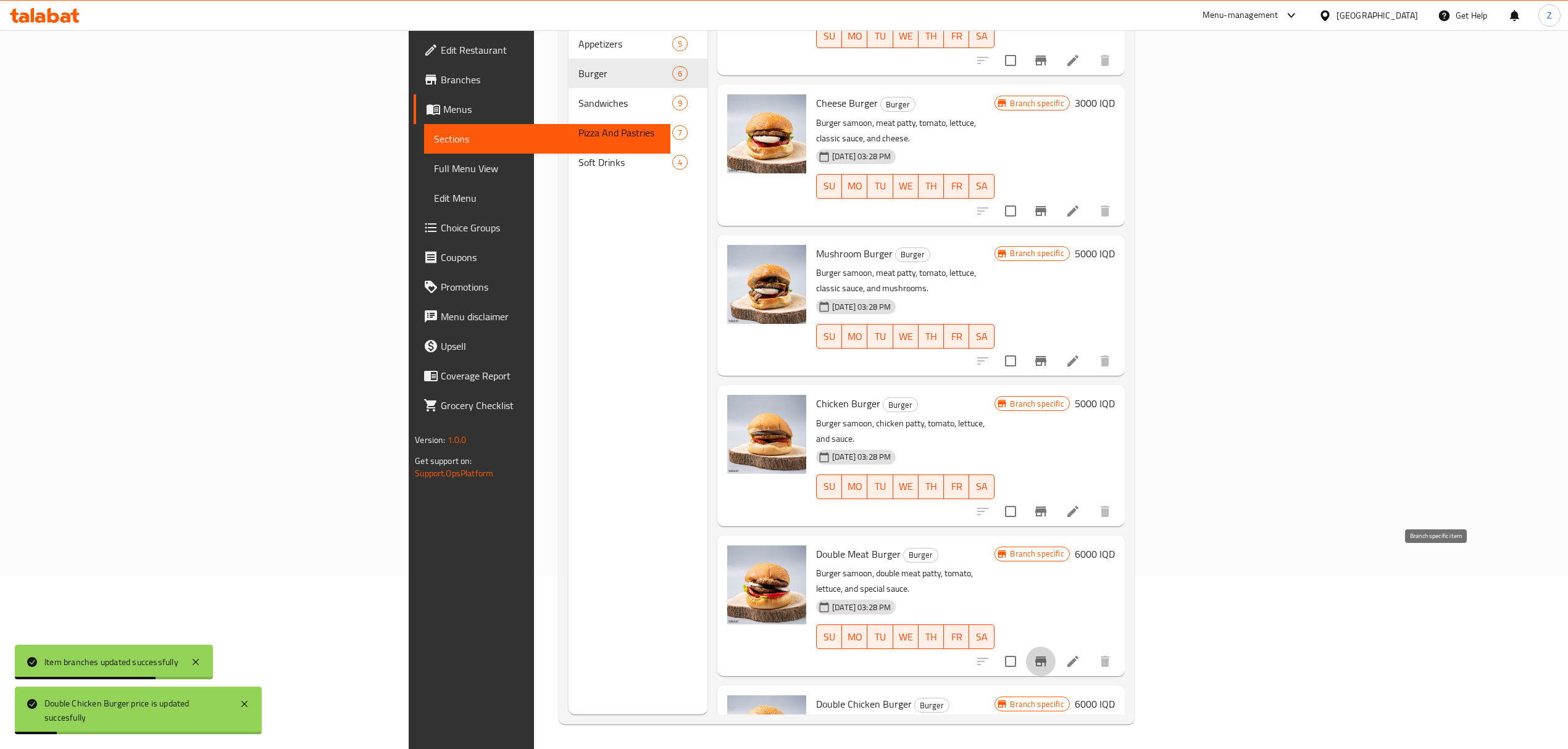
click at [1048, 654] on icon "Branch-specific-item" at bounding box center [1040, 662] width 15 height 15
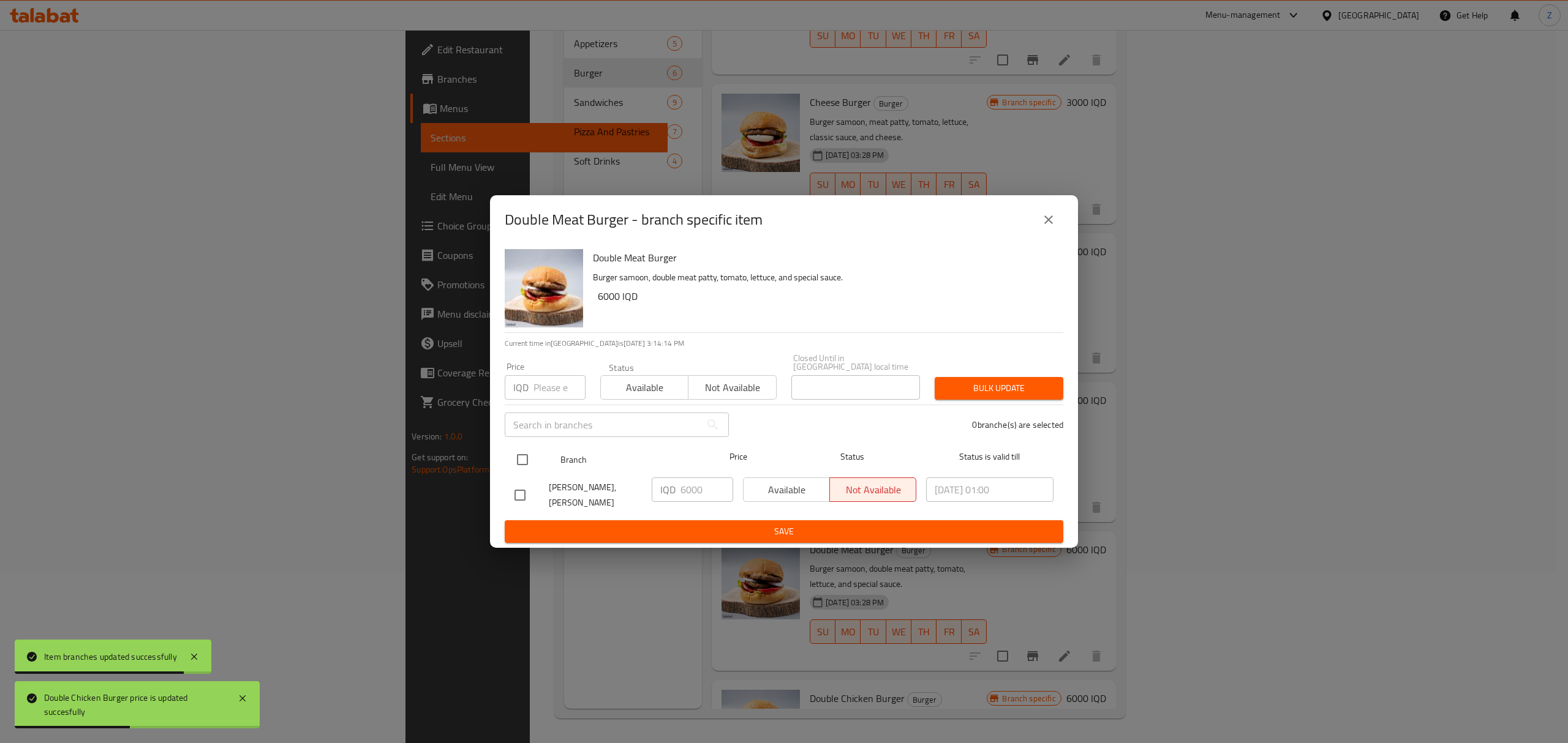
click at [517, 455] on input "checkbox" at bounding box center [523, 460] width 26 height 26
checkbox input "true"
click at [692, 488] on input "6000" at bounding box center [707, 490] width 53 height 24
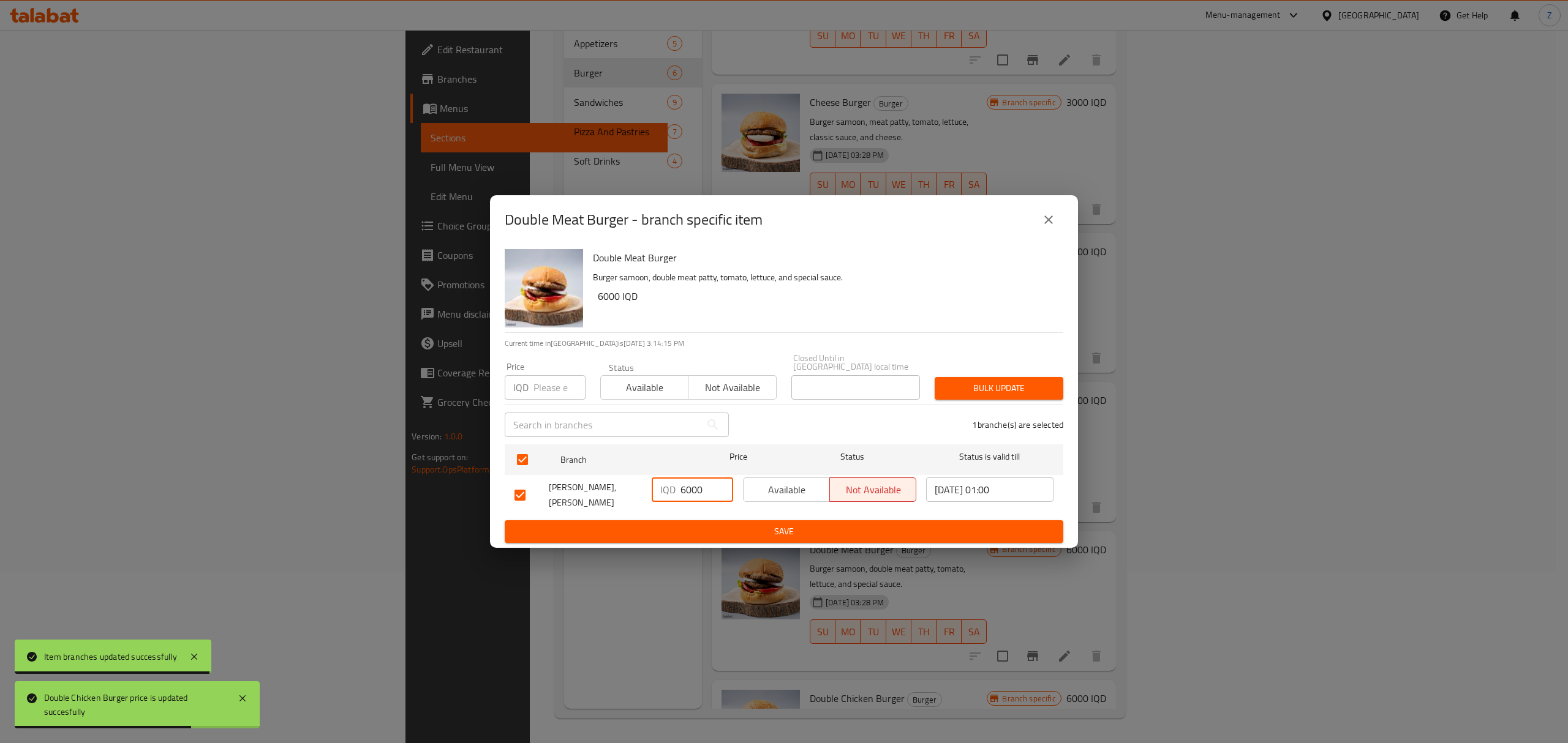
click at [692, 488] on input "6000" at bounding box center [707, 490] width 53 height 24
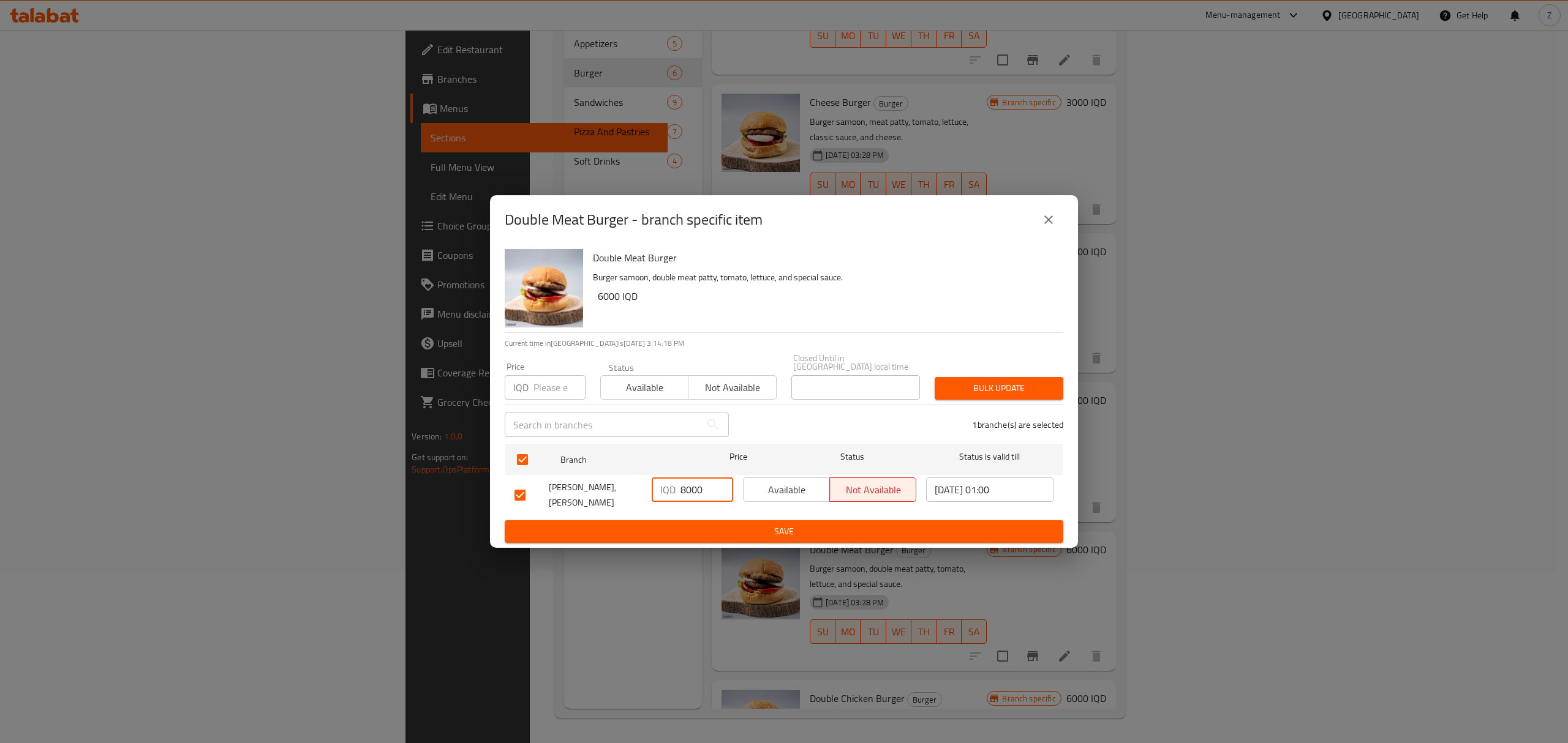
type input "8000"
click at [693, 532] on span "Save" at bounding box center [783, 532] width 538 height 15
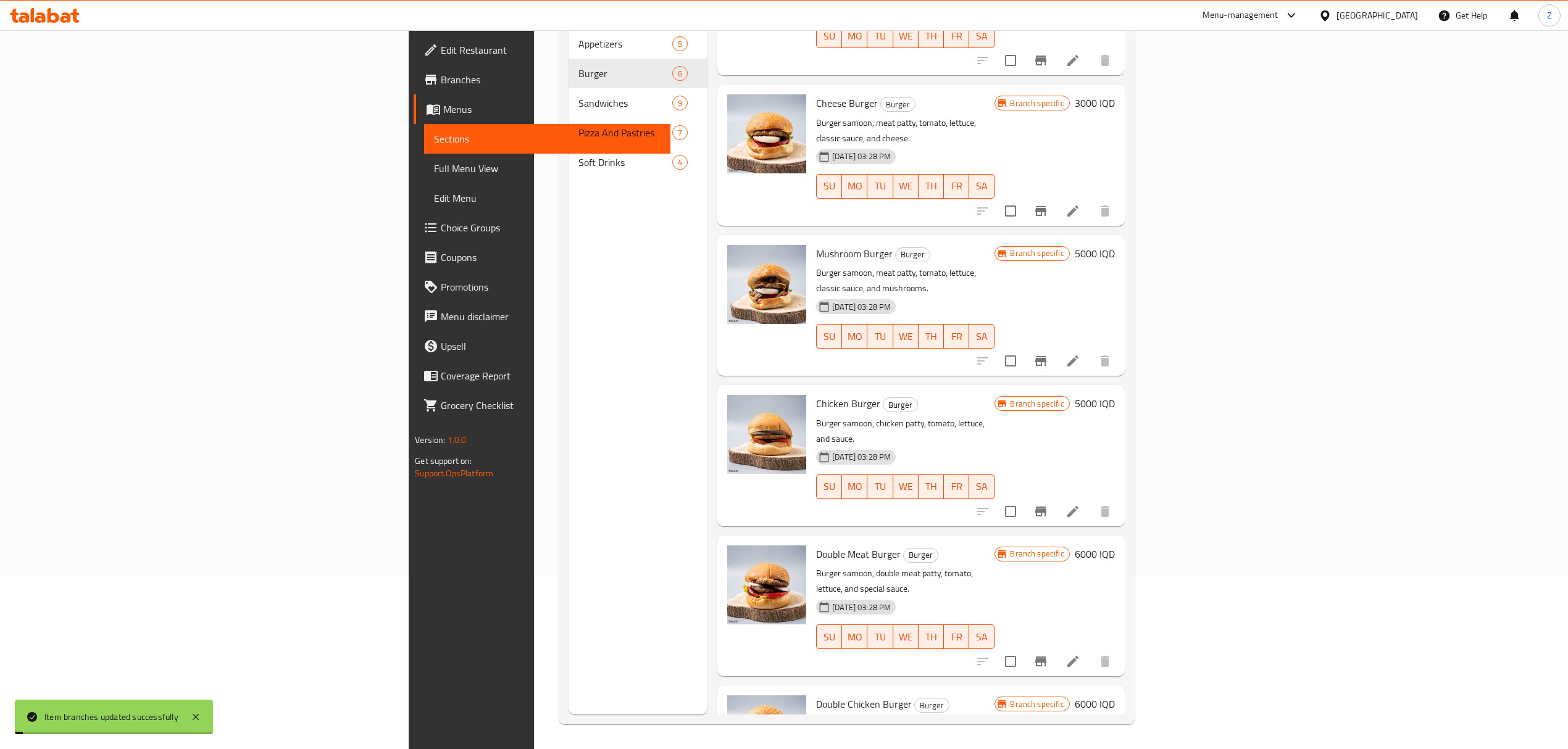
click at [1114, 546] on h6 "6000 IQD" at bounding box center [1094, 554] width 40 height 17
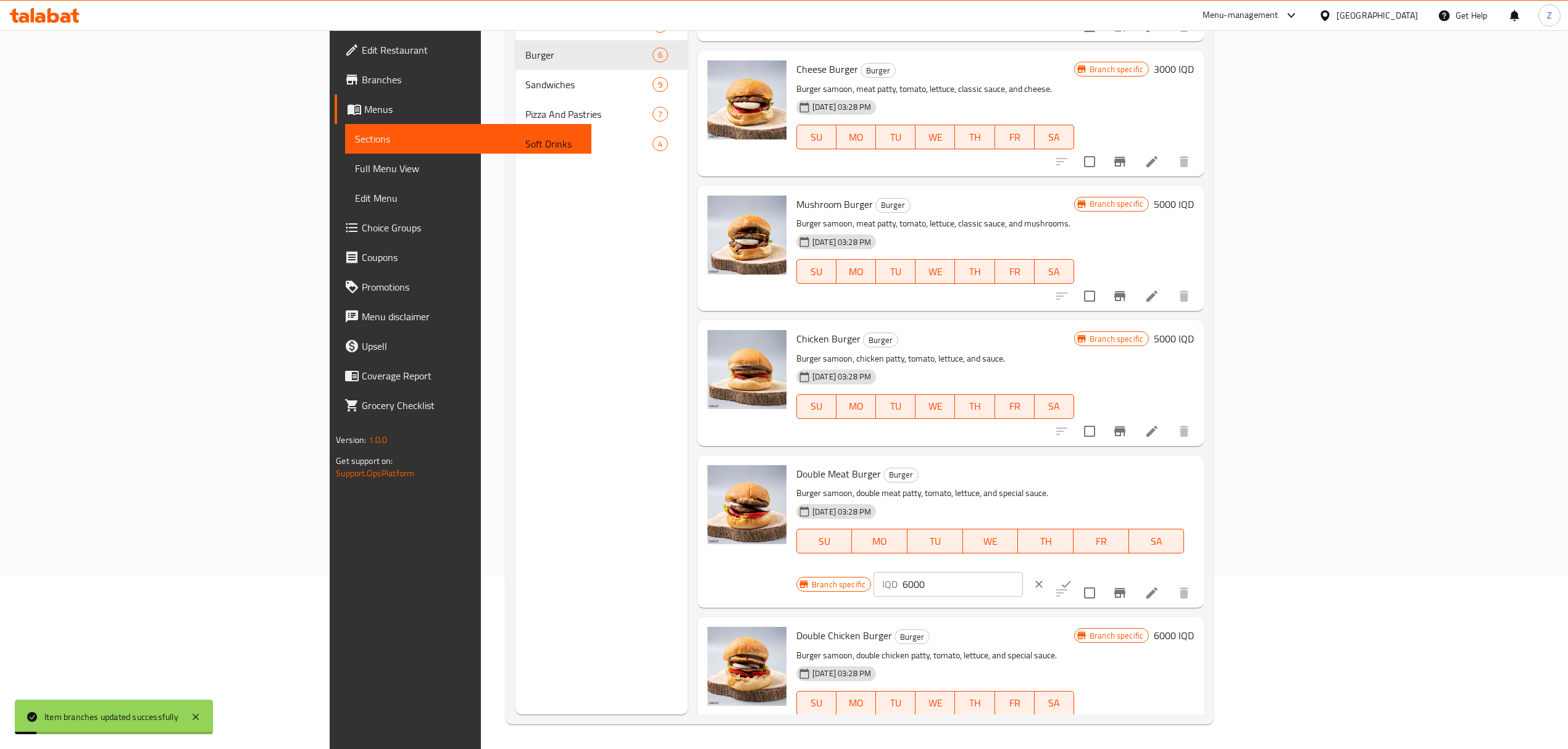
click at [1022, 572] on input "6000" at bounding box center [963, 584] width 120 height 24
type input "8000"
click at [1072, 578] on icon "ok" at bounding box center [1066, 584] width 12 height 12
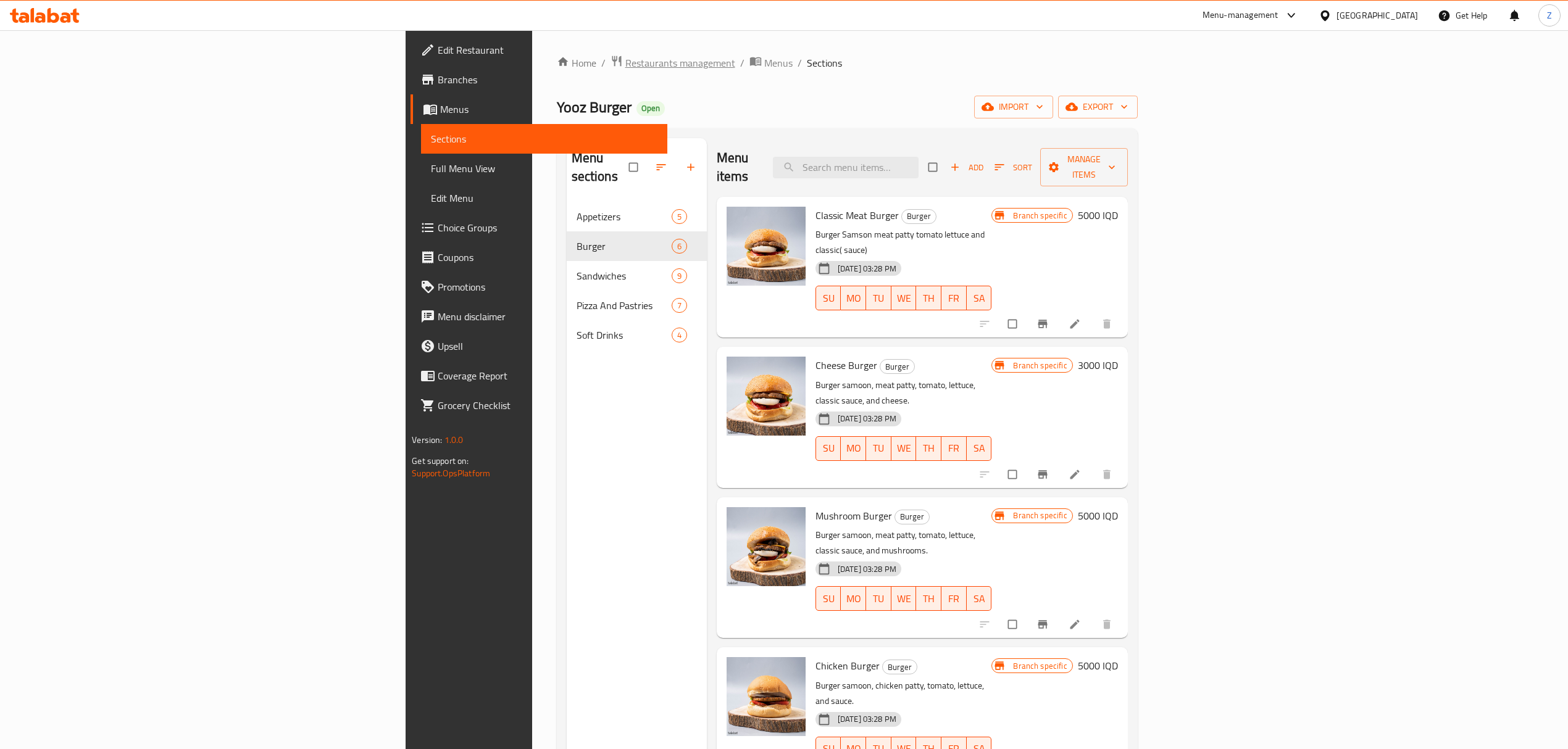
click at [625, 64] on span "Restaurants management" at bounding box center [679, 63] width 110 height 15
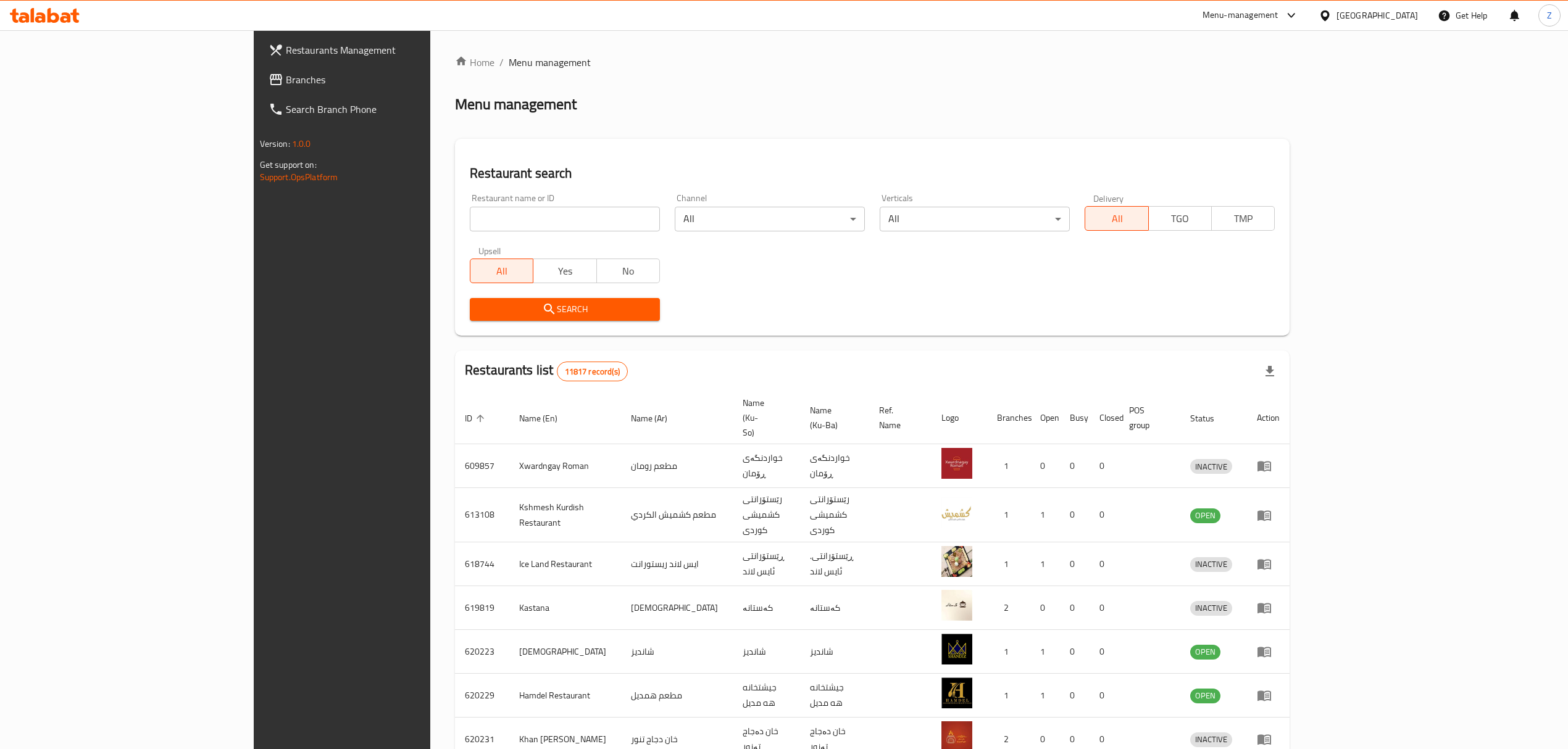
click at [470, 222] on input "search" at bounding box center [564, 219] width 190 height 24
type input "lievi"
click button "Search" at bounding box center [564, 309] width 190 height 22
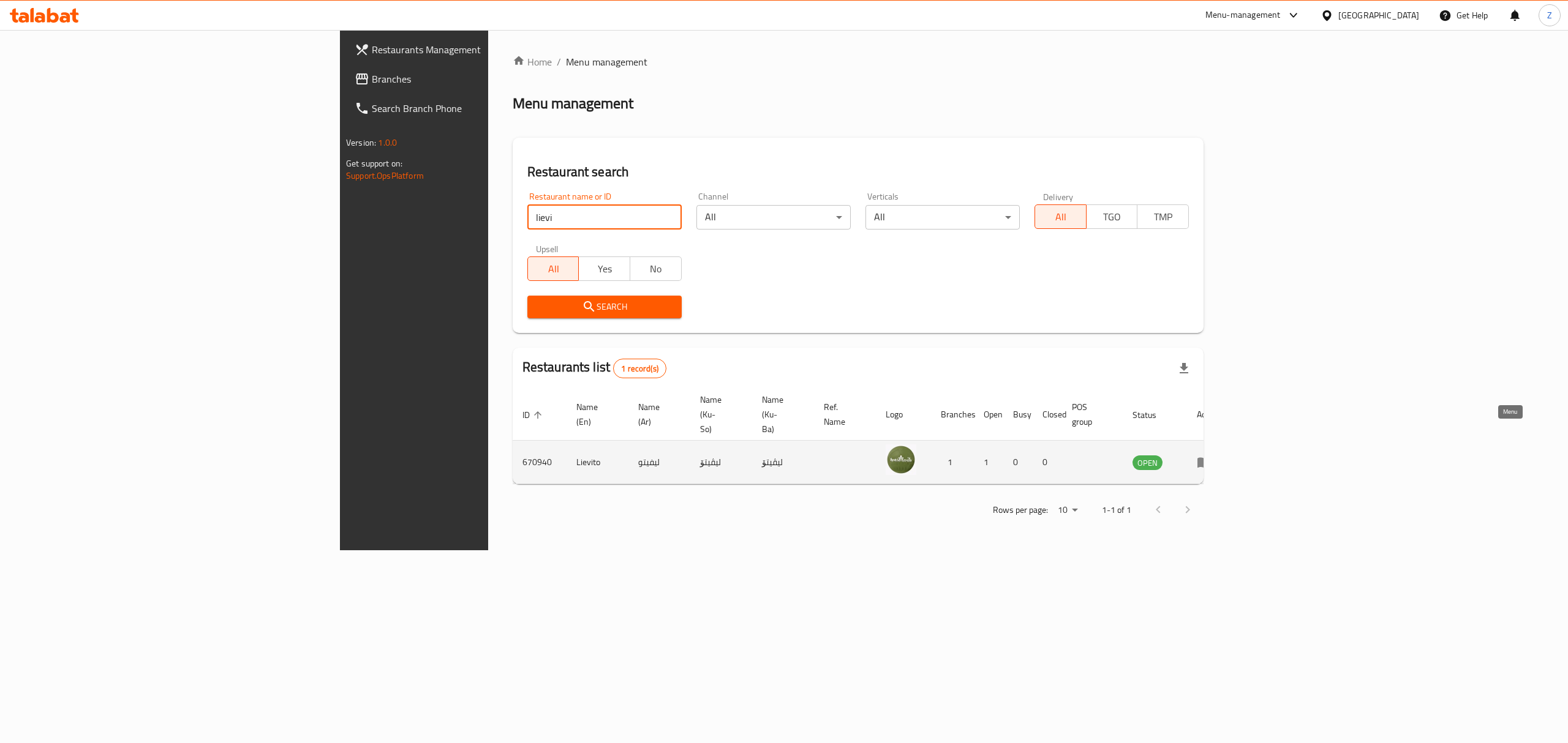
click at [1219, 455] on link "enhanced table" at bounding box center [1208, 462] width 22 height 15
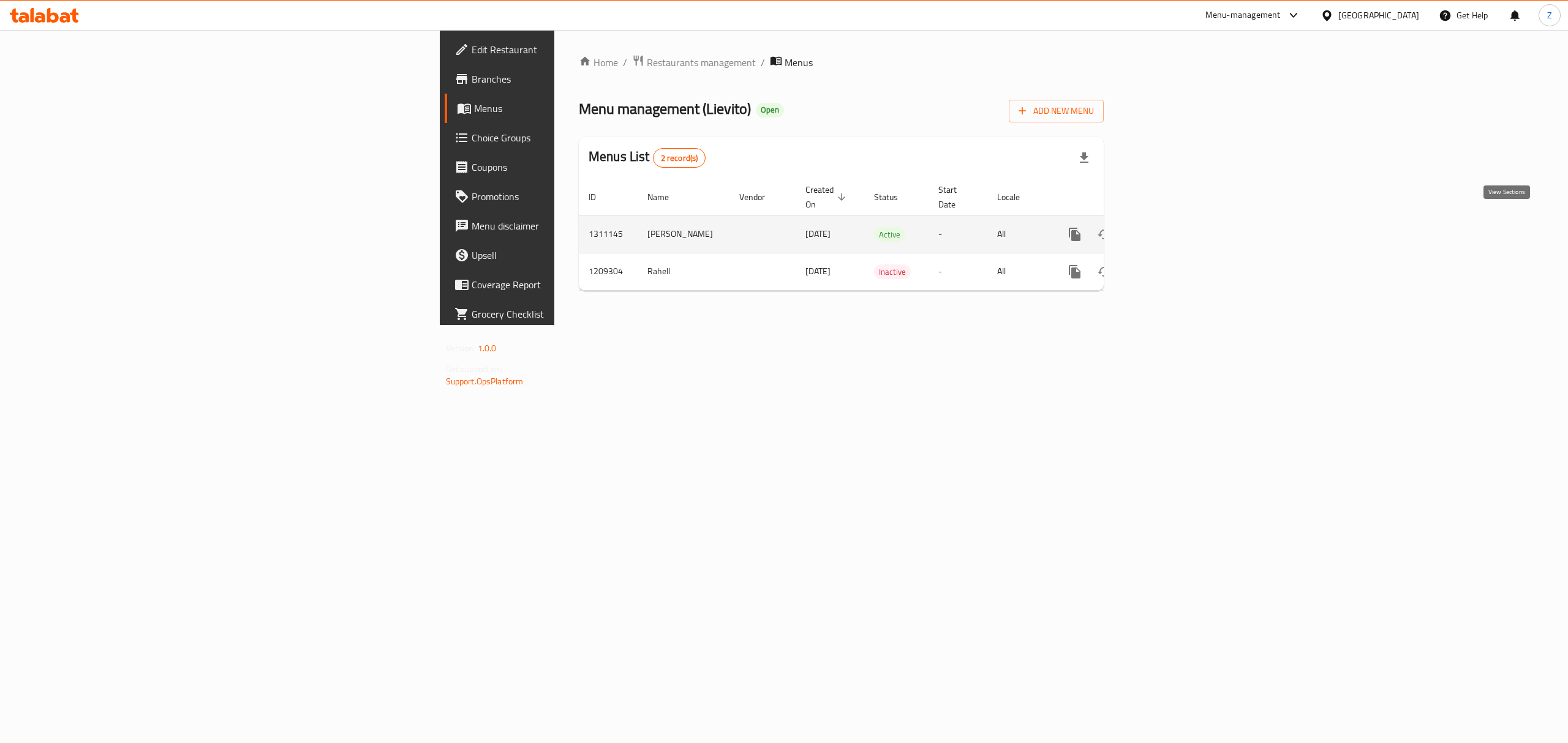
click at [1177, 219] on link "enhanced table" at bounding box center [1163, 234] width 30 height 30
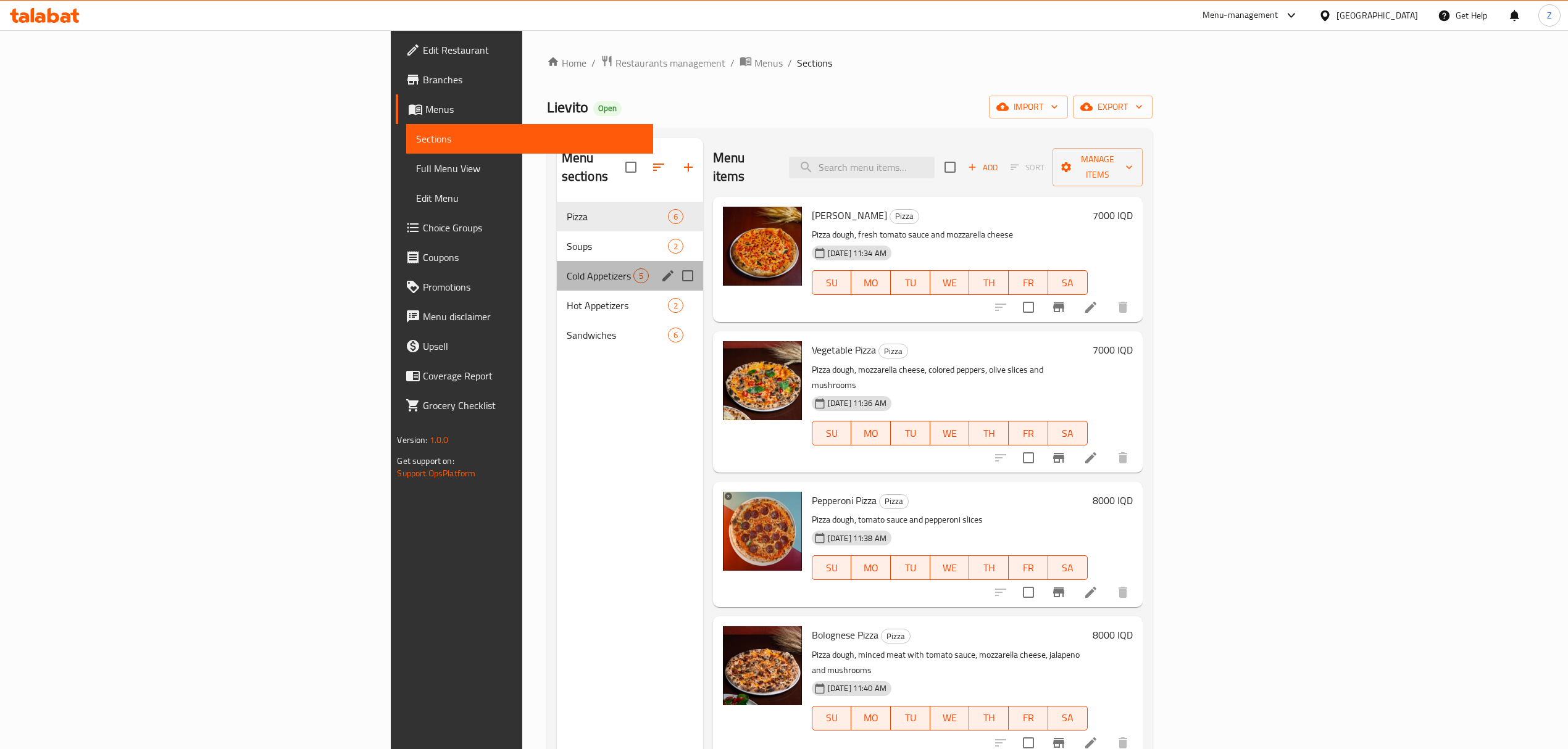
click at [557, 265] on div "Cold Appetizers 5" at bounding box center [630, 277] width 146 height 30
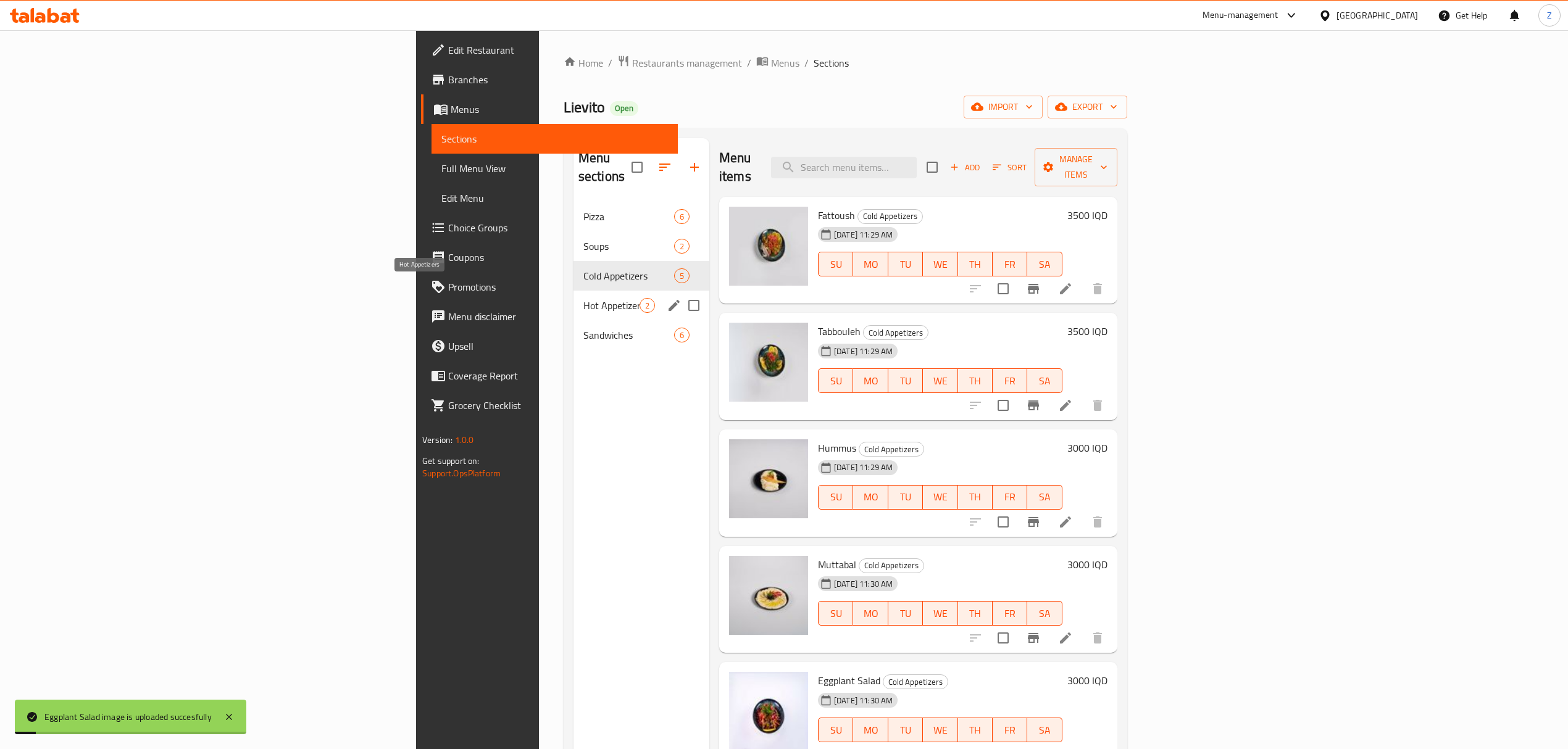
click at [583, 298] on span "Hot Appetizers" at bounding box center [611, 306] width 56 height 15
